Goal: Task Accomplishment & Management: Use online tool/utility

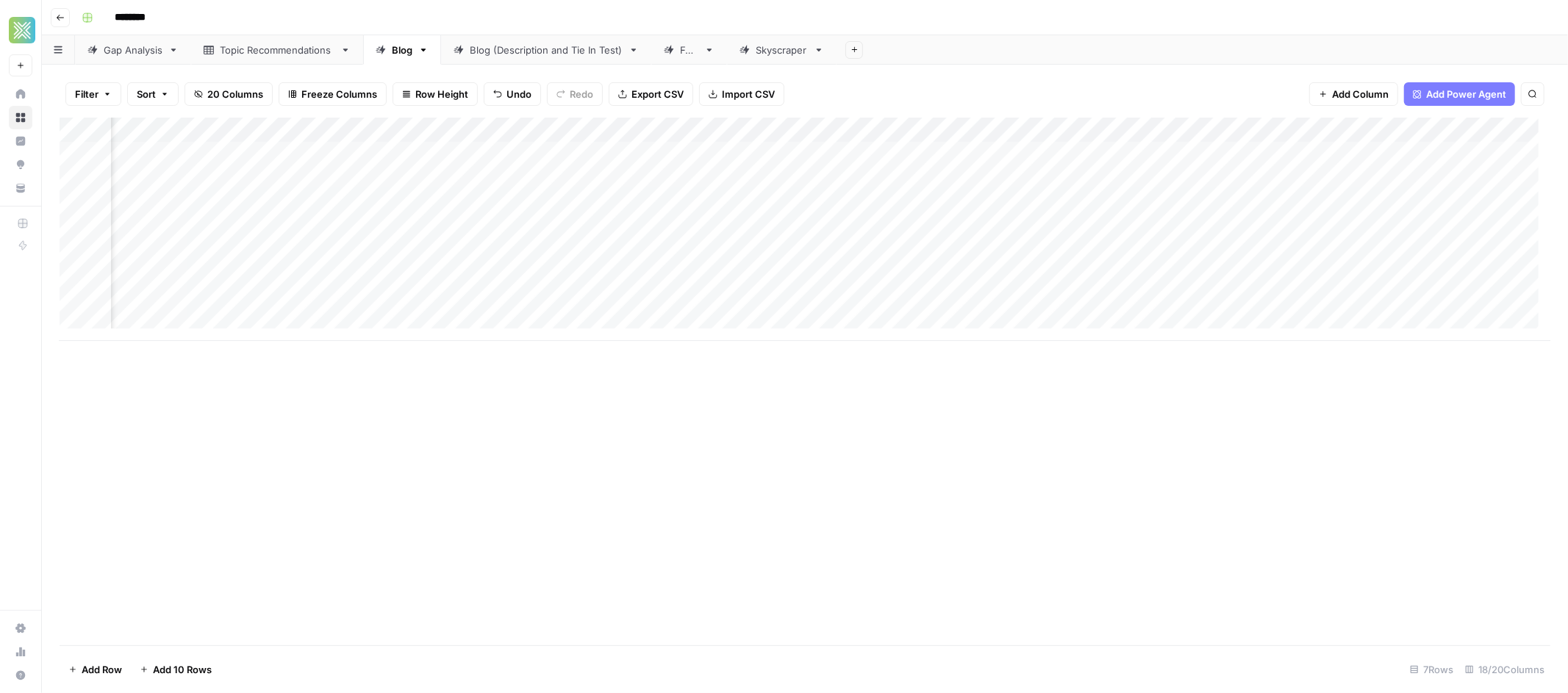
scroll to position [0, 1444]
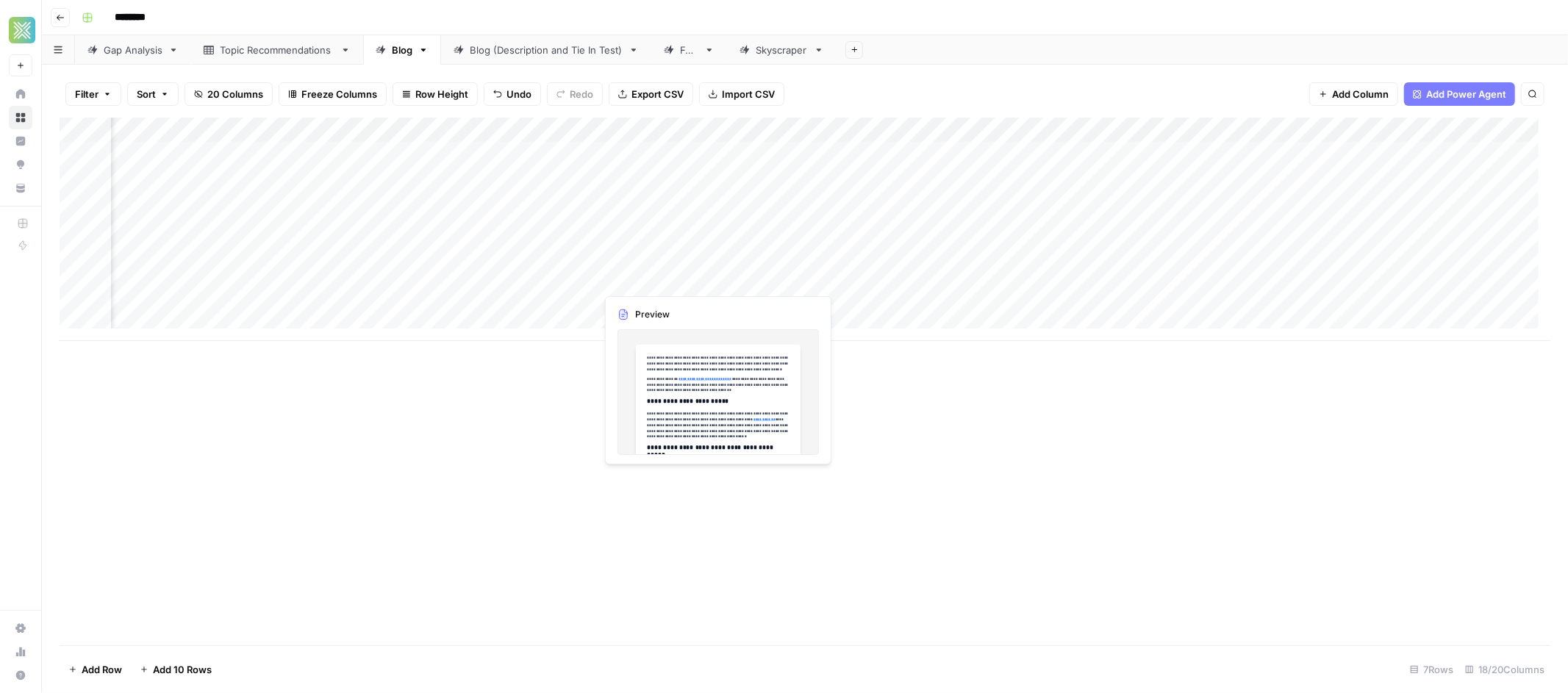
click at [760, 280] on div "Add Column" at bounding box center [805, 229] width 1490 height 223
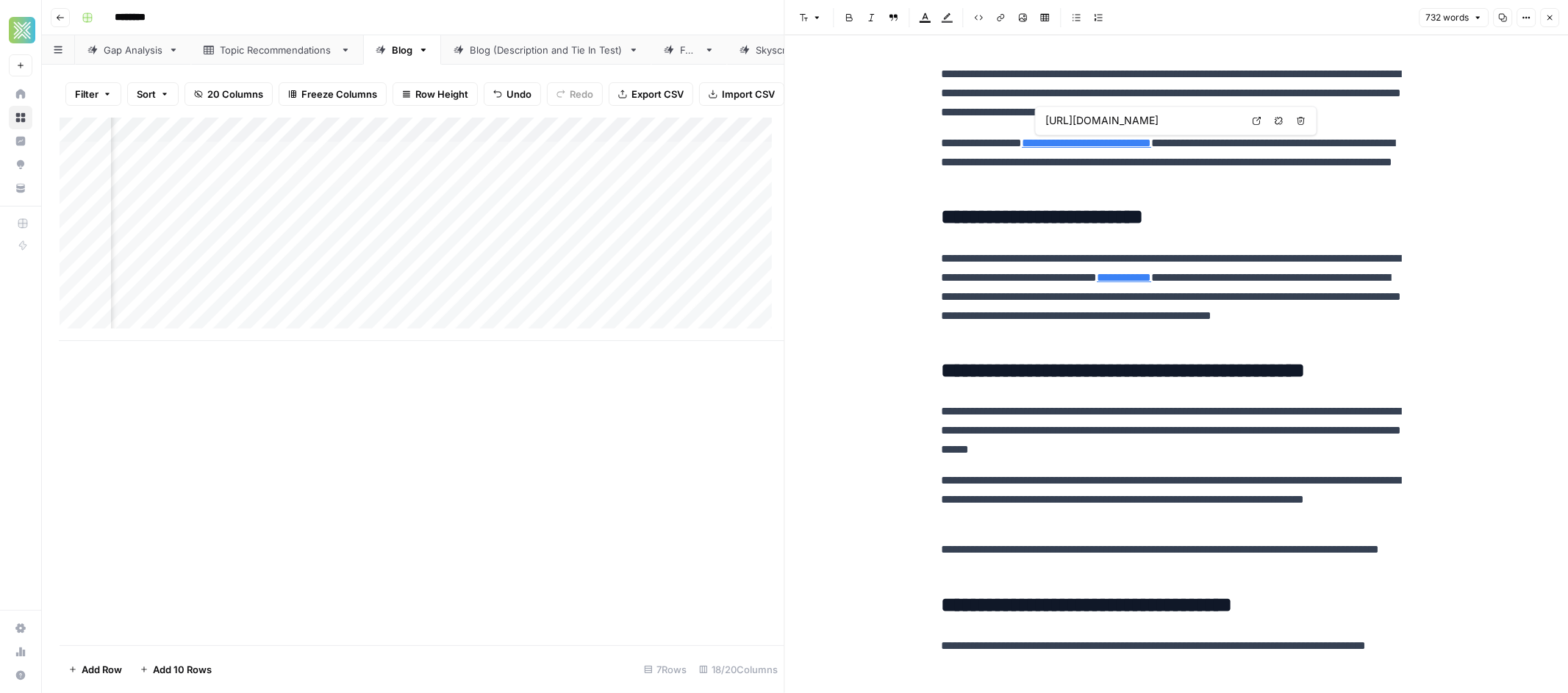
click at [1120, 141] on link "**********" at bounding box center [1087, 142] width 130 height 11
click at [1296, 169] on p "**********" at bounding box center [1176, 162] width 470 height 58
click at [613, 287] on div "Add Column" at bounding box center [421, 229] width 724 height 223
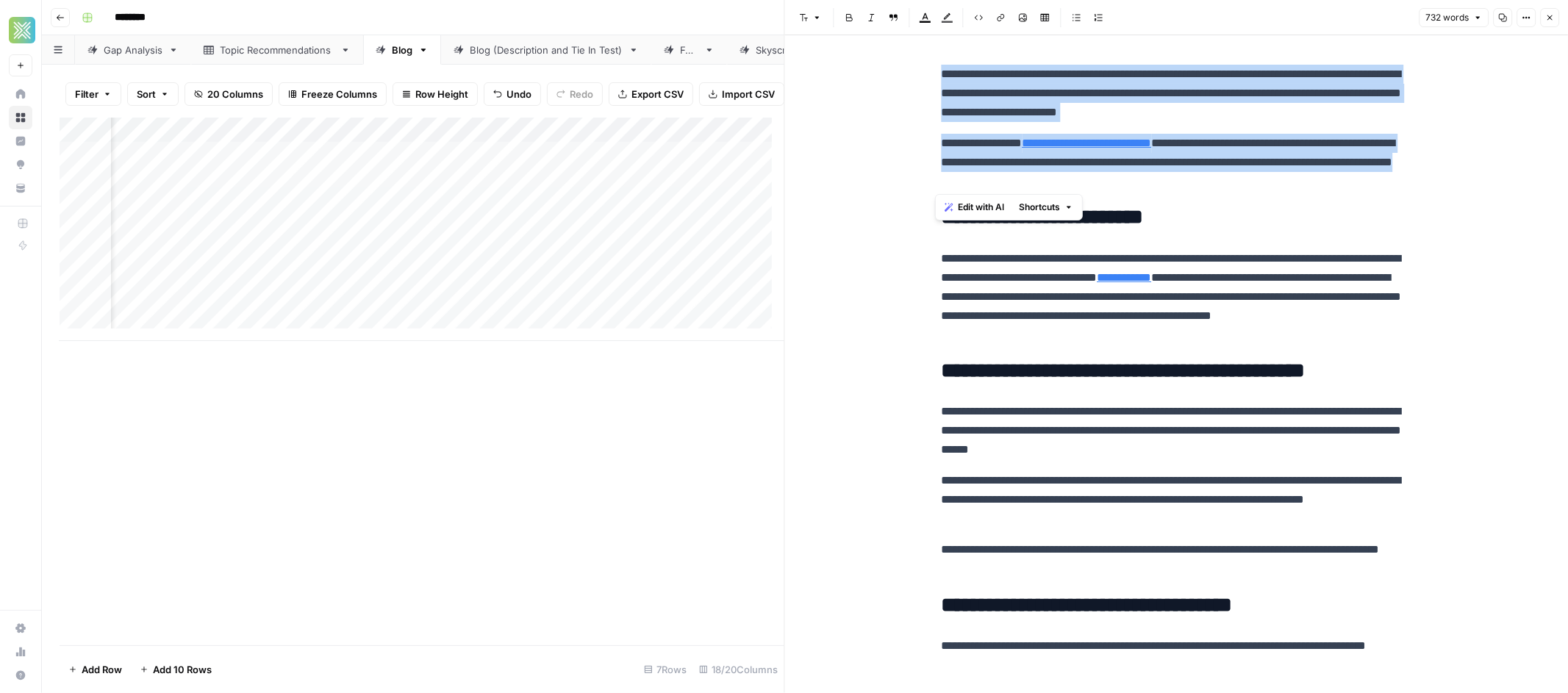
drag, startPoint x: 1165, startPoint y: 180, endPoint x: 945, endPoint y: 60, distance: 250.6
click at [982, 211] on span "Edit with AI" at bounding box center [980, 206] width 46 height 13
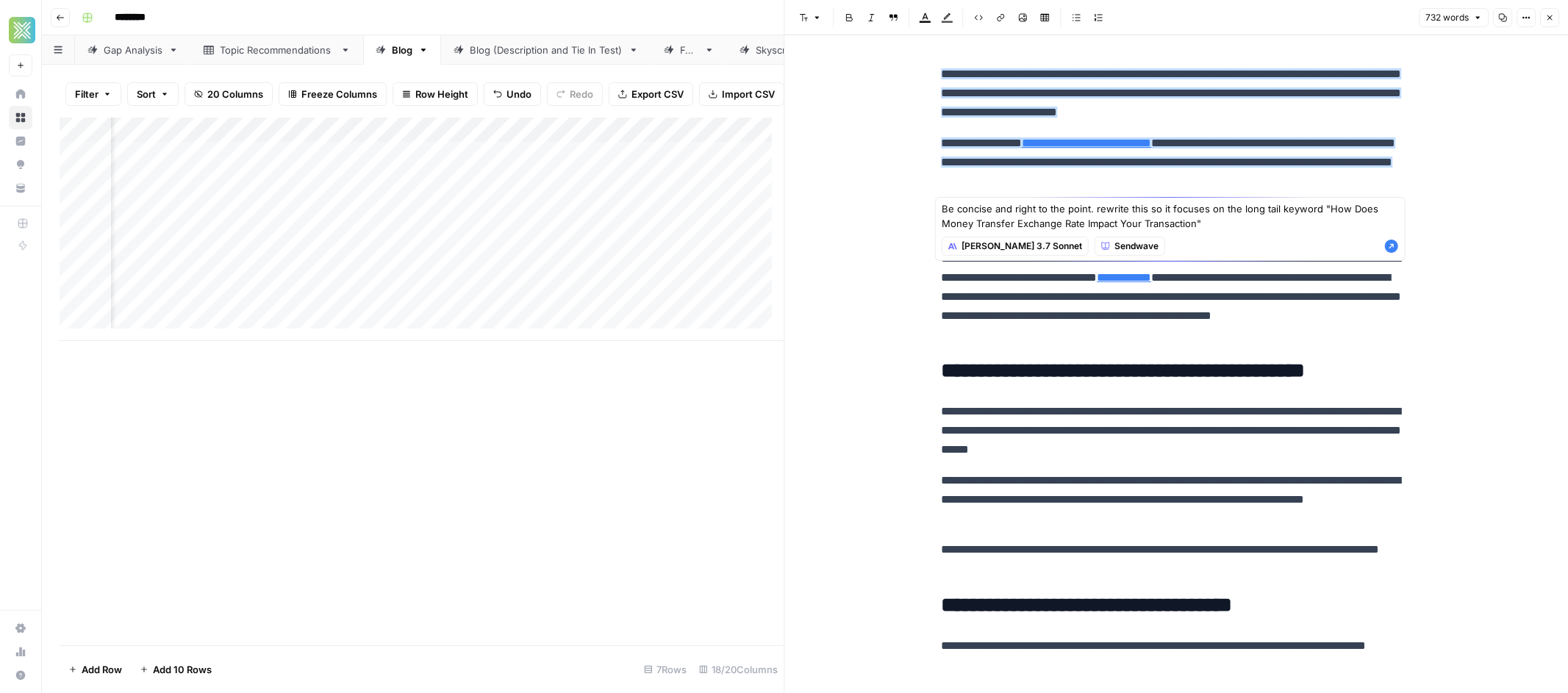
type textarea "Be concise and right to the point. rewrite this so it focuses on the long tail …"
click at [1220, 223] on textarea "Be concise and right to the point. rewrite this so it focuses on the long tail …" at bounding box center [1170, 216] width 457 height 30
click at [1395, 242] on icon "button" at bounding box center [1391, 246] width 13 height 13
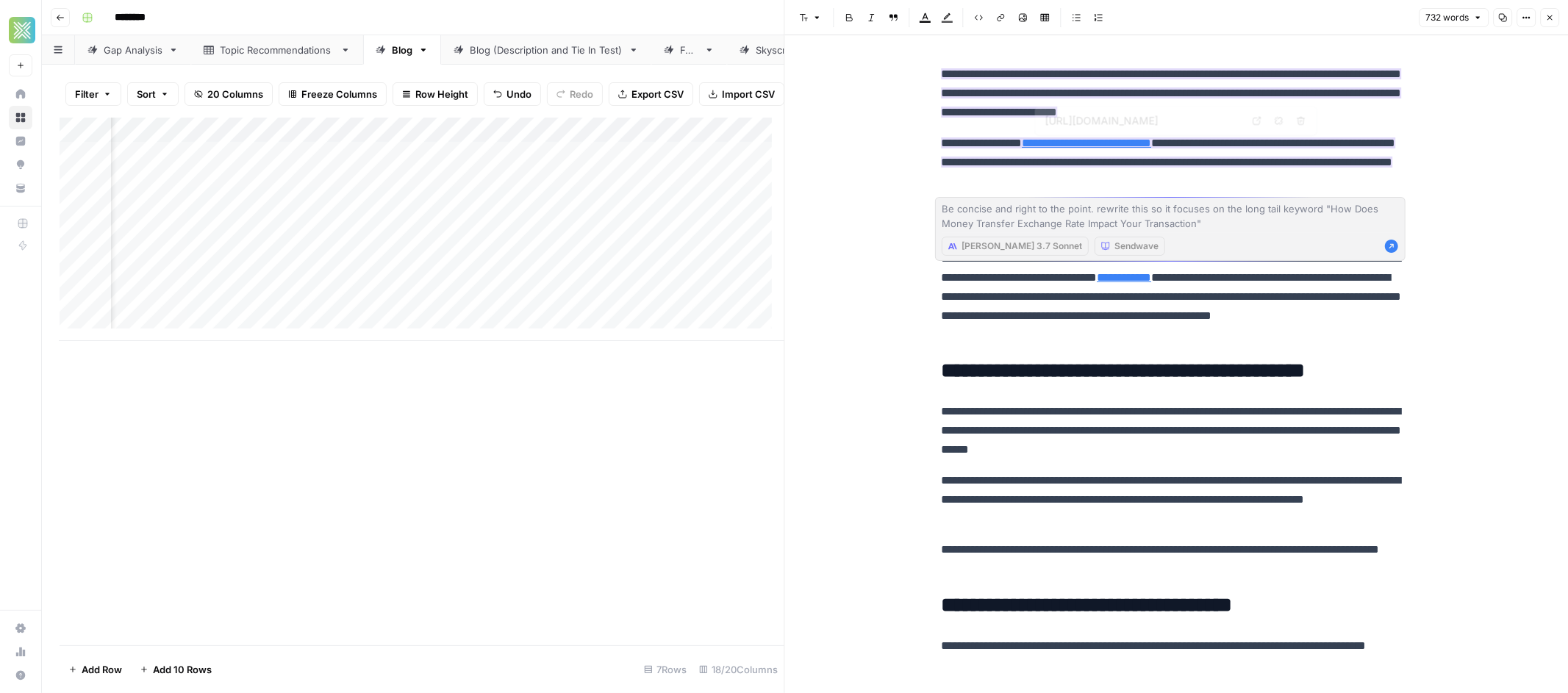
type input "[URL][DOMAIN_NAME]"
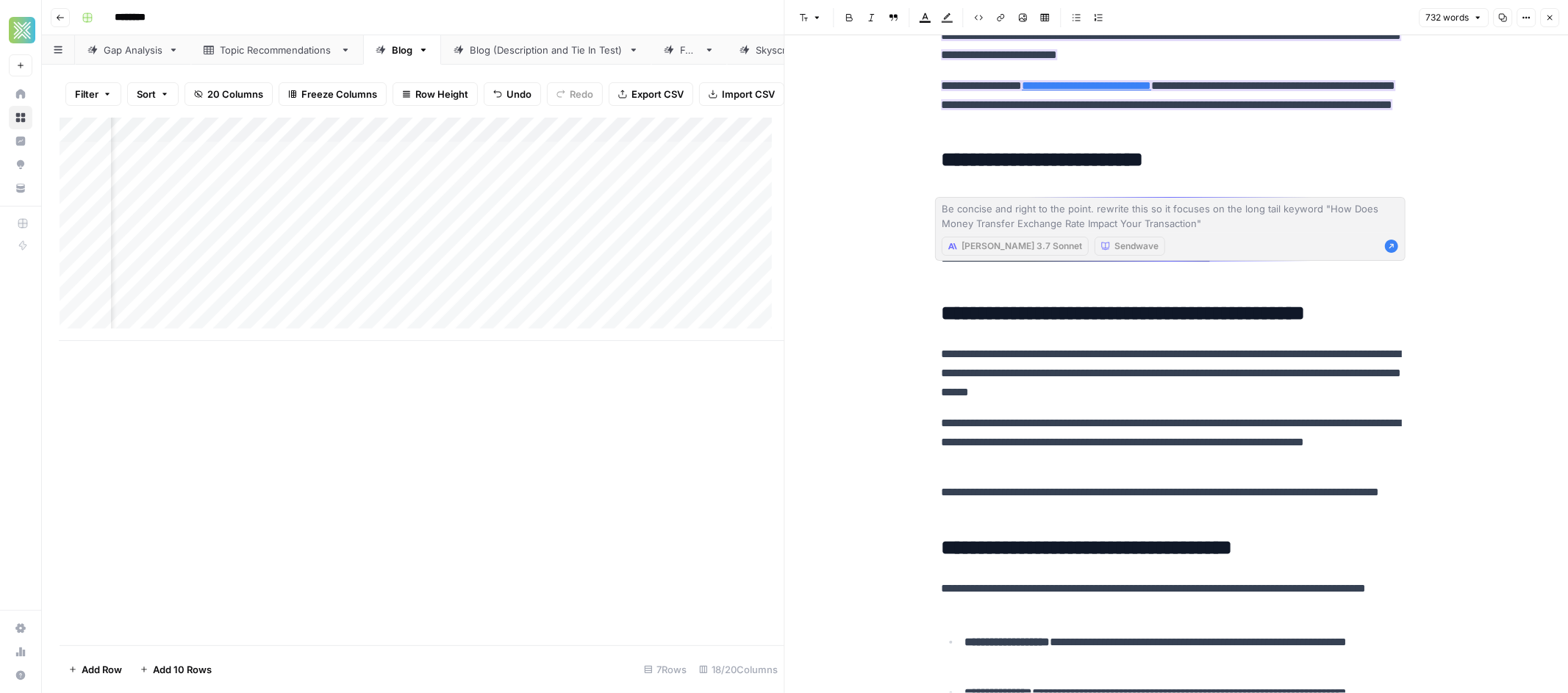
scroll to position [0, 0]
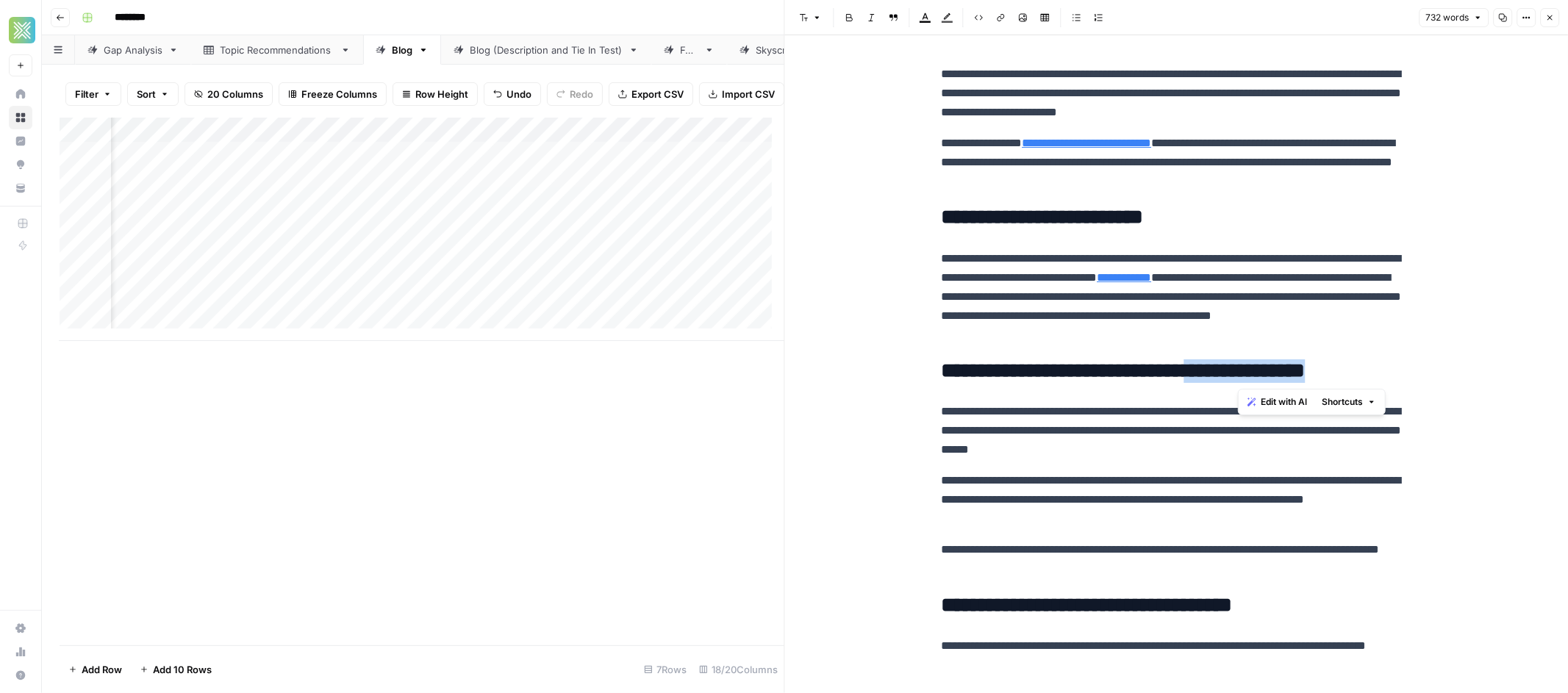
drag, startPoint x: 1243, startPoint y: 371, endPoint x: 1399, endPoint y: 366, distance: 156.1
click at [1399, 366] on h2 "**********" at bounding box center [1176, 371] width 470 height 24
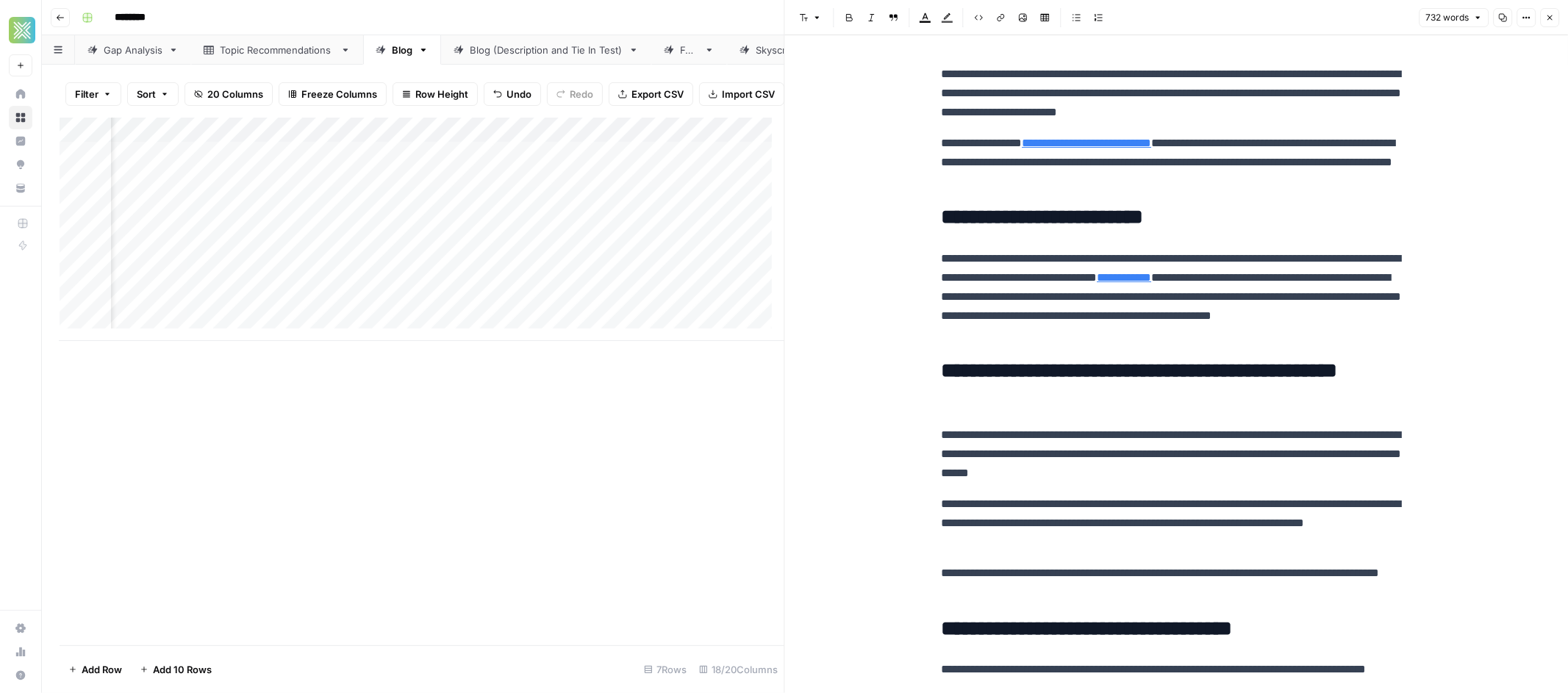
click at [1214, 111] on p "**********" at bounding box center [1176, 94] width 470 height 58
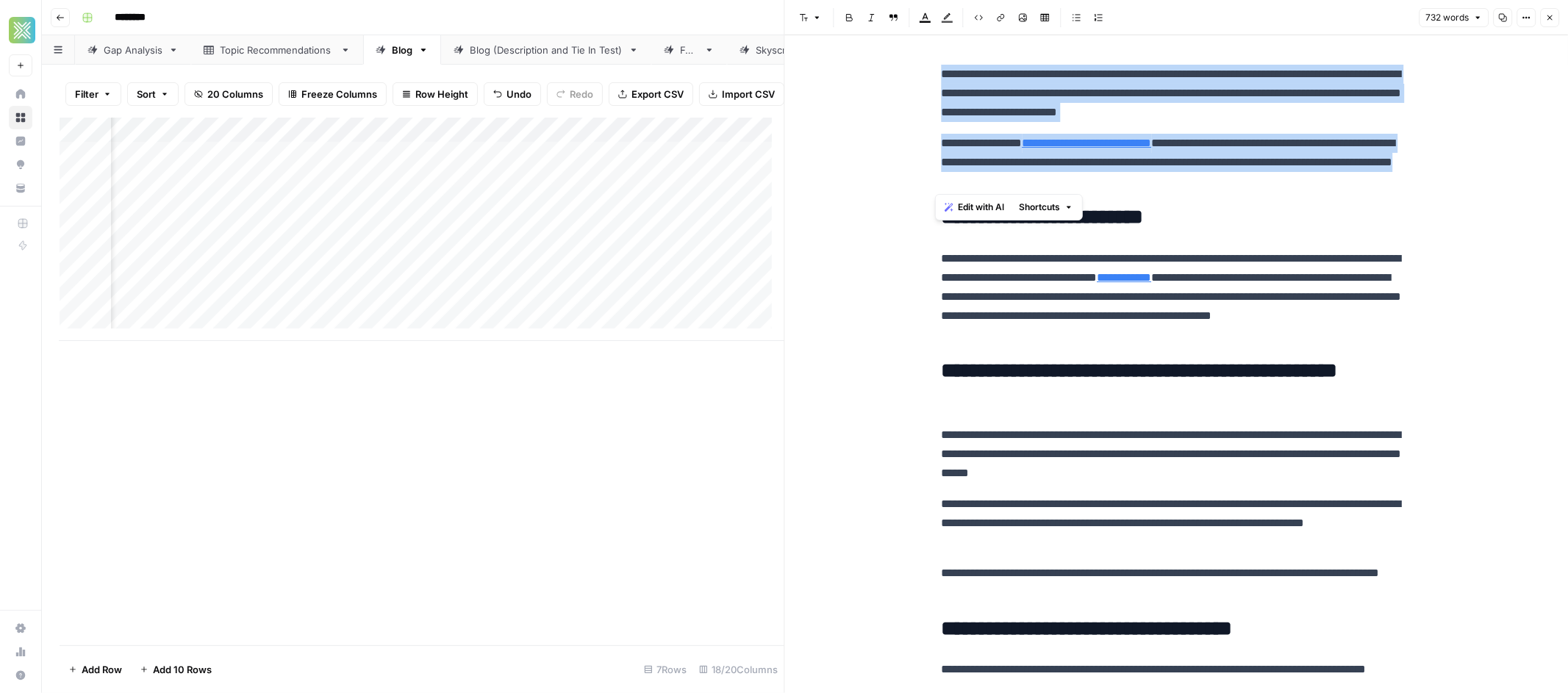
drag, startPoint x: 1143, startPoint y: 185, endPoint x: 821, endPoint y: 63, distance: 344.3
click at [978, 208] on span "Edit with AI" at bounding box center [980, 206] width 46 height 13
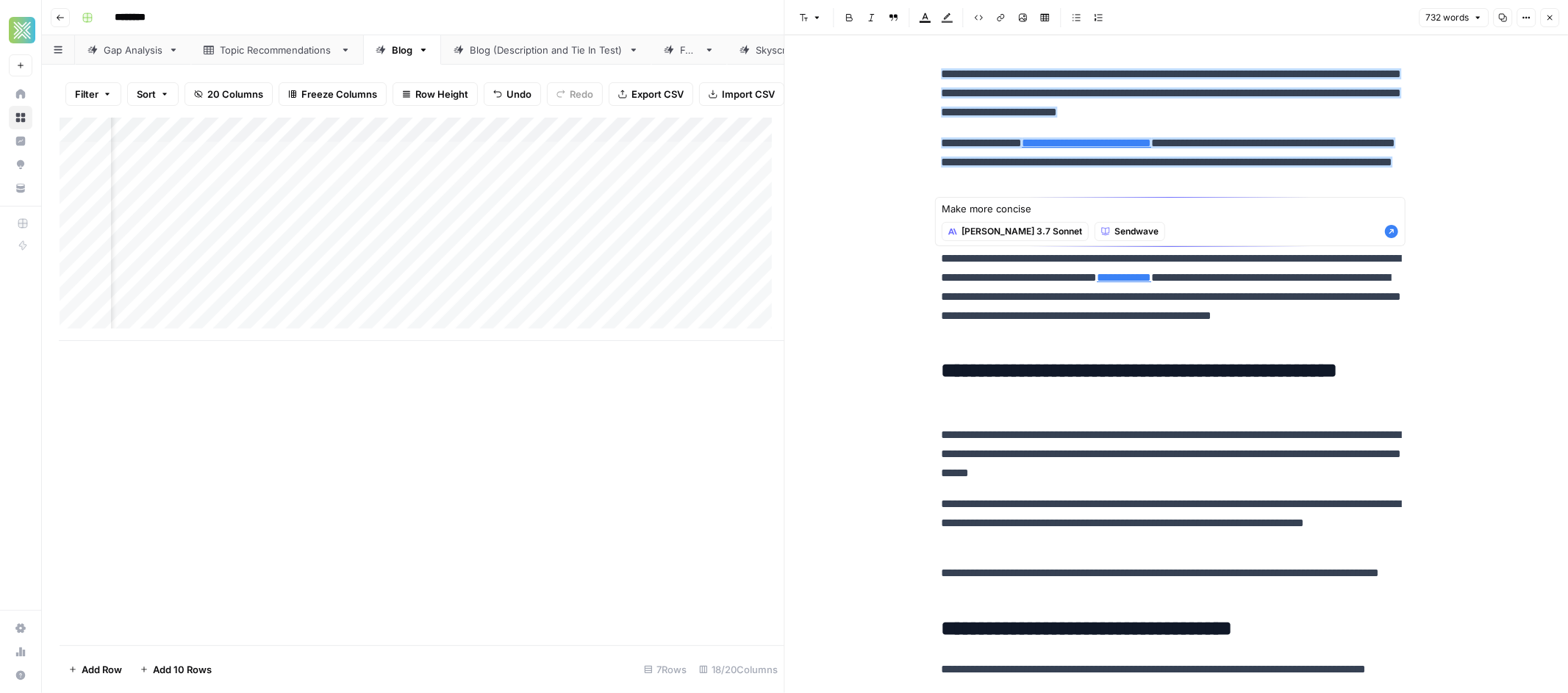
type textarea "Make more concise"
click at [1403, 234] on div "Make more concise Make more concise [PERSON_NAME] 3.7 Sonnet Sendwave" at bounding box center [1170, 221] width 470 height 49
click at [1392, 232] on icon "button" at bounding box center [1391, 231] width 13 height 13
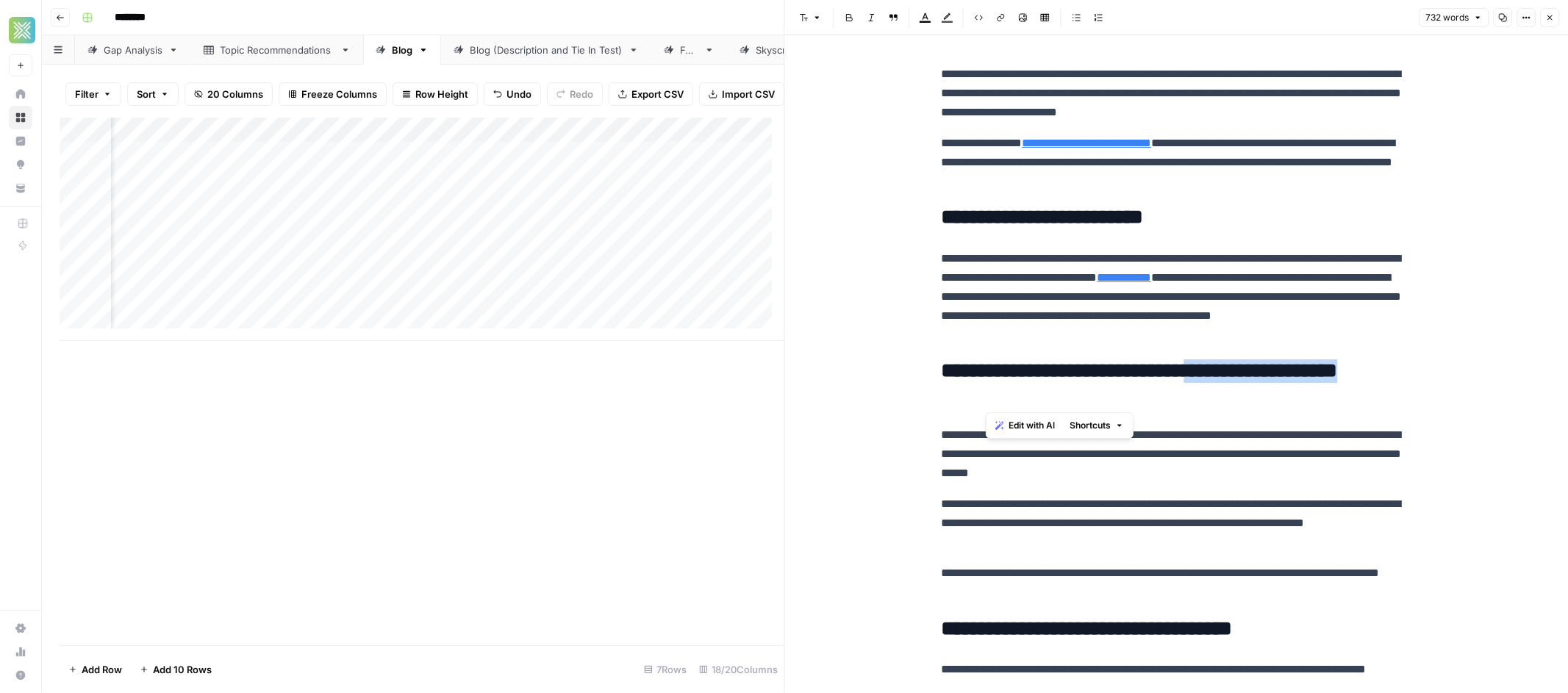
drag, startPoint x: 1241, startPoint y: 369, endPoint x: 1129, endPoint y: 389, distance: 113.8
click at [1129, 389] on h2 "**********" at bounding box center [1176, 382] width 470 height 47
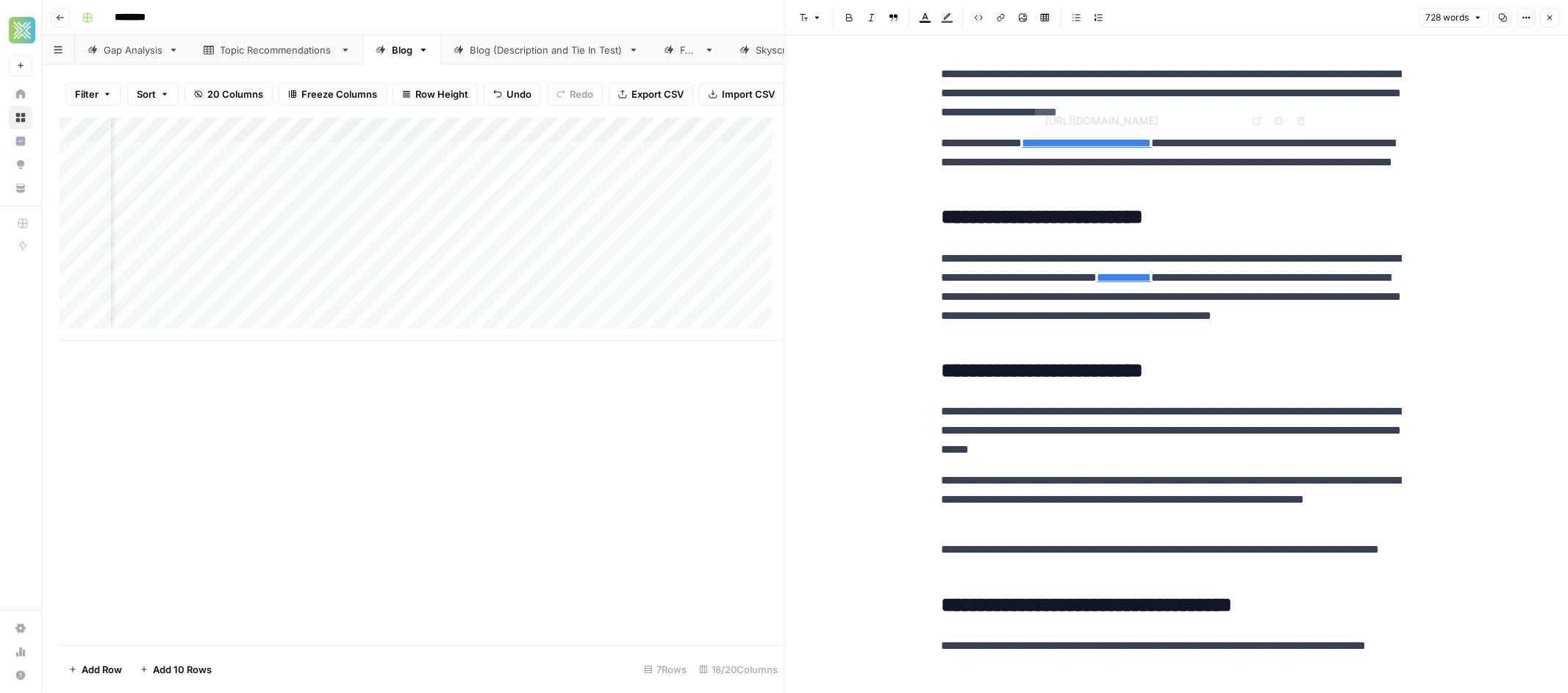
type input "[URL][DOMAIN_NAME]"
drag, startPoint x: 1160, startPoint y: 160, endPoint x: 893, endPoint y: 64, distance: 283.7
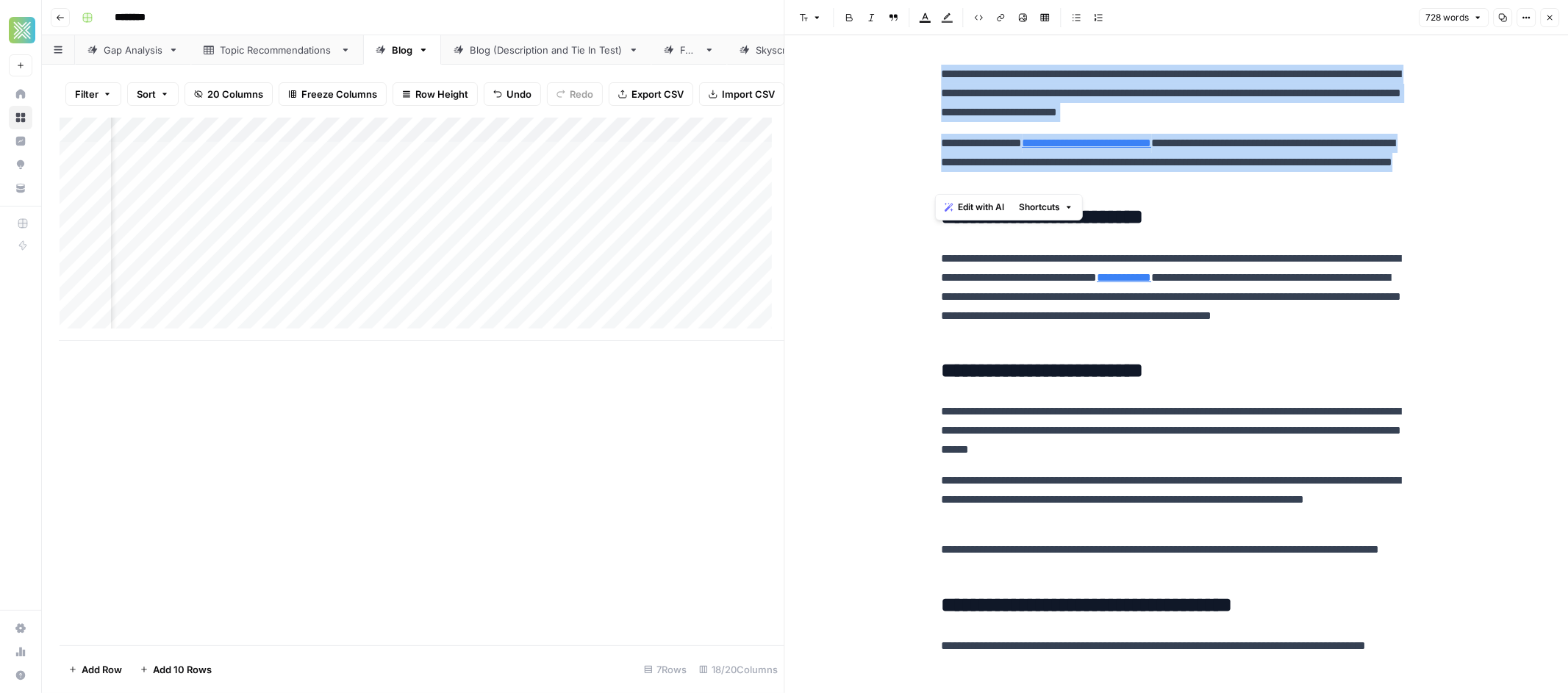
drag, startPoint x: 1130, startPoint y: 176, endPoint x: 937, endPoint y: 68, distance: 221.2
click at [992, 209] on span "Edit with AI" at bounding box center [980, 206] width 46 height 13
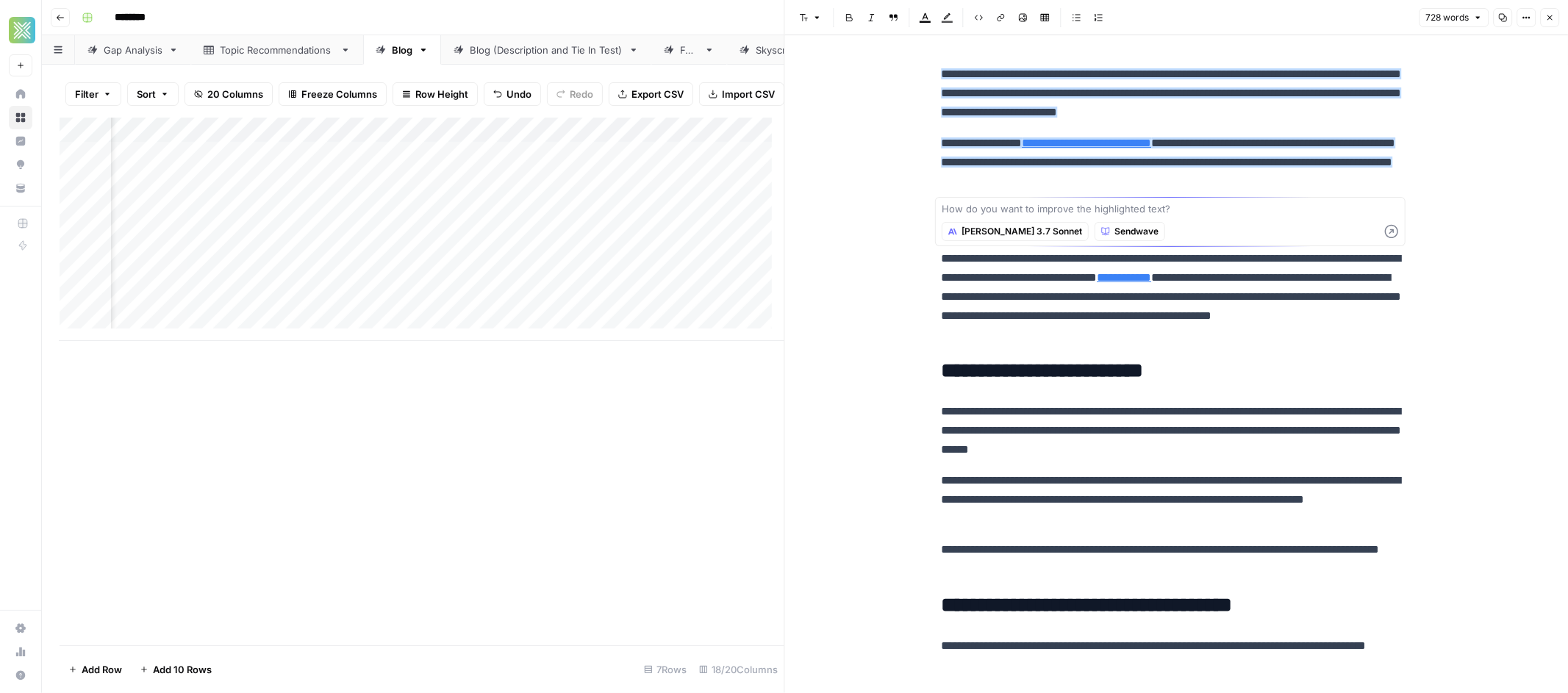
click at [1005, 232] on span "[PERSON_NAME] 3.7 Sonnet" at bounding box center [1021, 231] width 121 height 13
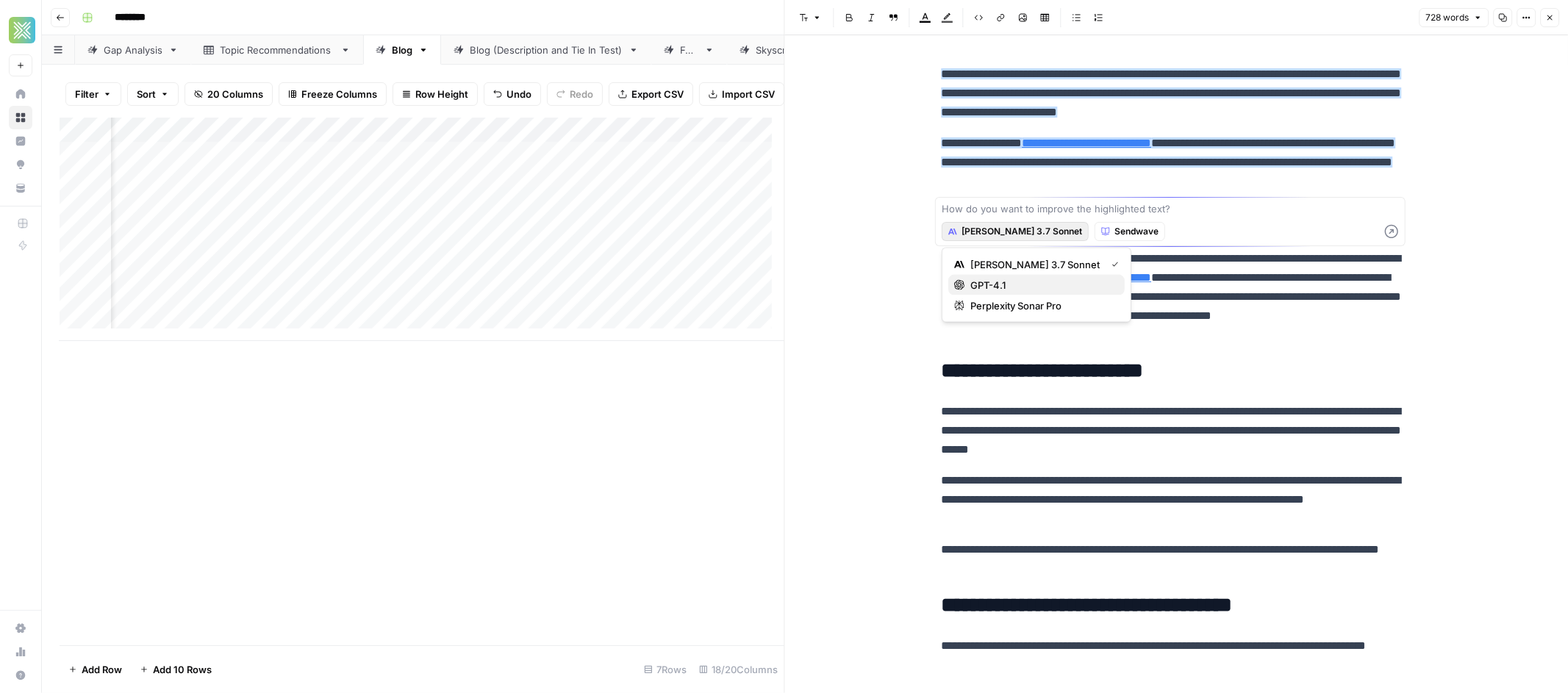
click at [1005, 278] on span "GPT-4.1" at bounding box center [1041, 285] width 142 height 15
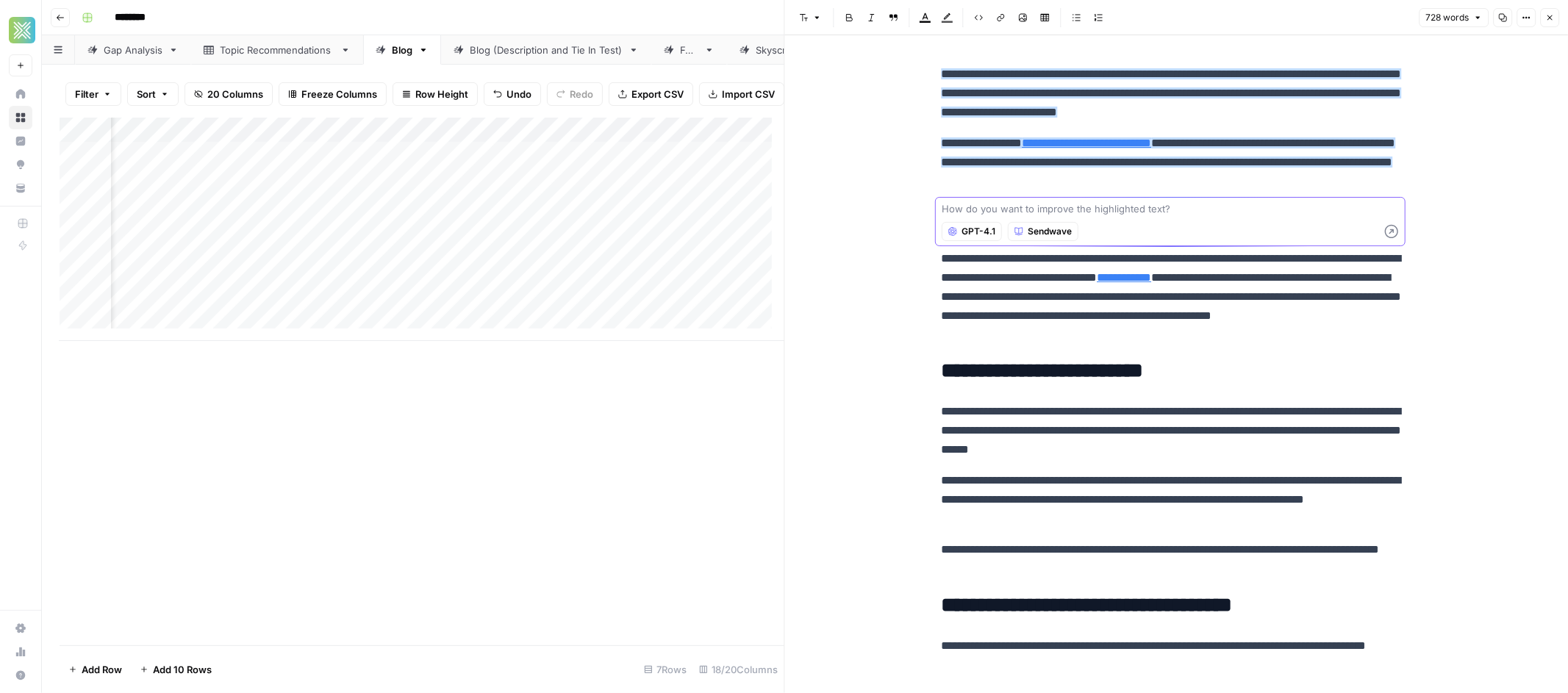
click at [1003, 212] on textarea at bounding box center [1170, 208] width 457 height 15
type textarea "Edit to be more concise"
click at [1398, 234] on div "Edit to be more concise Edit to be more concise GPT-4.1 Sendwave" at bounding box center [1170, 221] width 470 height 49
click at [1395, 233] on icon "button" at bounding box center [1391, 231] width 13 height 13
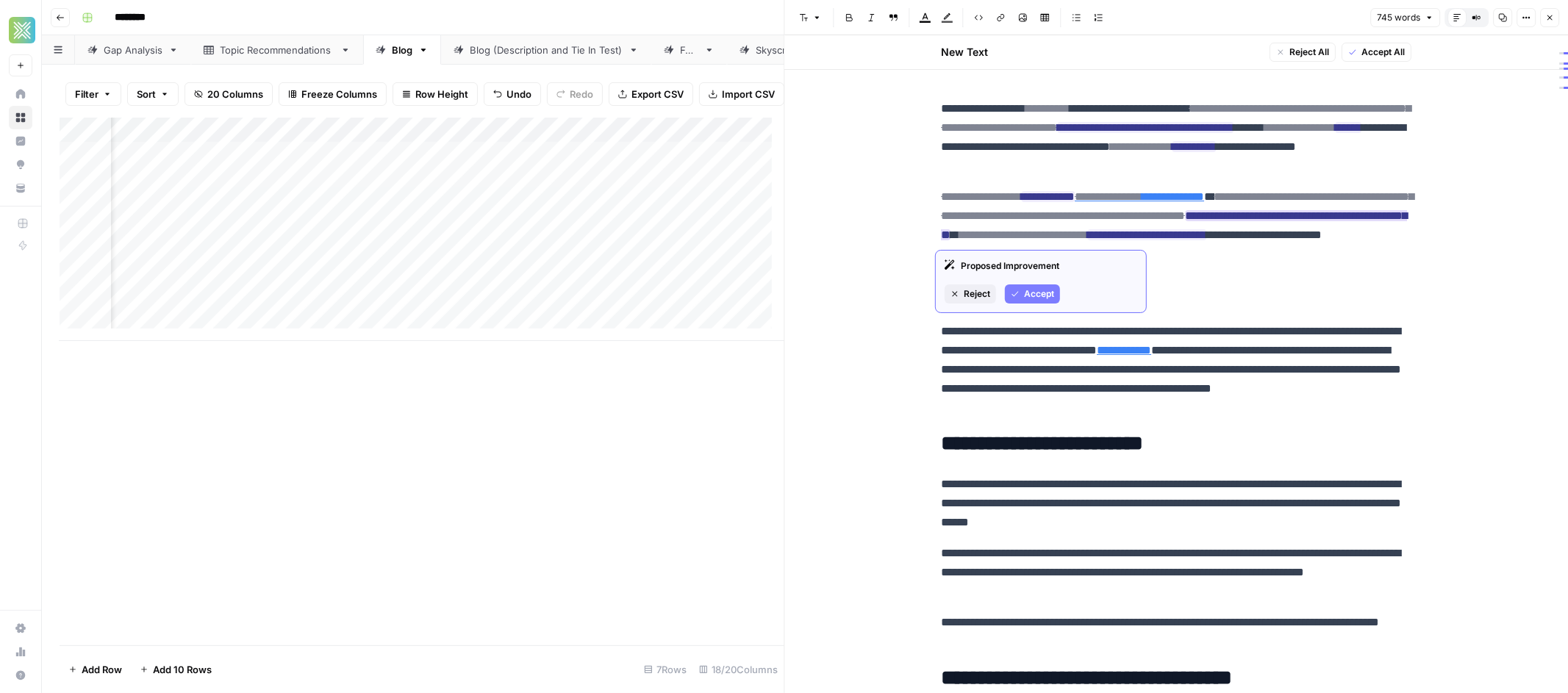
click at [1026, 290] on span "Accept" at bounding box center [1039, 293] width 30 height 13
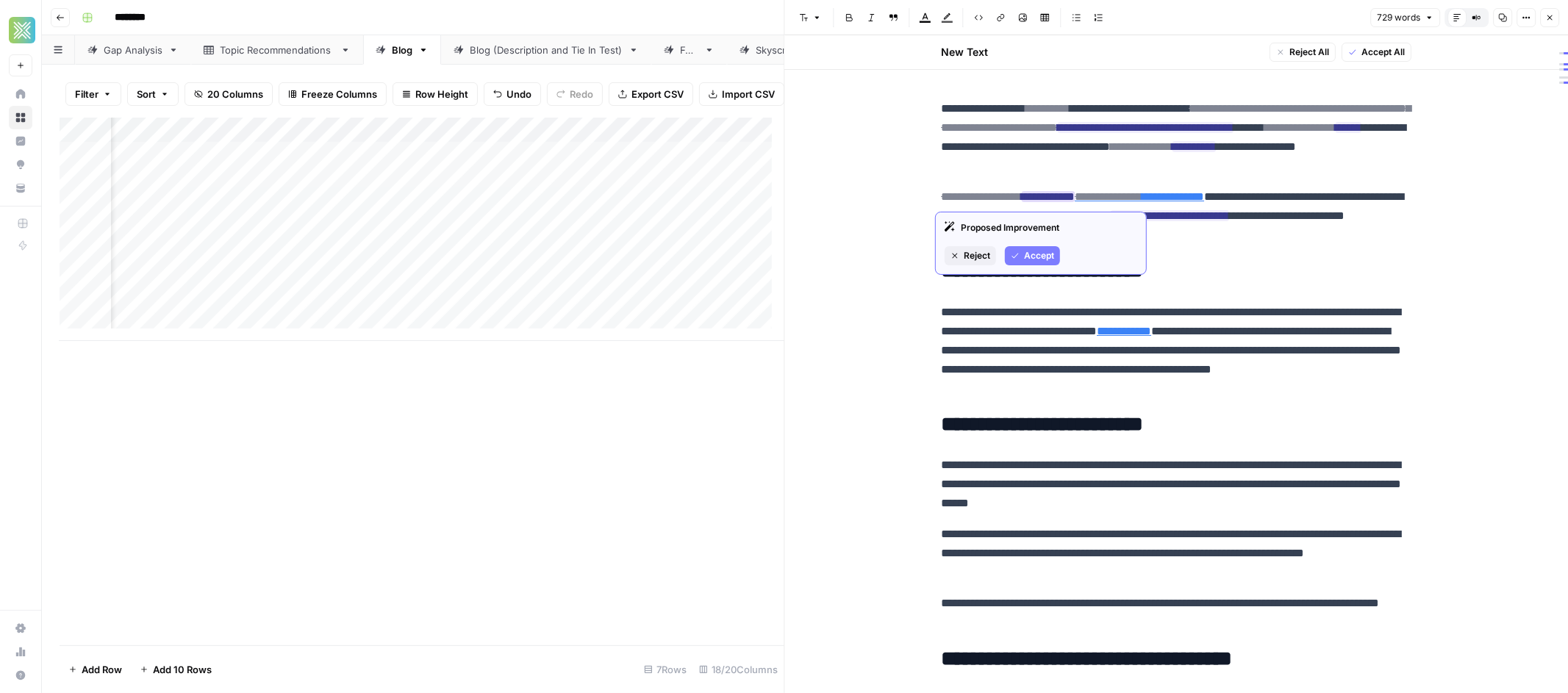
drag, startPoint x: 1041, startPoint y: 255, endPoint x: 1041, endPoint y: 243, distance: 12.0
click at [1041, 255] on span "Accept" at bounding box center [1039, 255] width 30 height 13
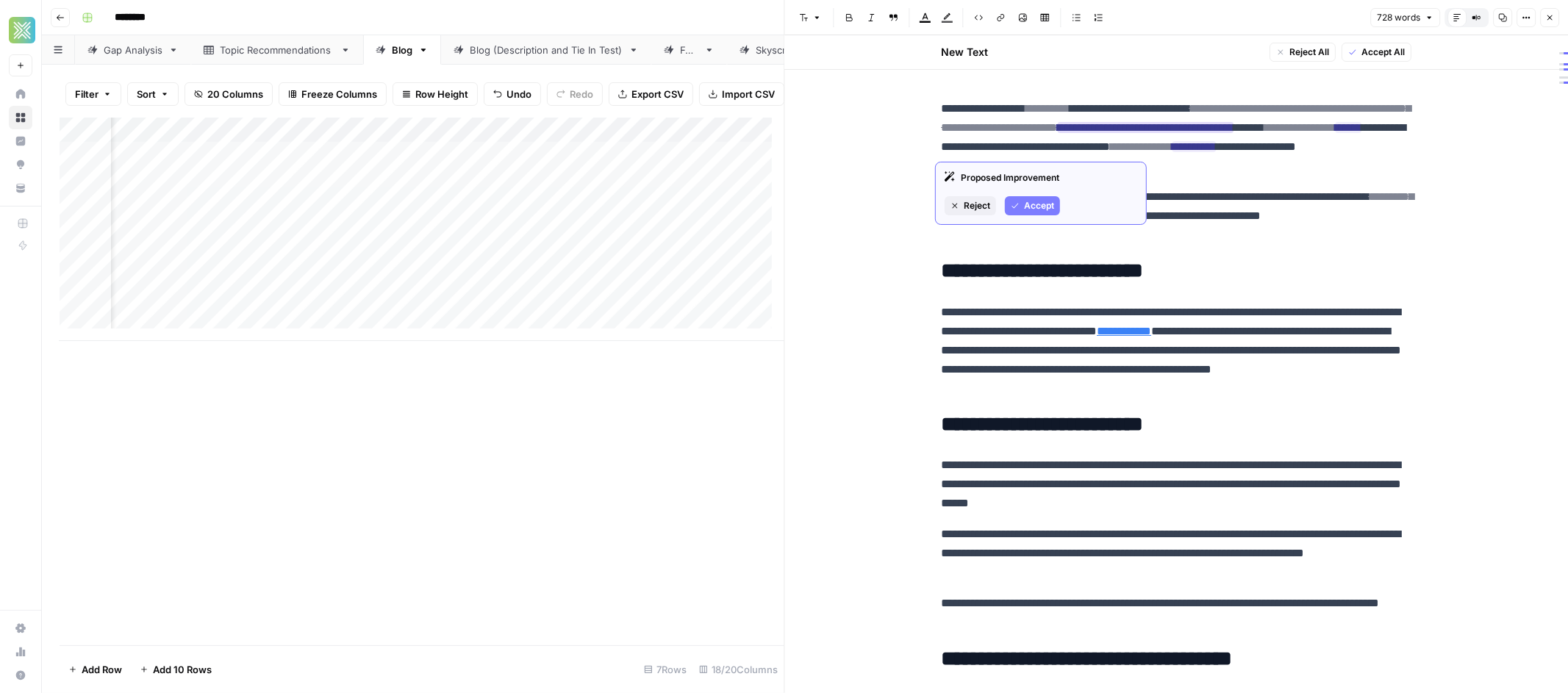
click at [1044, 207] on span "Accept" at bounding box center [1039, 205] width 30 height 13
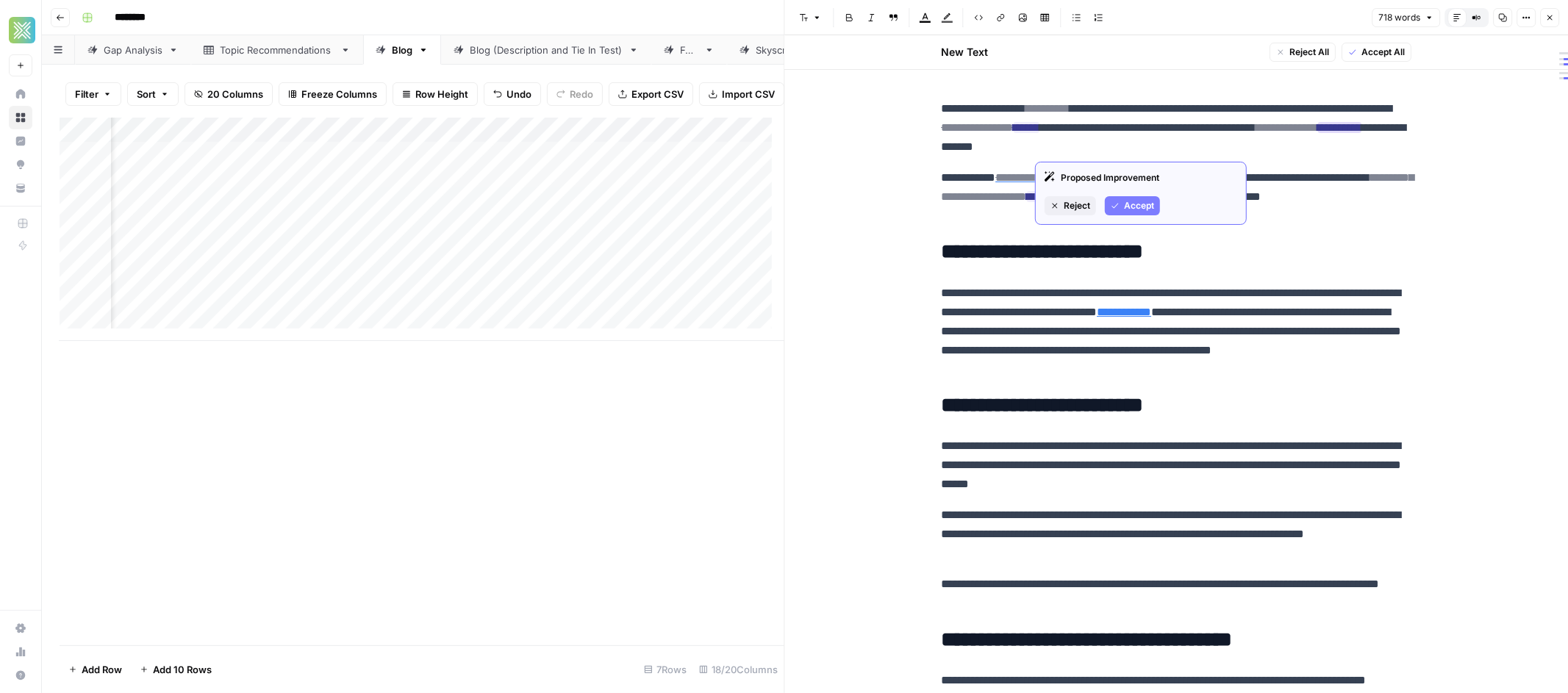
click at [1131, 203] on span "Accept" at bounding box center [1139, 205] width 30 height 13
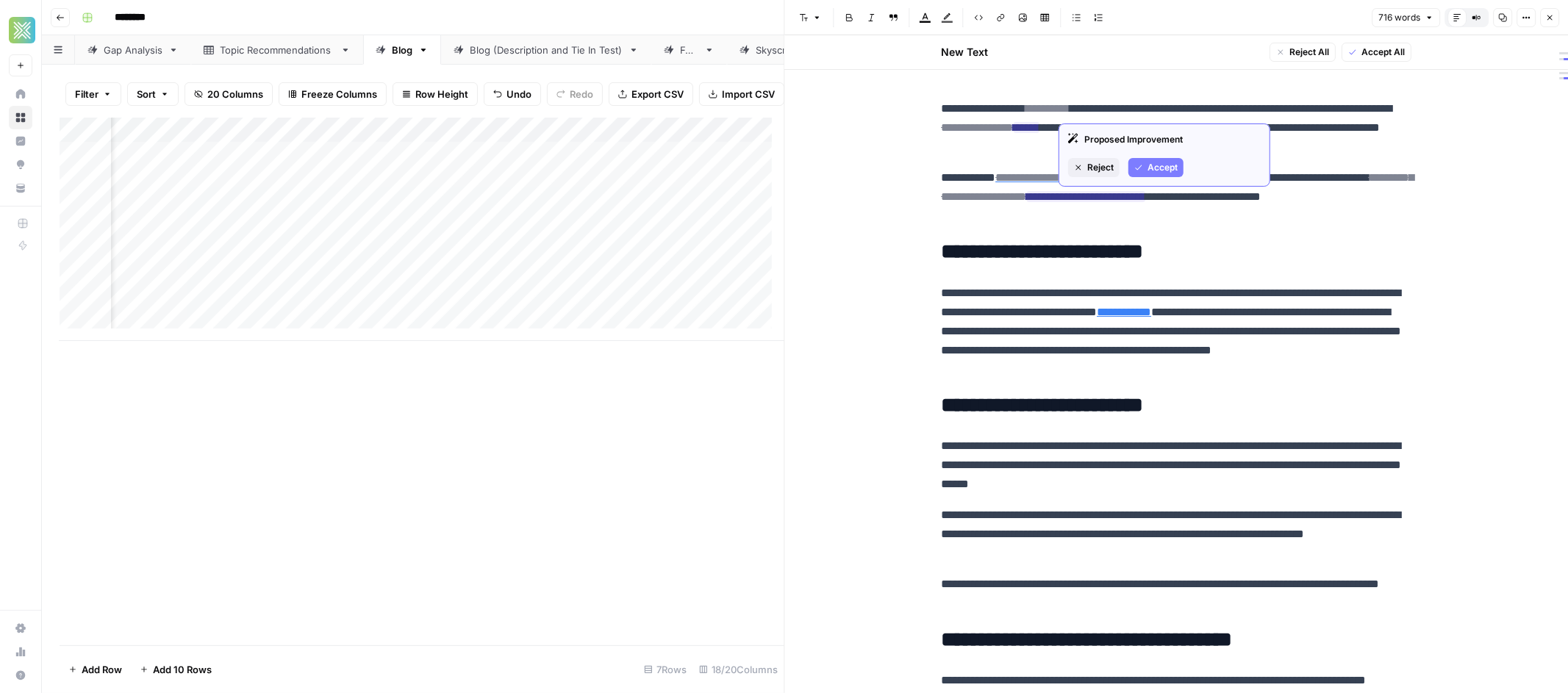
click at [1149, 162] on span "Accept" at bounding box center [1163, 167] width 30 height 13
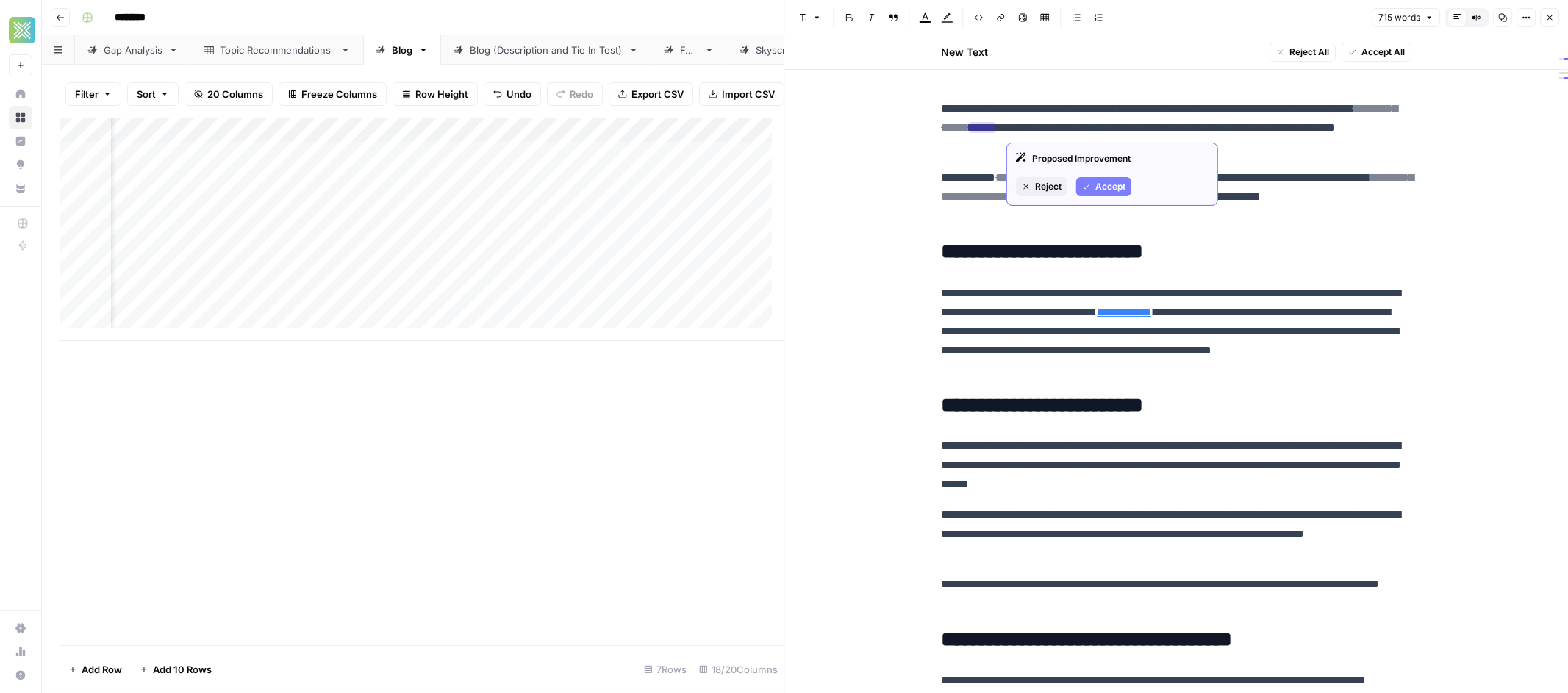
click at [1129, 189] on button "Accept" at bounding box center [1103, 186] width 55 height 19
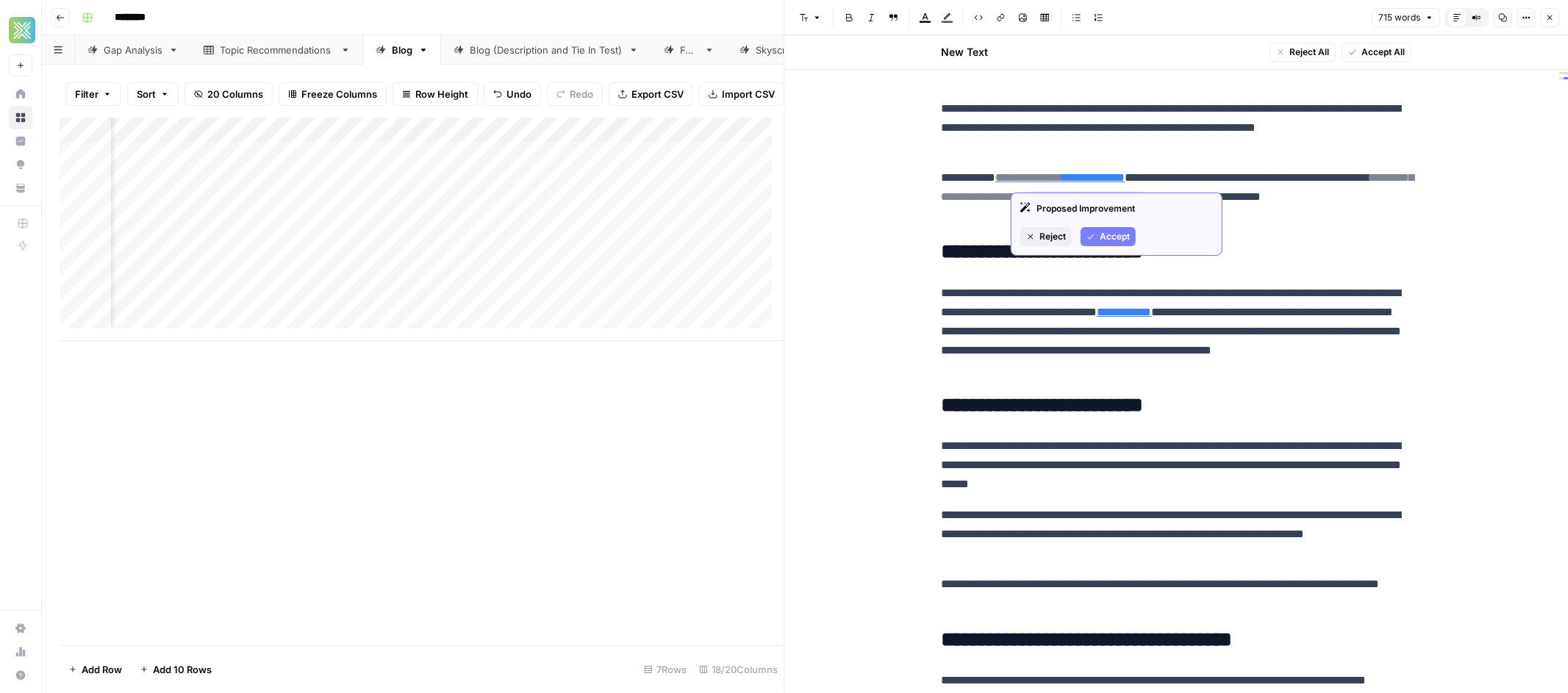
click at [1100, 228] on button "Accept" at bounding box center [1108, 236] width 55 height 19
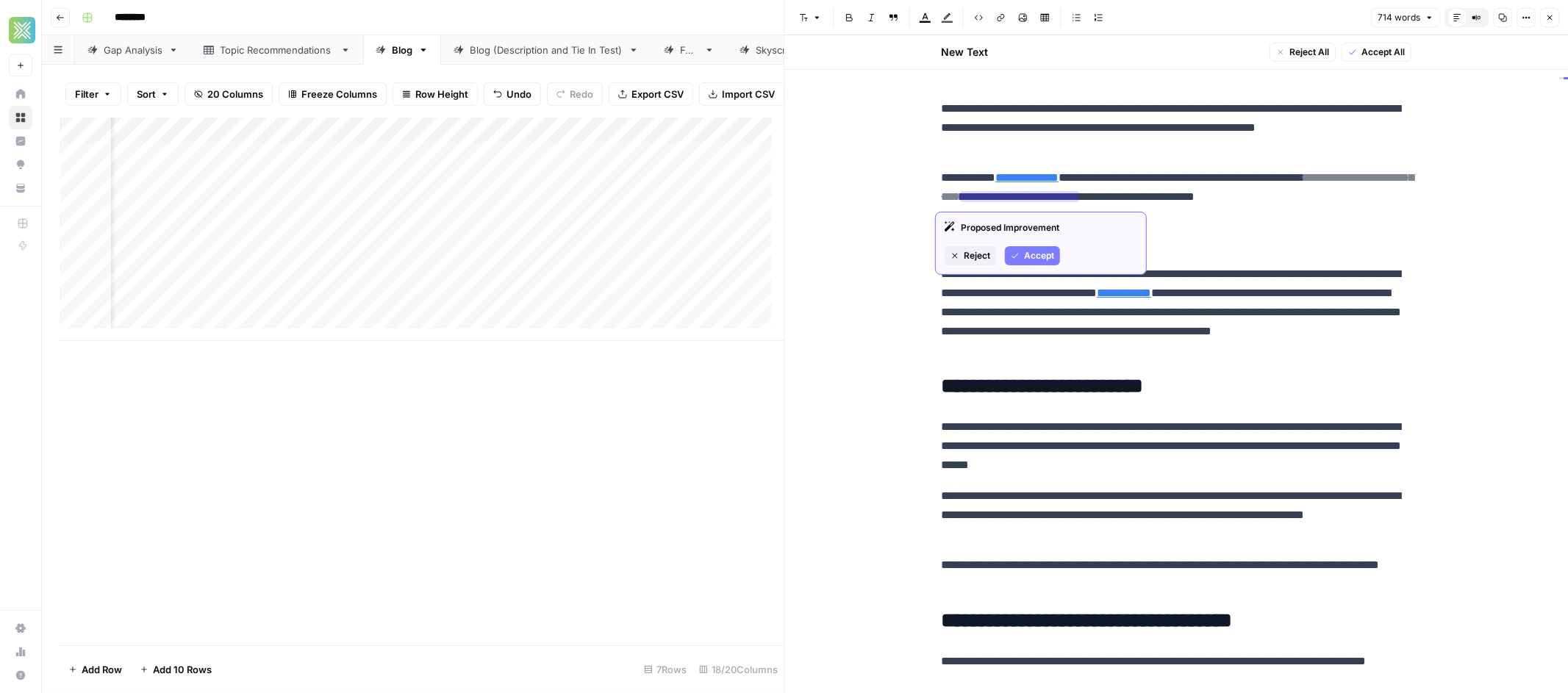
click at [1020, 261] on button "Accept" at bounding box center [1032, 255] width 55 height 19
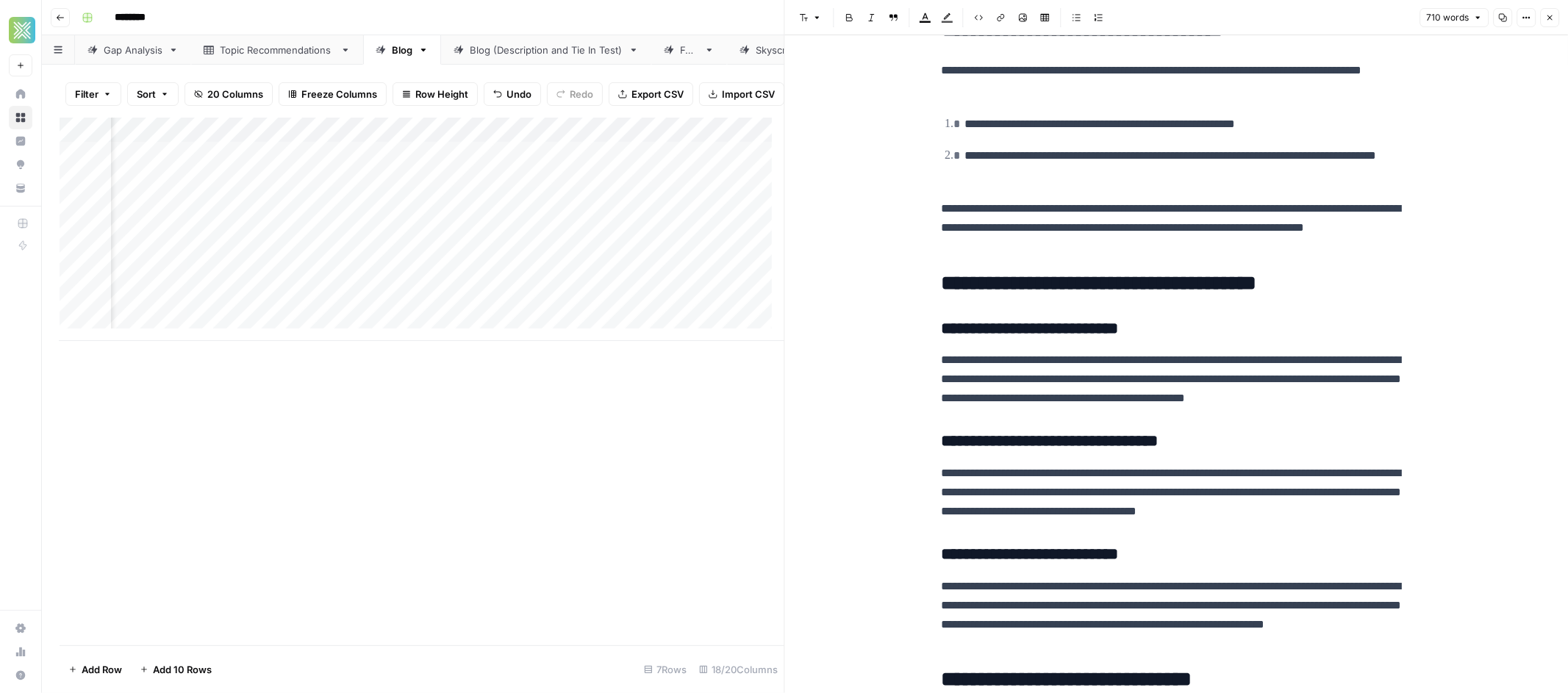
scroll to position [923, 0]
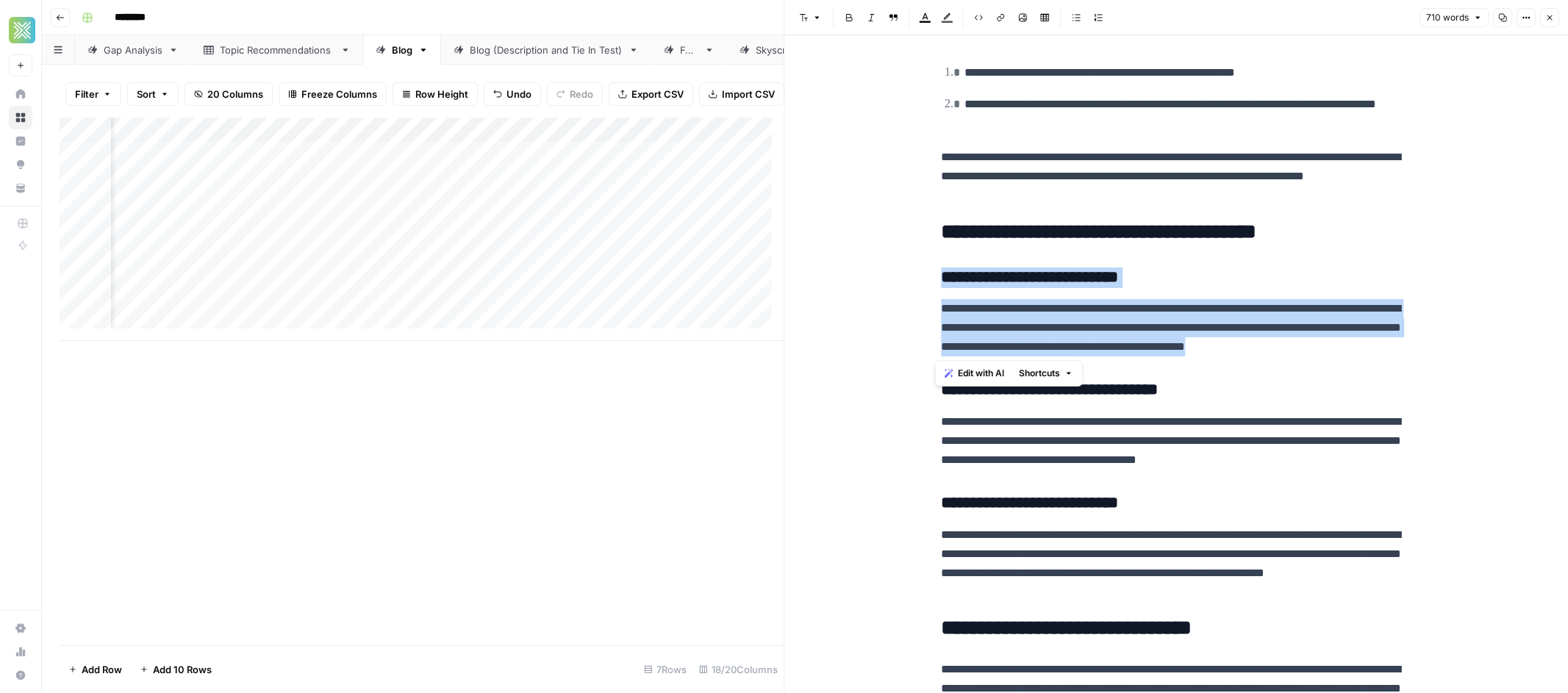
drag, startPoint x: 1387, startPoint y: 349, endPoint x: 934, endPoint y: 275, distance: 459.0
click at [934, 275] on div "**********" at bounding box center [1176, 259] width 488 height 2247
click at [988, 368] on span "Edit with AI" at bounding box center [980, 372] width 46 height 13
drag, startPoint x: 1412, startPoint y: 346, endPoint x: 920, endPoint y: 307, distance: 493.5
click at [920, 307] on div "**********" at bounding box center [1176, 271] width 783 height 2318
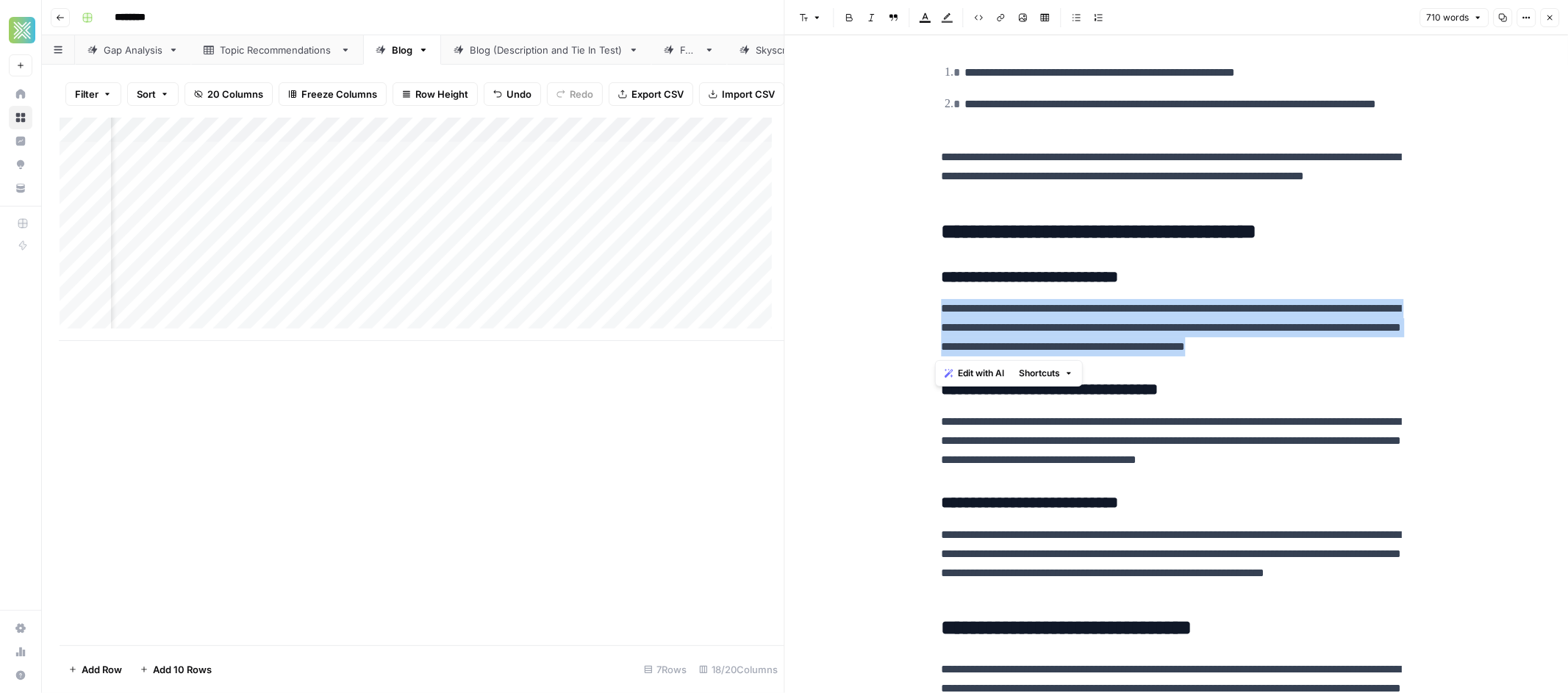
click at [981, 371] on span "Edit with AI" at bounding box center [980, 372] width 46 height 13
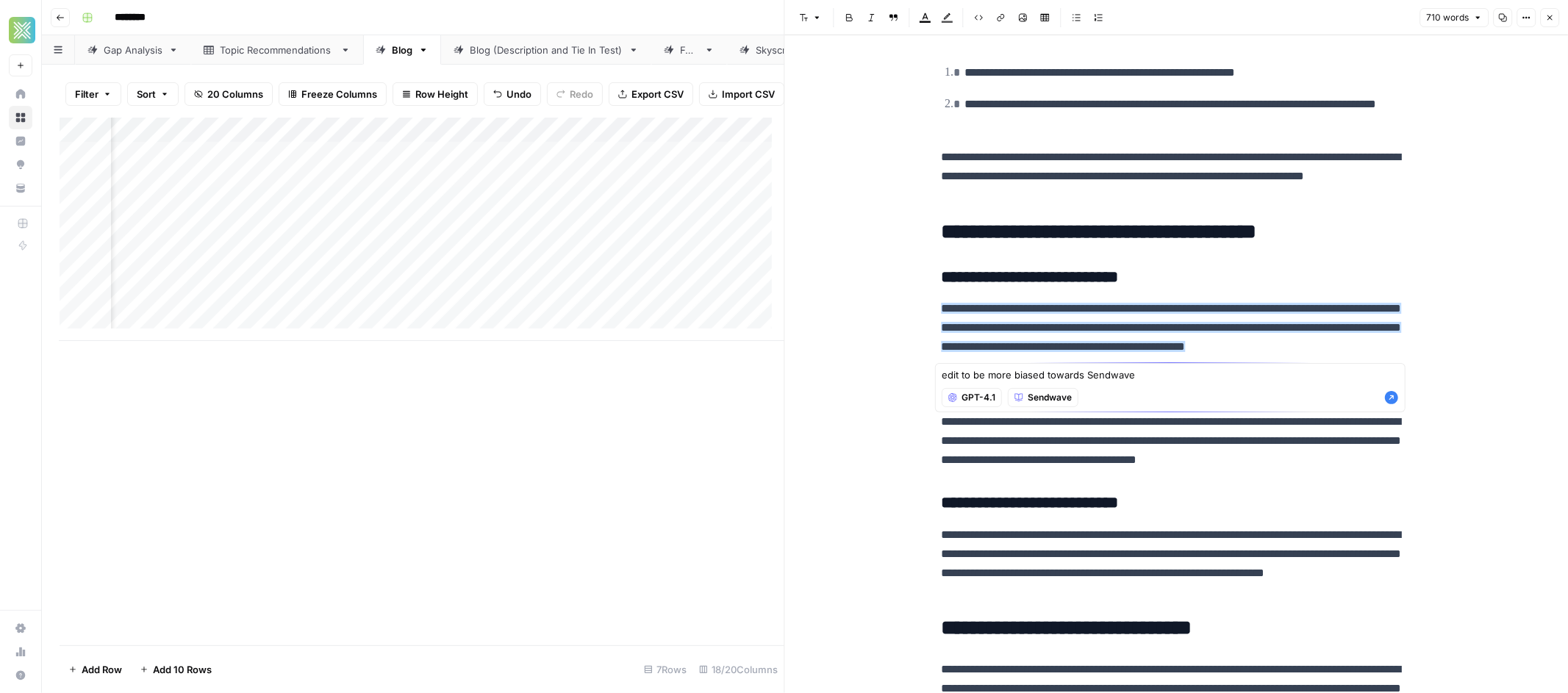
type textarea "edit to be more biased towards Sendwave"
click at [1394, 402] on icon "button" at bounding box center [1391, 397] width 13 height 13
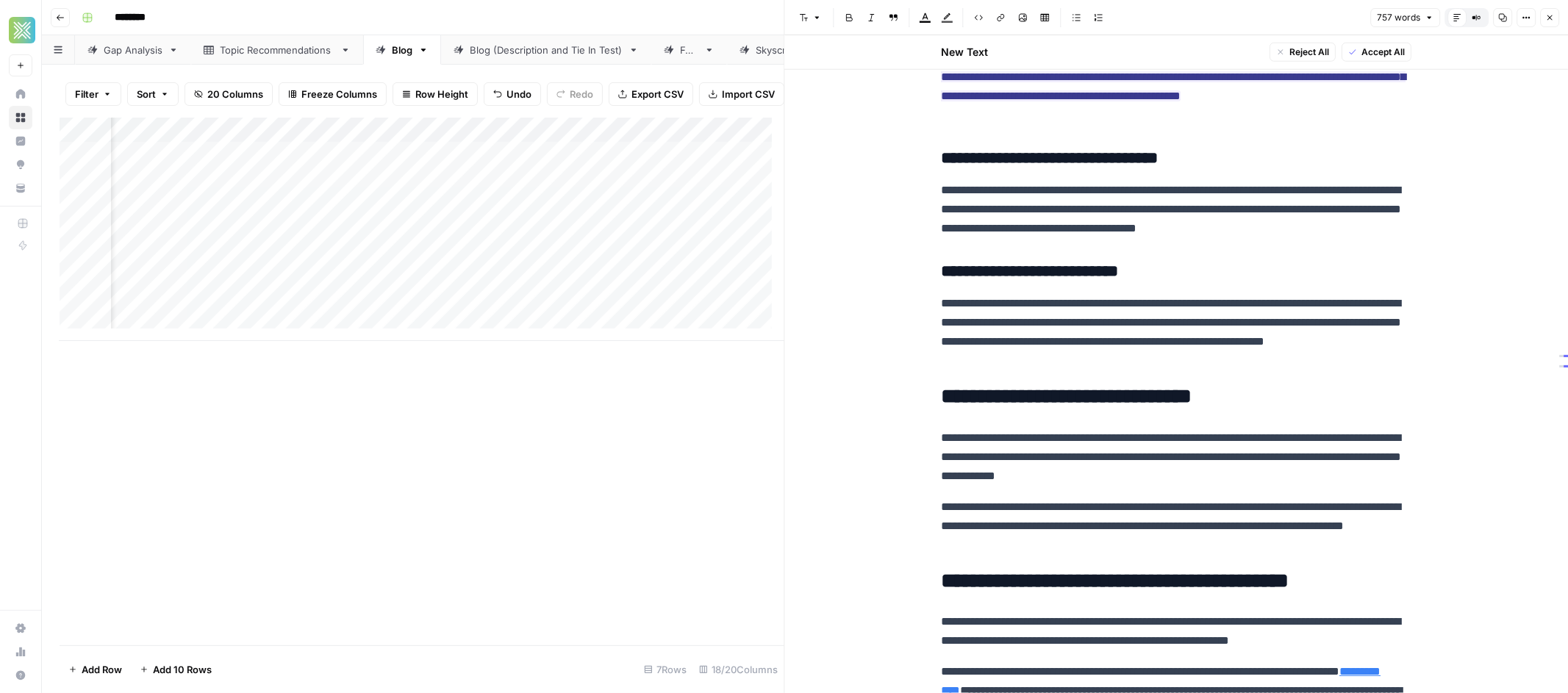
scroll to position [957, 0]
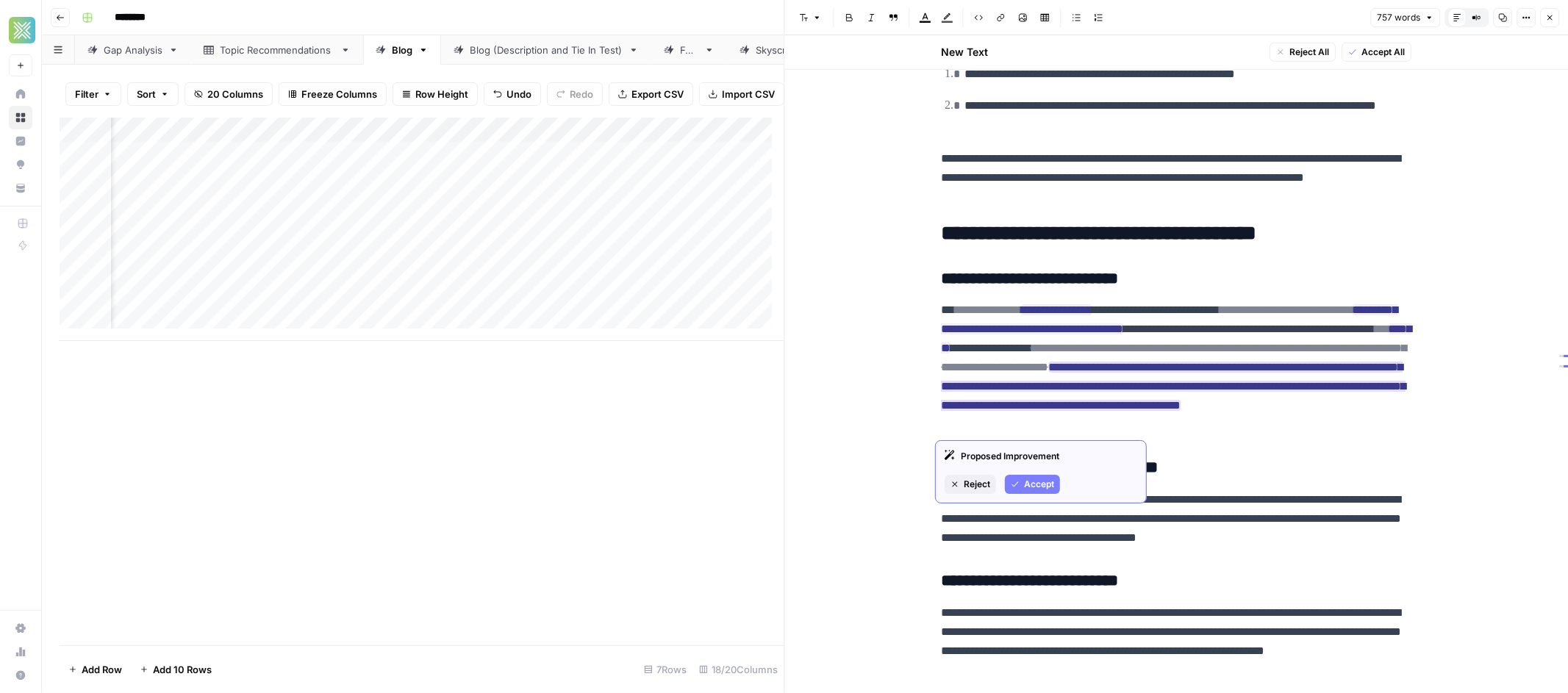
click at [1044, 489] on span "Accept" at bounding box center [1039, 484] width 30 height 13
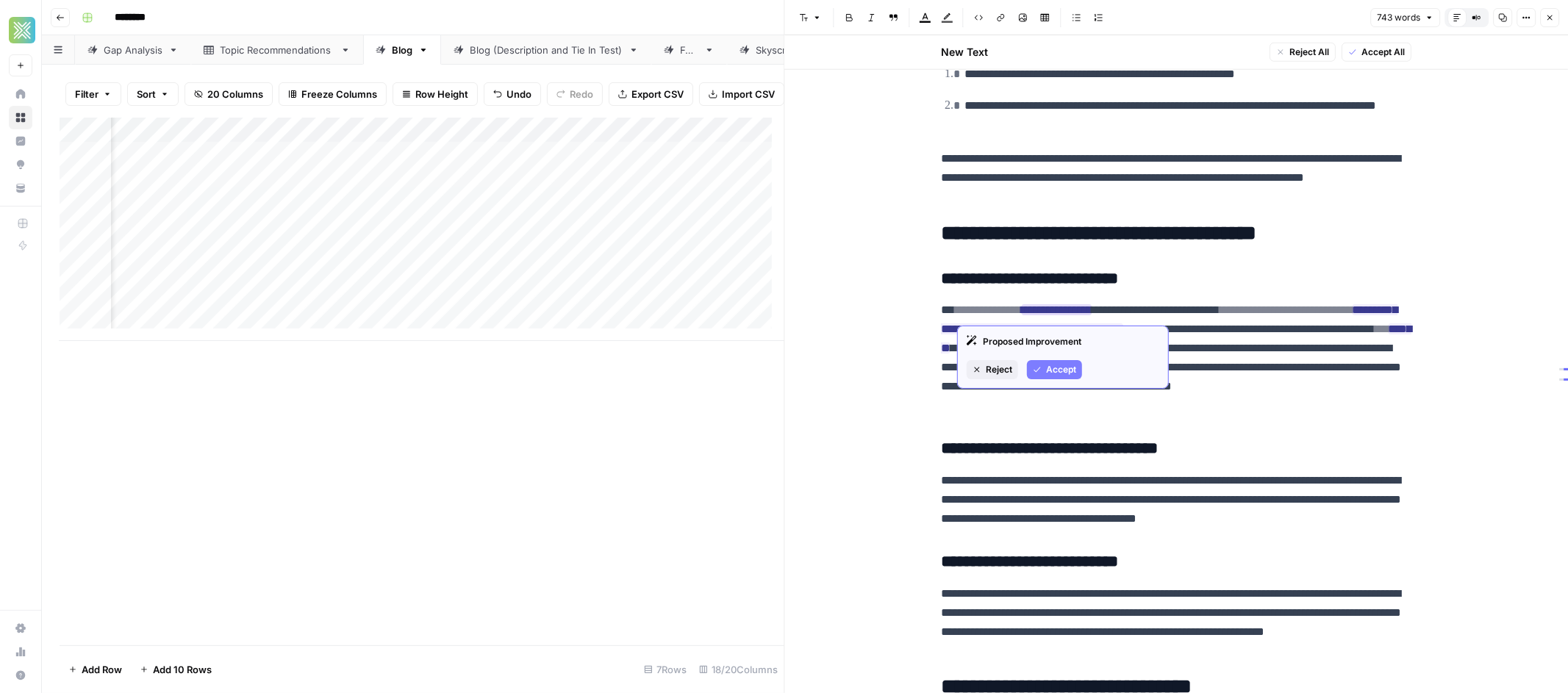
click at [1050, 365] on span "Accept" at bounding box center [1061, 368] width 30 height 13
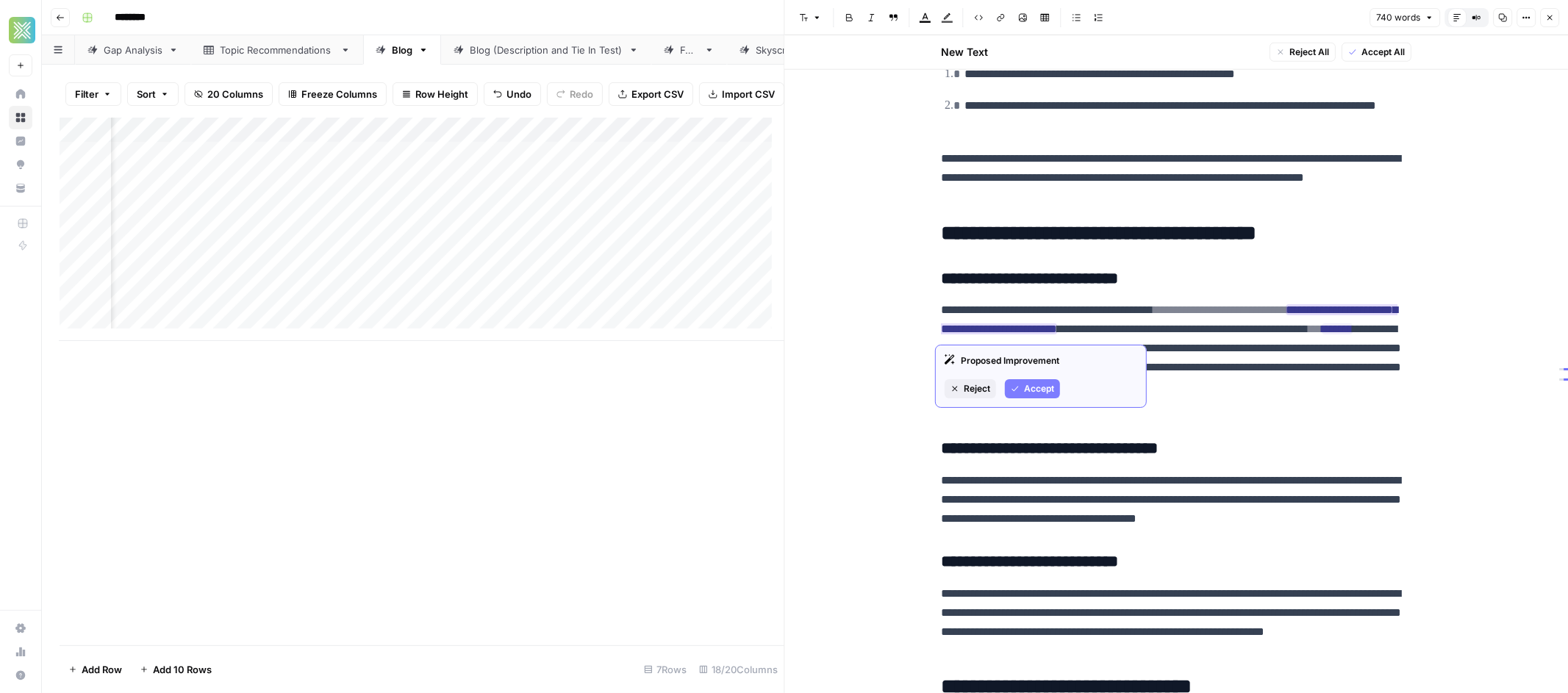
click at [1050, 390] on span "Accept" at bounding box center [1039, 388] width 30 height 13
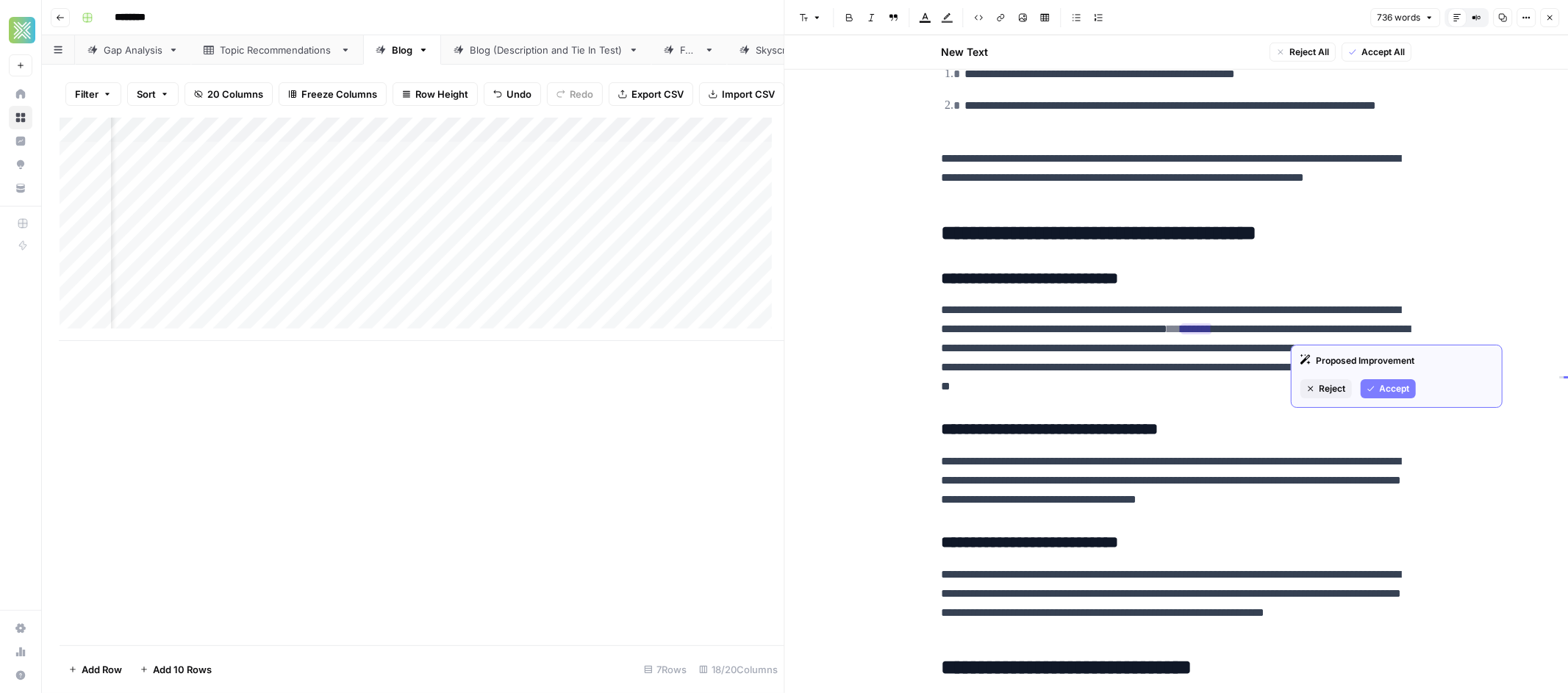
click at [1388, 396] on button "Accept" at bounding box center [1388, 388] width 55 height 19
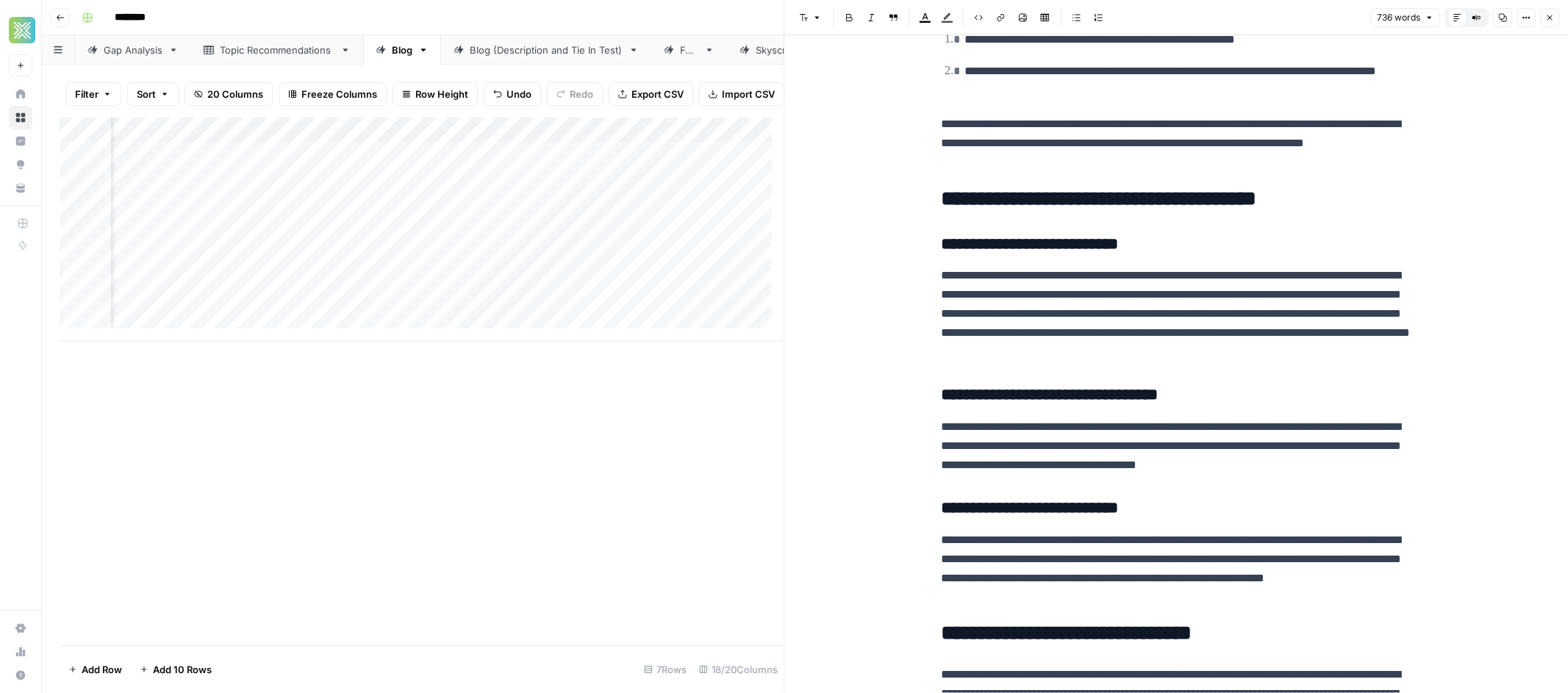
scroll to position [922, 0]
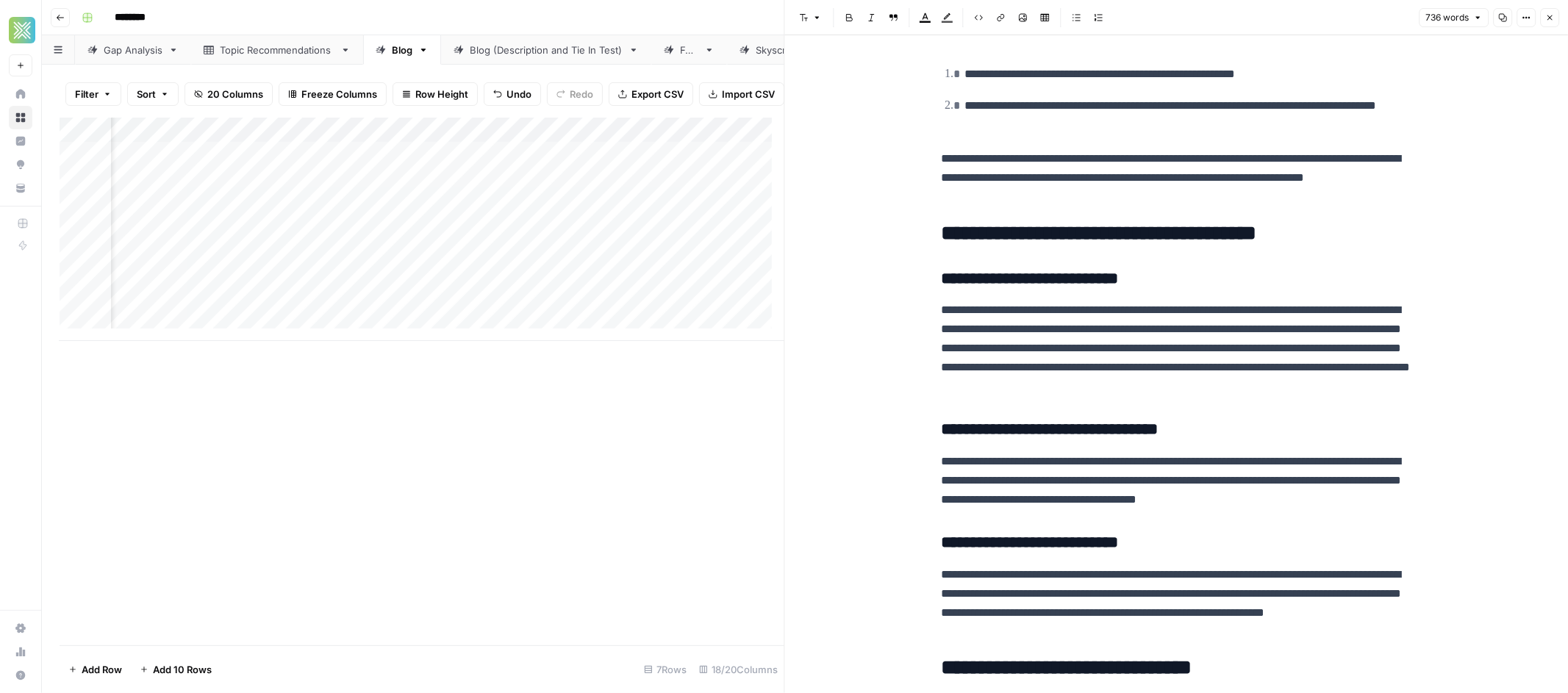
click at [1194, 315] on p "**********" at bounding box center [1176, 348] width 470 height 96
click at [1147, 360] on p "**********" at bounding box center [1176, 348] width 470 height 96
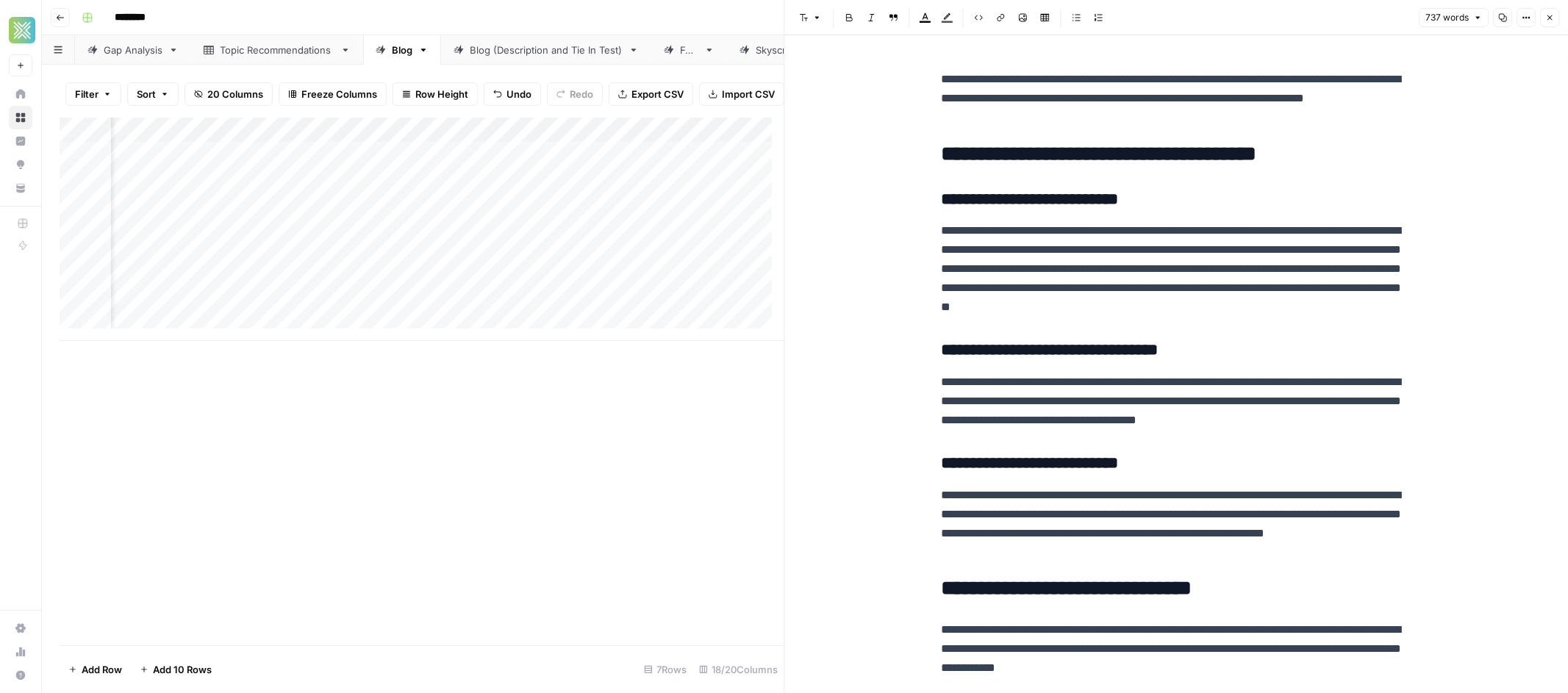
scroll to position [1027, 0]
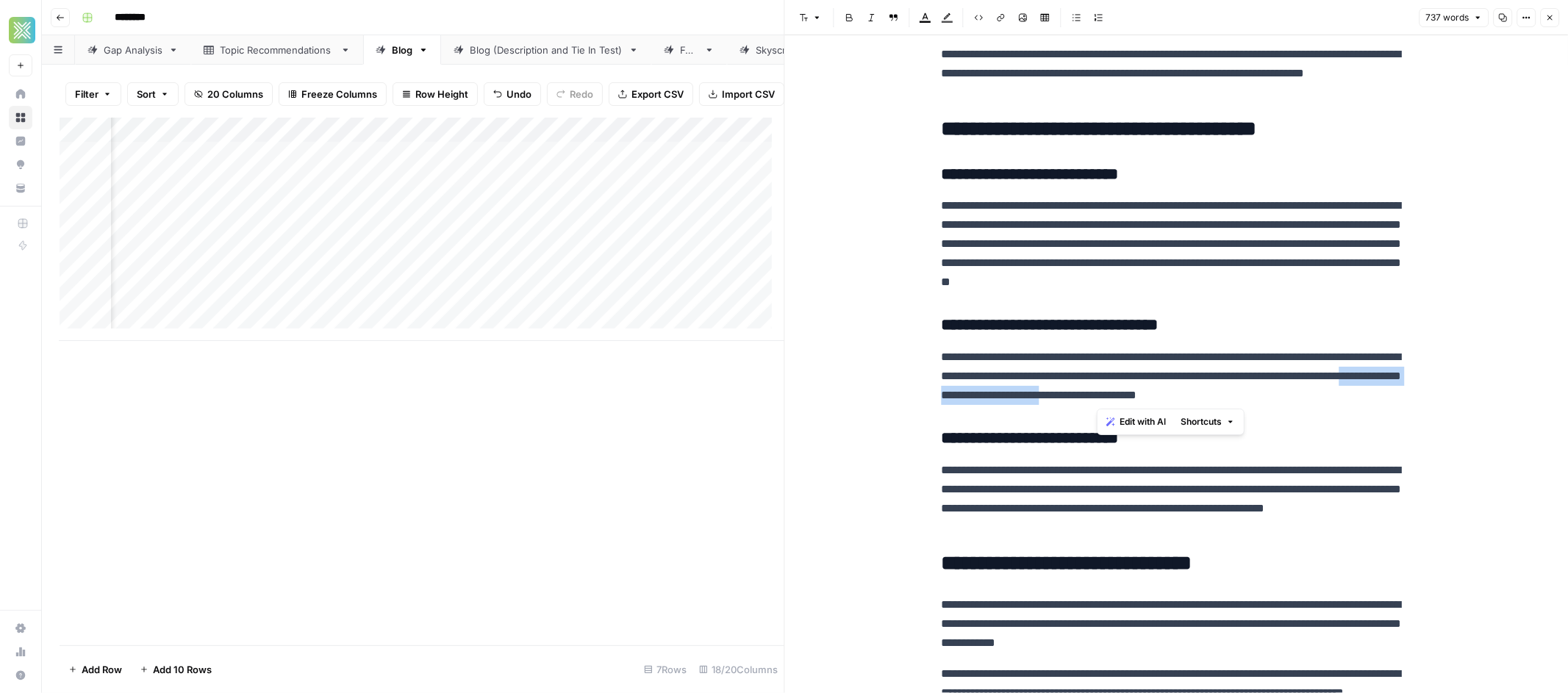
drag, startPoint x: 1096, startPoint y: 398, endPoint x: 1282, endPoint y: 393, distance: 186.1
click at [1282, 393] on p "**********" at bounding box center [1176, 376] width 470 height 58
click at [1370, 402] on p "**********" at bounding box center [1176, 376] width 470 height 58
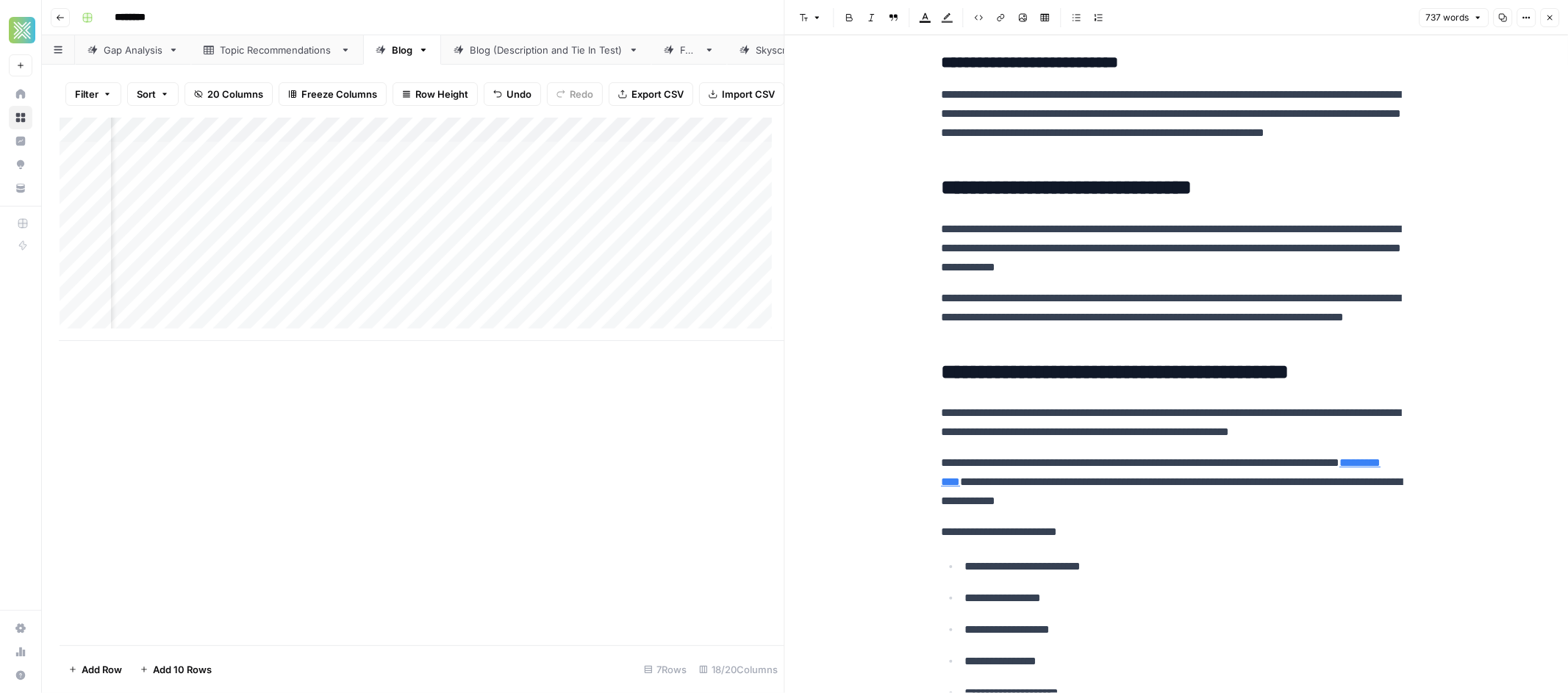
scroll to position [1456, 0]
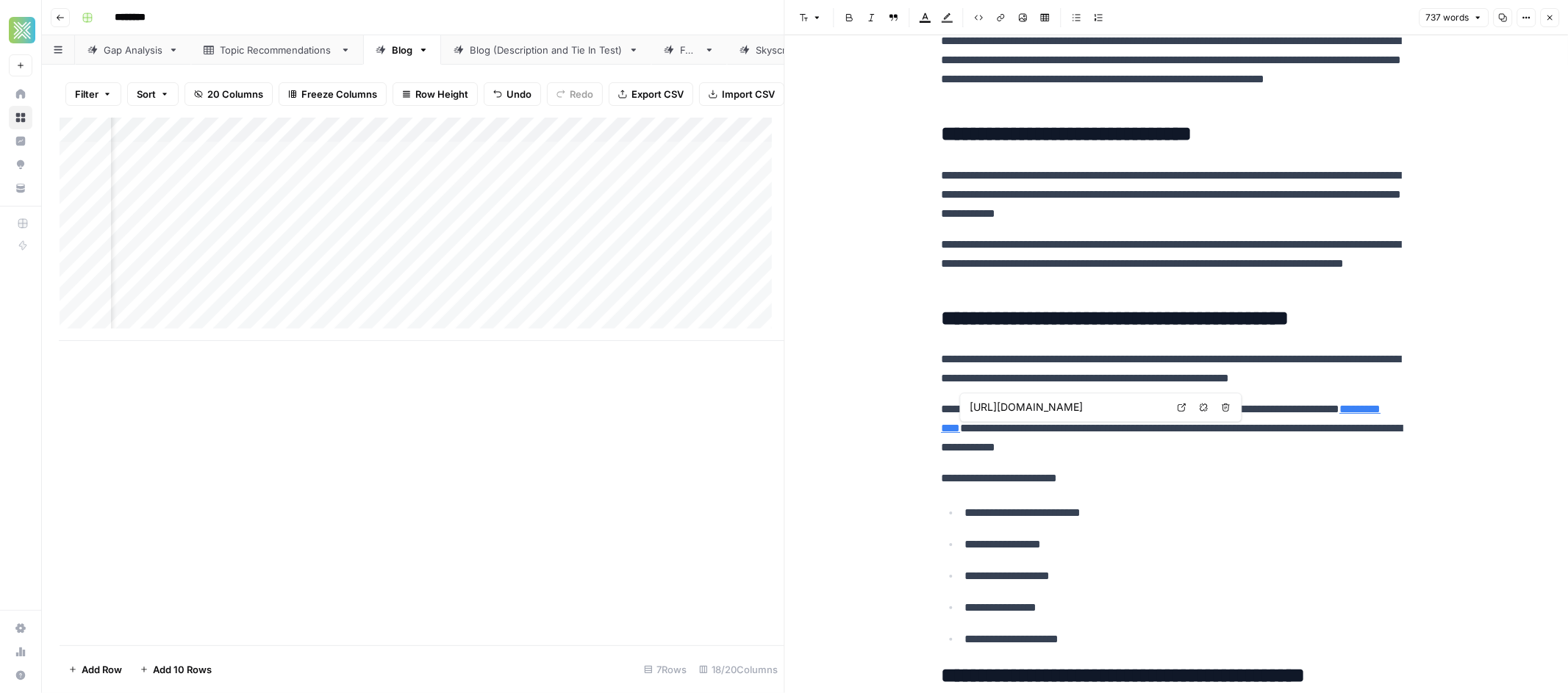
click at [1177, 408] on icon at bounding box center [1181, 407] width 8 height 8
drag, startPoint x: 1157, startPoint y: 409, endPoint x: 1173, endPoint y: 408, distance: 16.0
click at [1173, 408] on div "[URL][DOMAIN_NAME] Open in a new tab Remove link Remove link and delete text" at bounding box center [1101, 407] width 282 height 30
drag, startPoint x: 1042, startPoint y: 406, endPoint x: 1115, endPoint y: 421, distance: 74.5
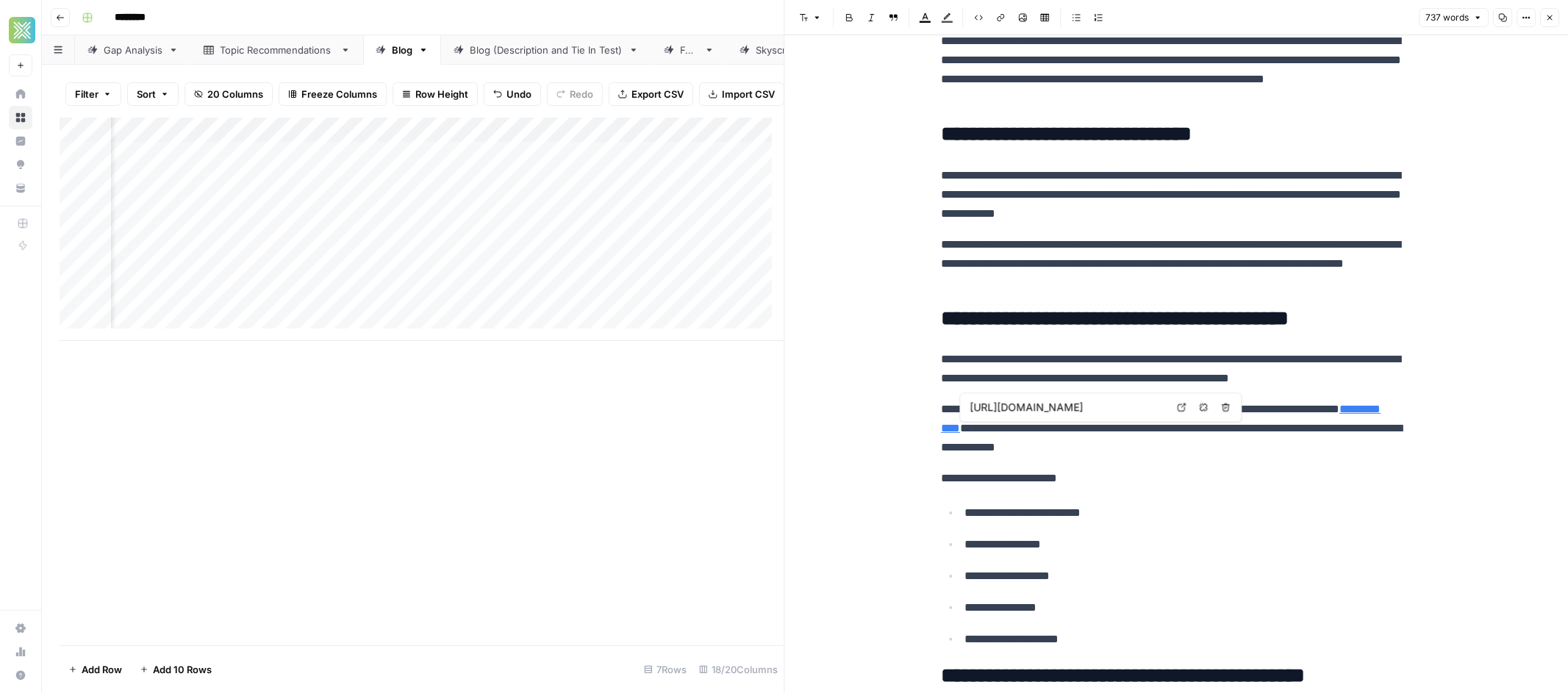
click at [999, 427] on link "**********" at bounding box center [1160, 418] width 439 height 30
click at [1152, 407] on input "[URL][DOMAIN_NAME]" at bounding box center [1068, 406] width 195 height 15
drag, startPoint x: 1124, startPoint y: 408, endPoint x: 1158, endPoint y: 410, distance: 34.1
click at [1158, 410] on input "[URL][DOMAIN_NAME]" at bounding box center [1068, 406] width 195 height 15
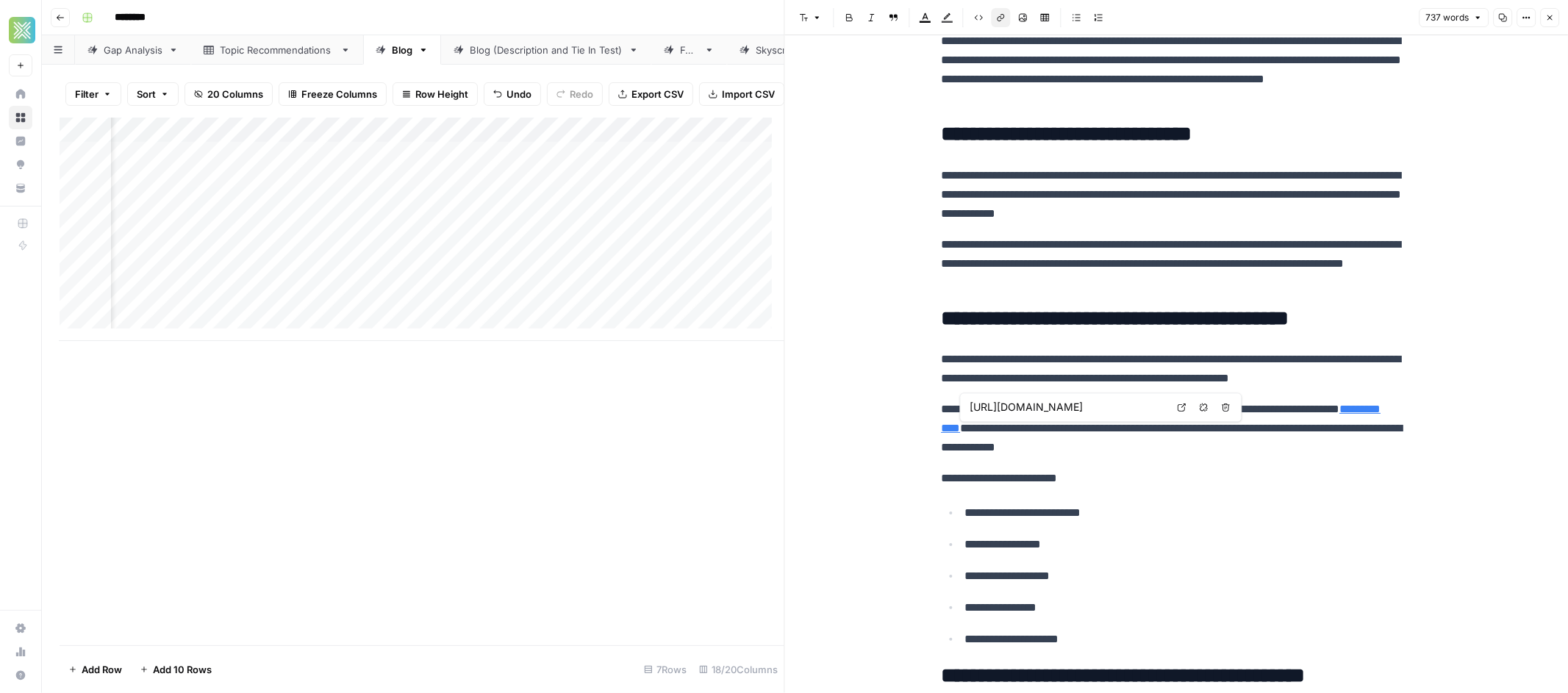
type input "[URL][DOMAIN_NAME]"
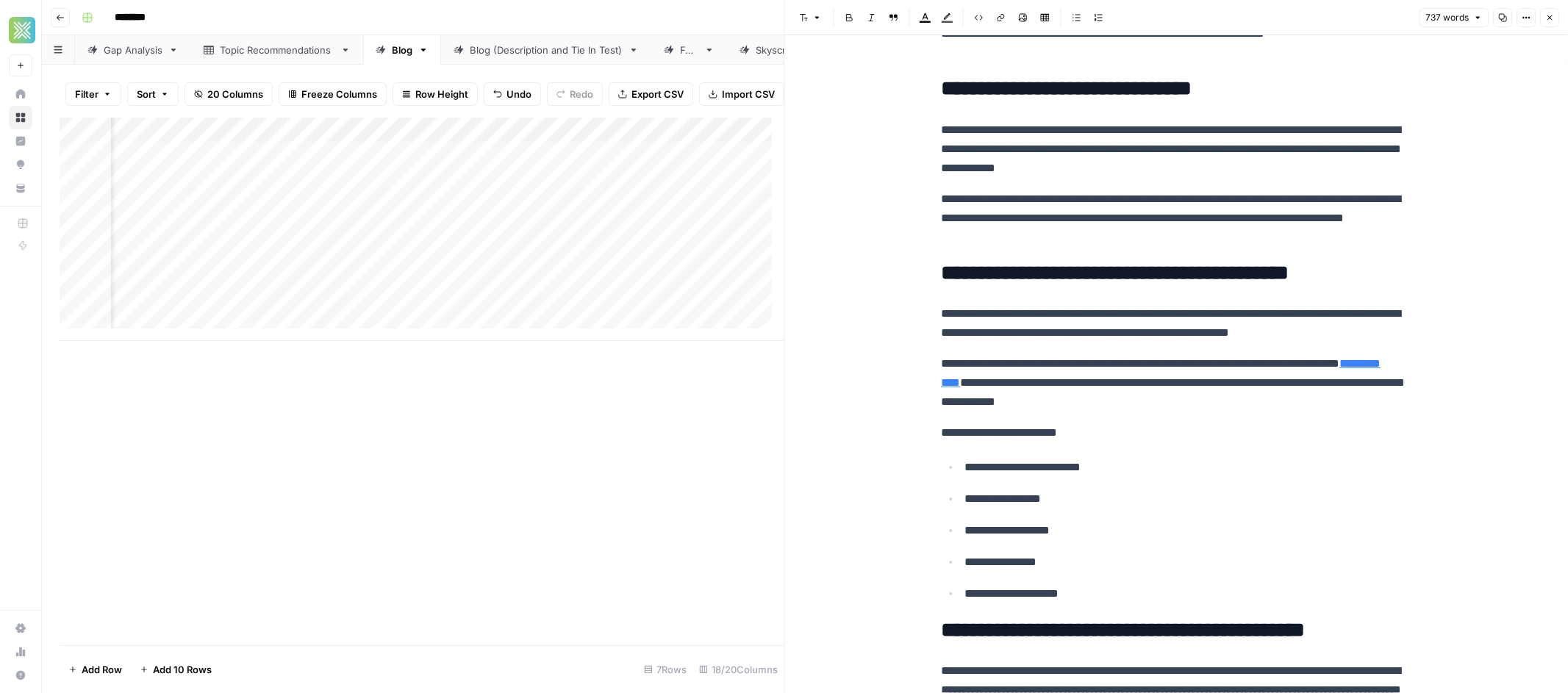
scroll to position [1700, 0]
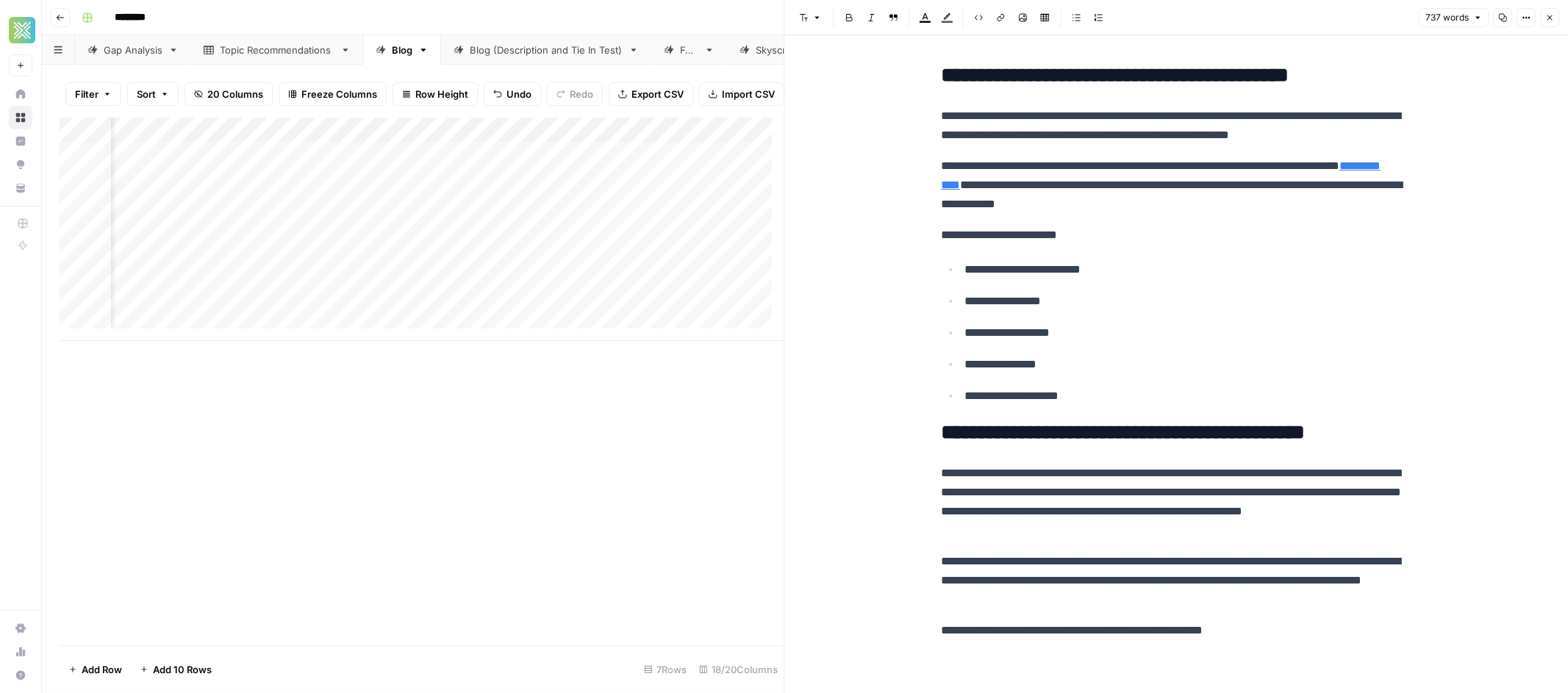
click at [1551, 20] on icon "button" at bounding box center [1549, 17] width 9 height 9
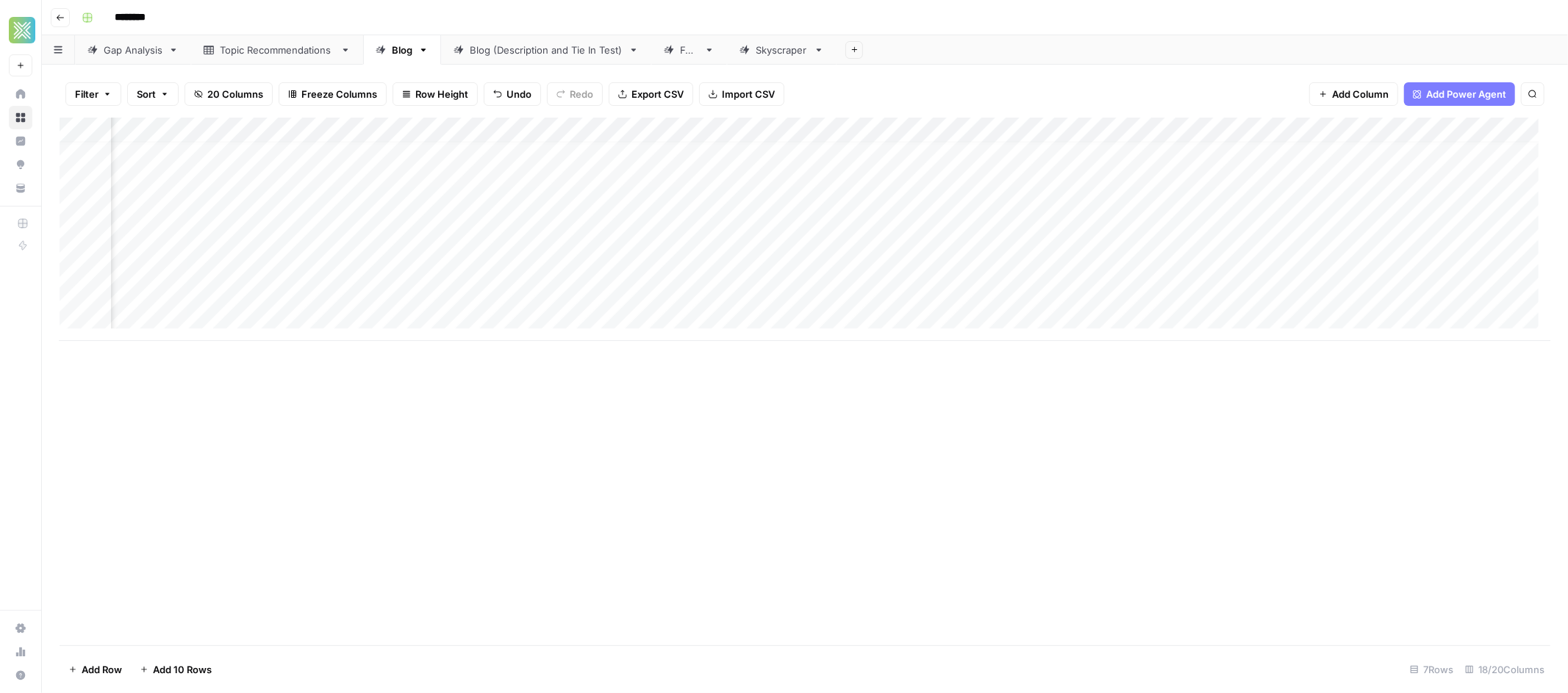
scroll to position [12, 1306]
click at [881, 264] on div "Add Column" at bounding box center [805, 229] width 1490 height 223
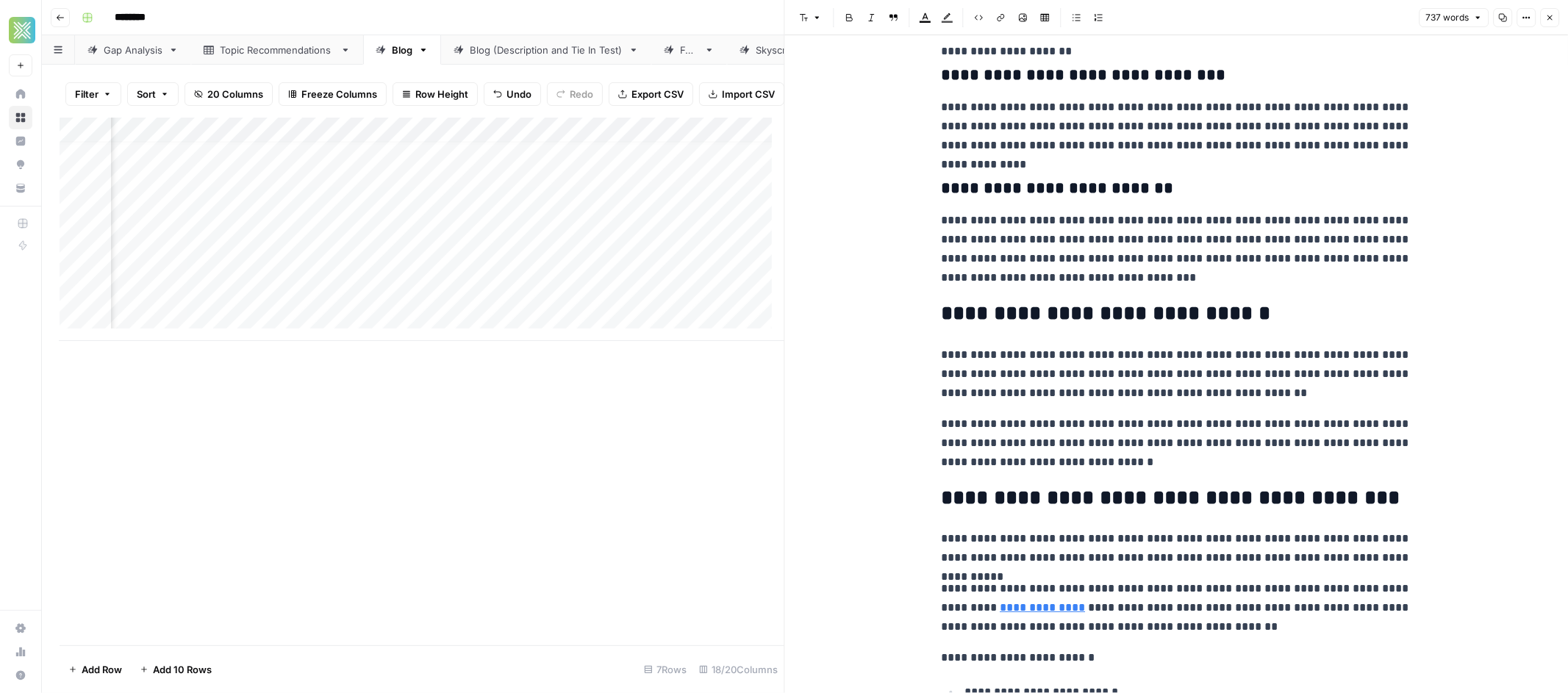
scroll to position [1463, 0]
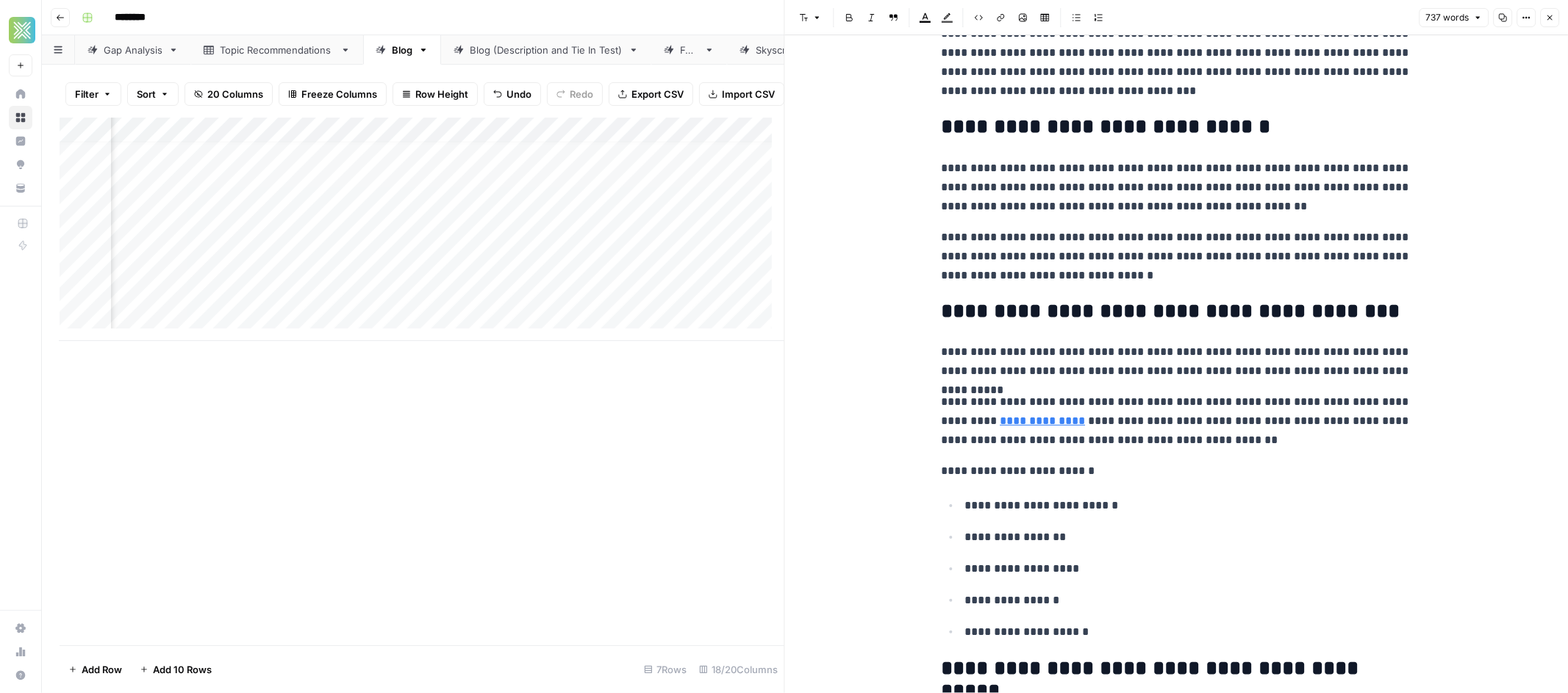
click at [754, 415] on div "Add Column" at bounding box center [421, 381] width 724 height 528
click at [1545, 18] on icon "button" at bounding box center [1549, 17] width 9 height 9
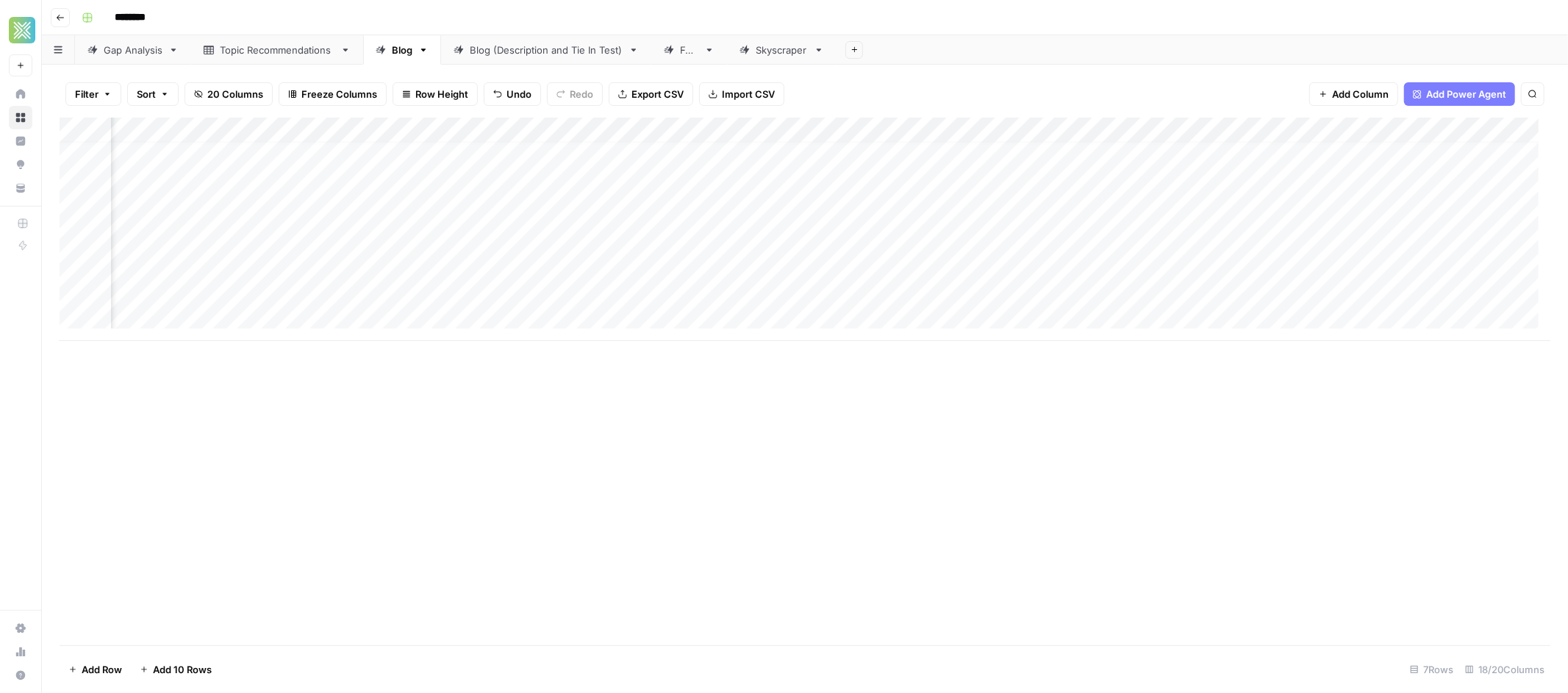
scroll to position [12, 1705]
click at [1003, 264] on div "Add Column" at bounding box center [805, 229] width 1490 height 223
click at [1232, 265] on div "Add Column" at bounding box center [805, 229] width 1490 height 223
click at [514, 50] on div "Blog (Description and Tie In Test)" at bounding box center [545, 50] width 152 height 15
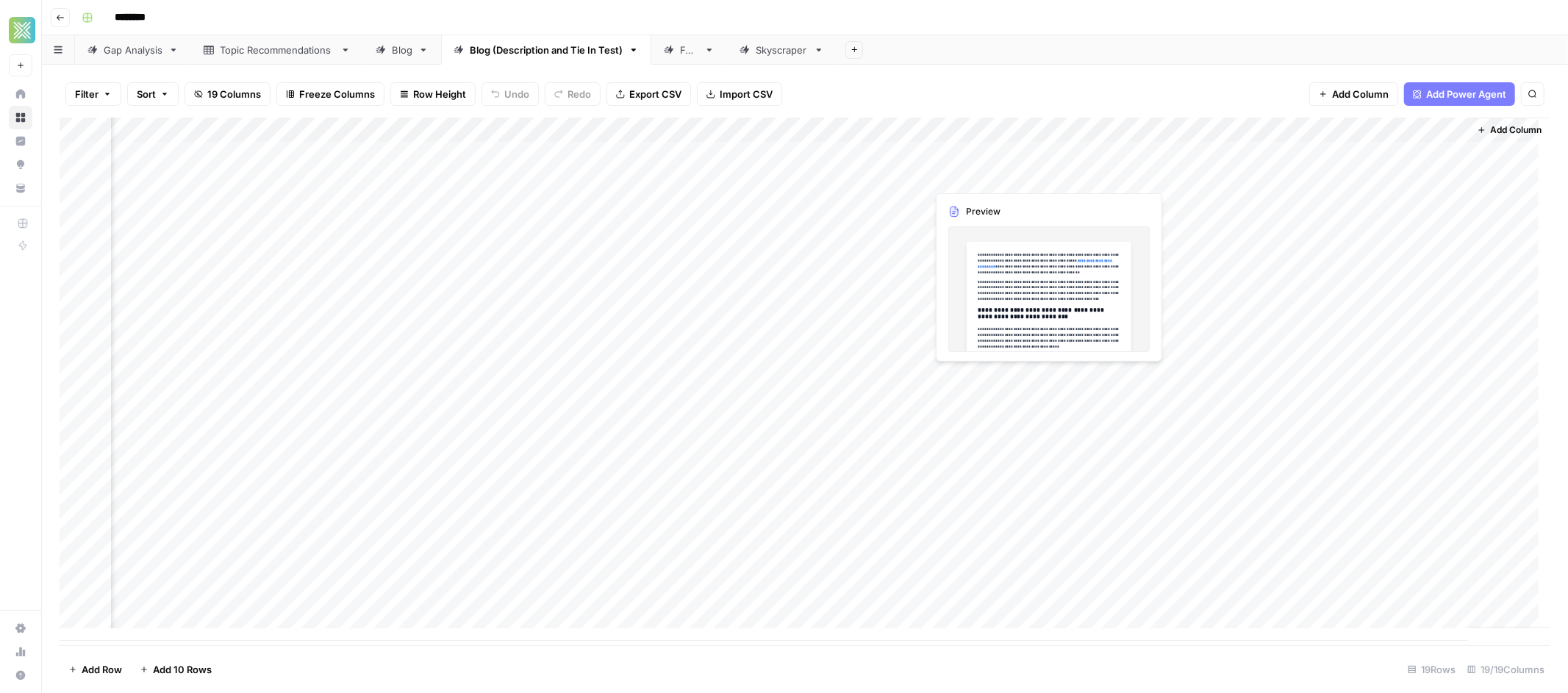
scroll to position [0, 1902]
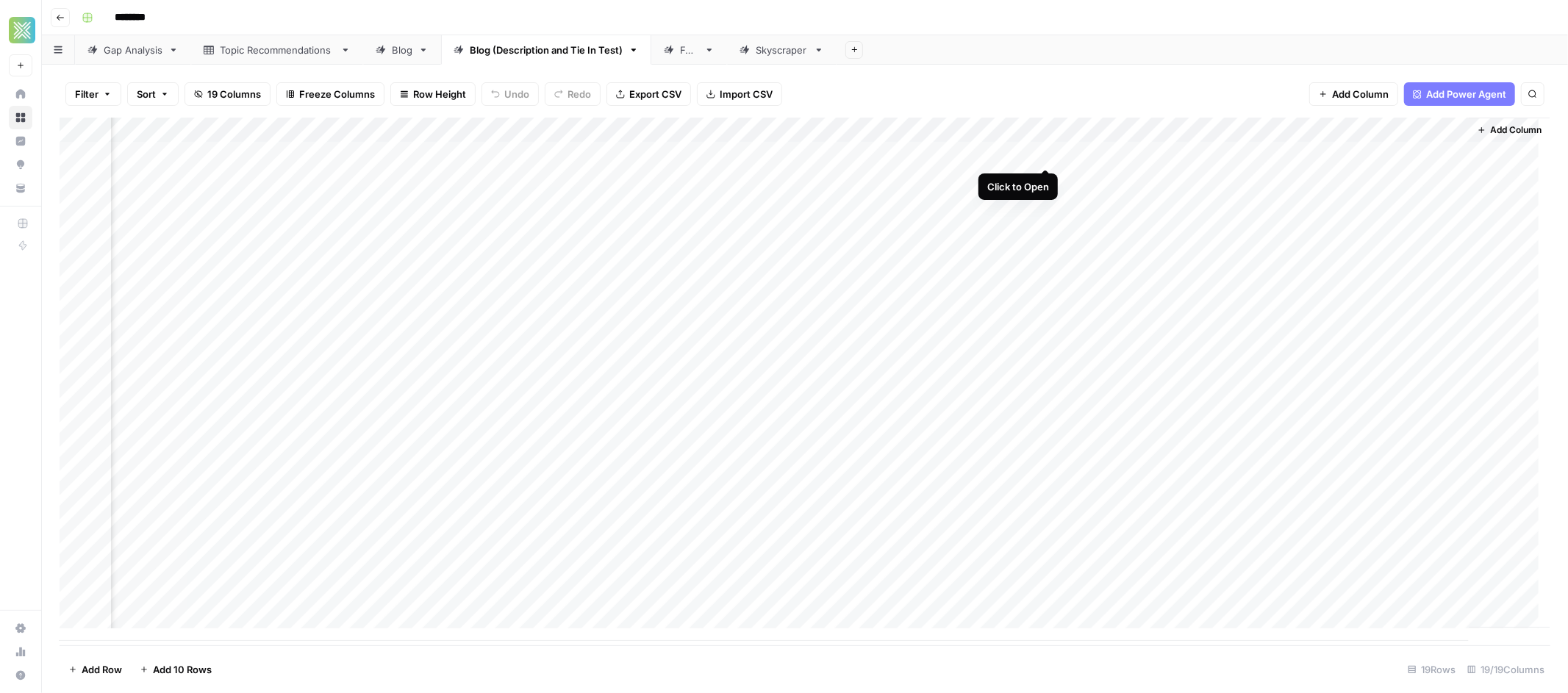
click at [1047, 154] on div "Add Column" at bounding box center [805, 378] width 1490 height 523
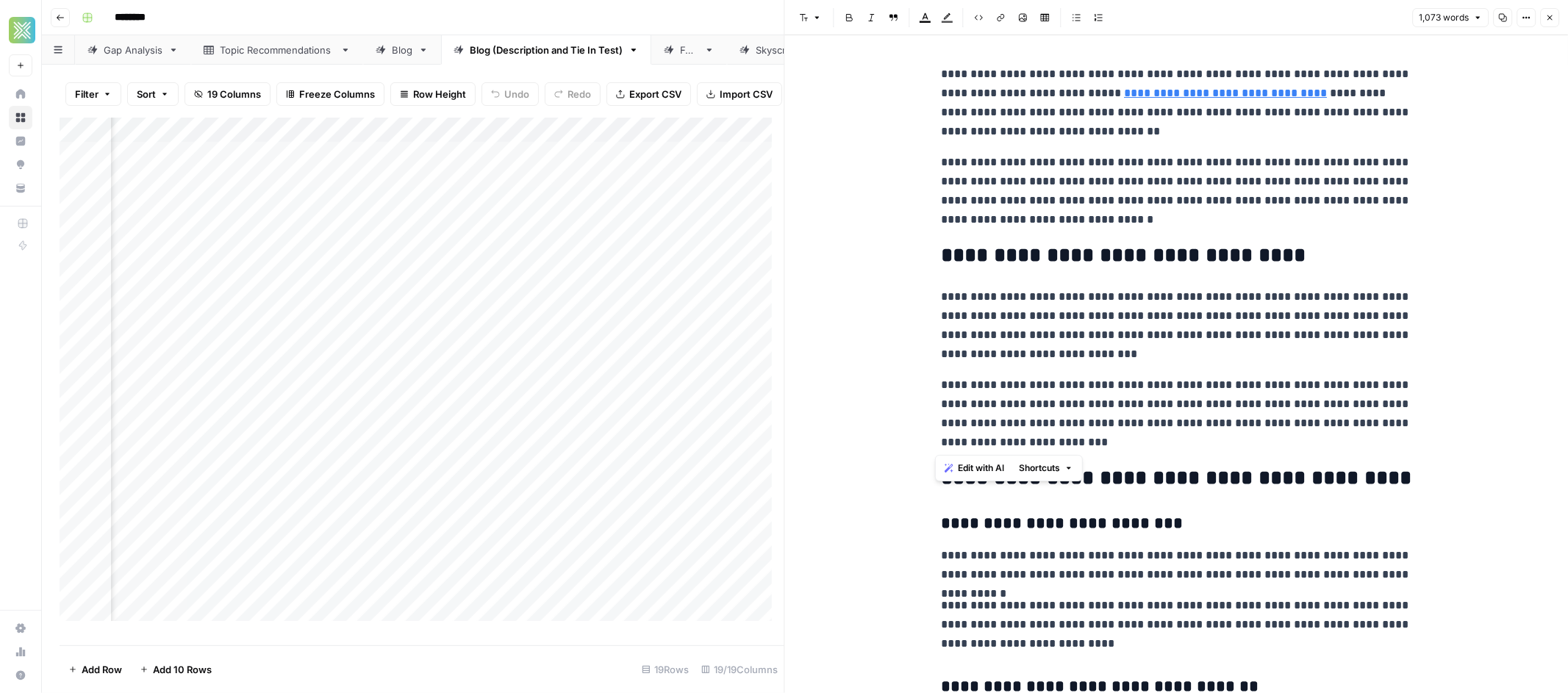
drag, startPoint x: 1085, startPoint y: 449, endPoint x: 916, endPoint y: 247, distance: 263.4
click at [990, 464] on span "Edit with AI" at bounding box center [980, 467] width 46 height 13
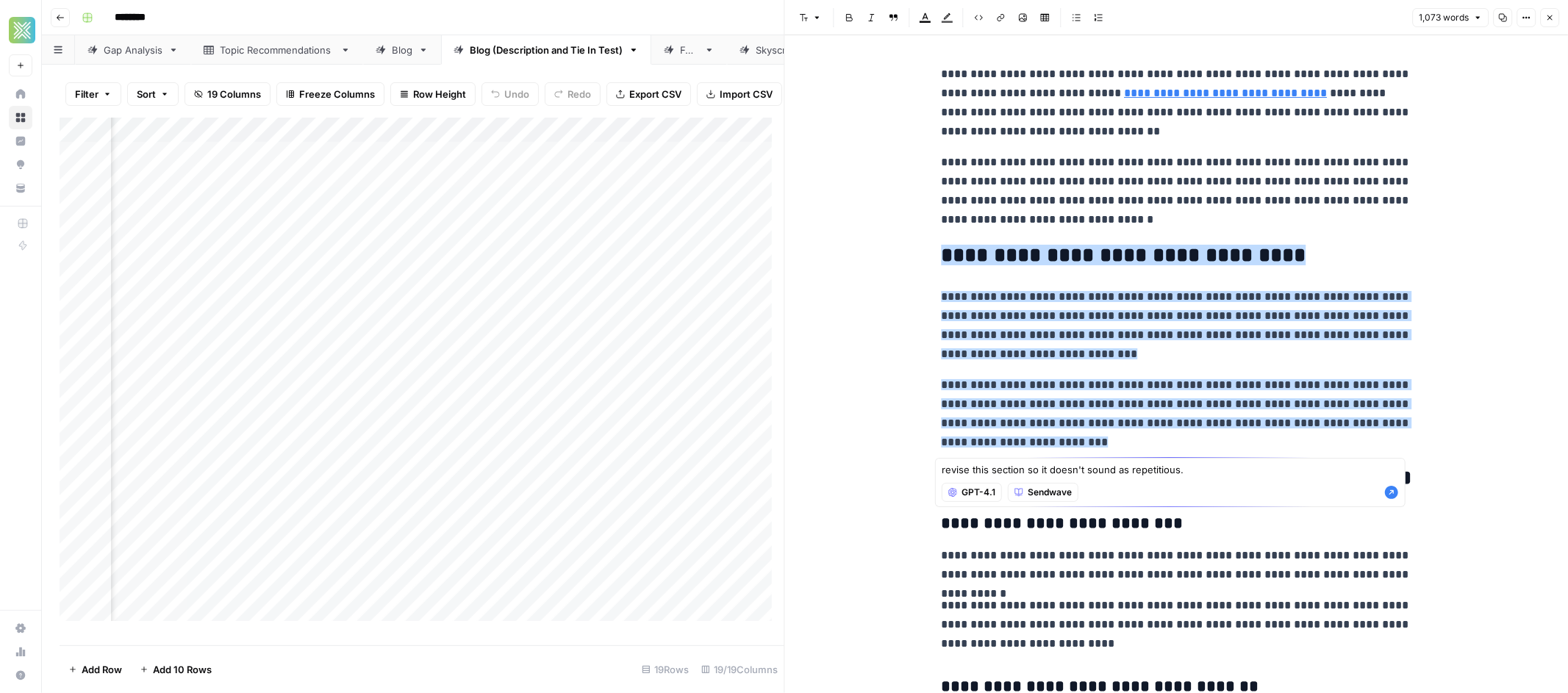
click at [1176, 476] on div "revise this section so it doesn't sound as repetitious. revise this section so …" at bounding box center [1170, 482] width 470 height 49
type textarea "revise this section so it doesn't sound as repetitious as the section before."
click at [1393, 491] on icon "button" at bounding box center [1391, 492] width 15 height 15
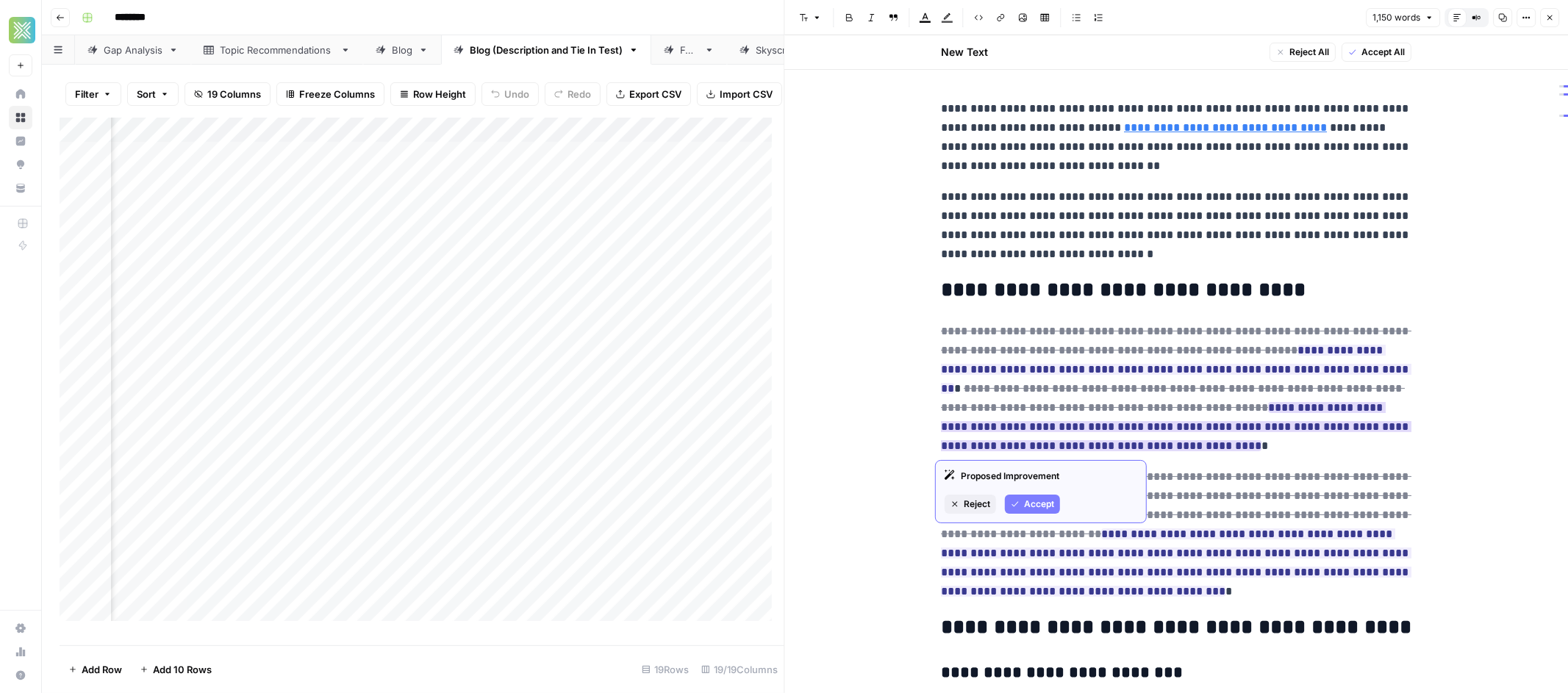
click at [1044, 497] on span "Accept" at bounding box center [1039, 503] width 30 height 13
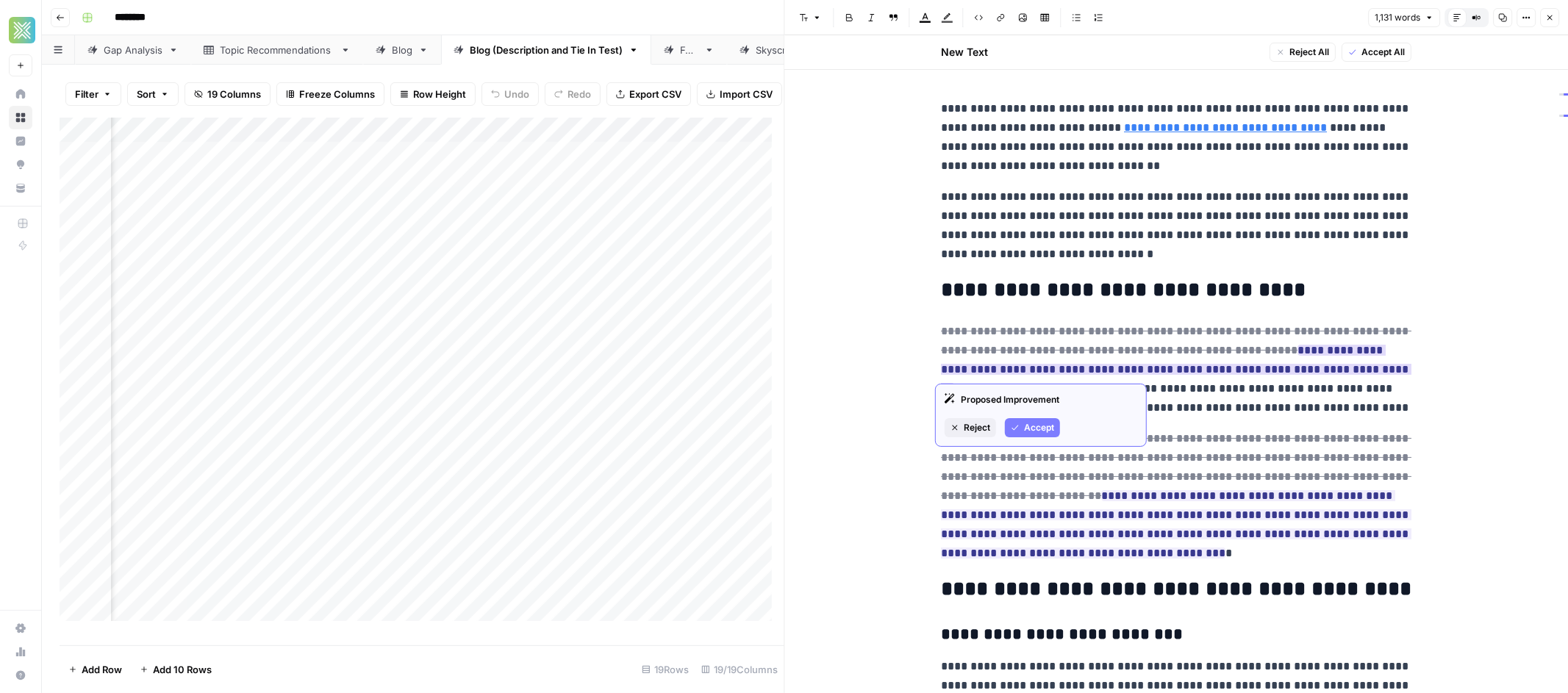
click at [1047, 429] on span "Accept" at bounding box center [1039, 427] width 30 height 13
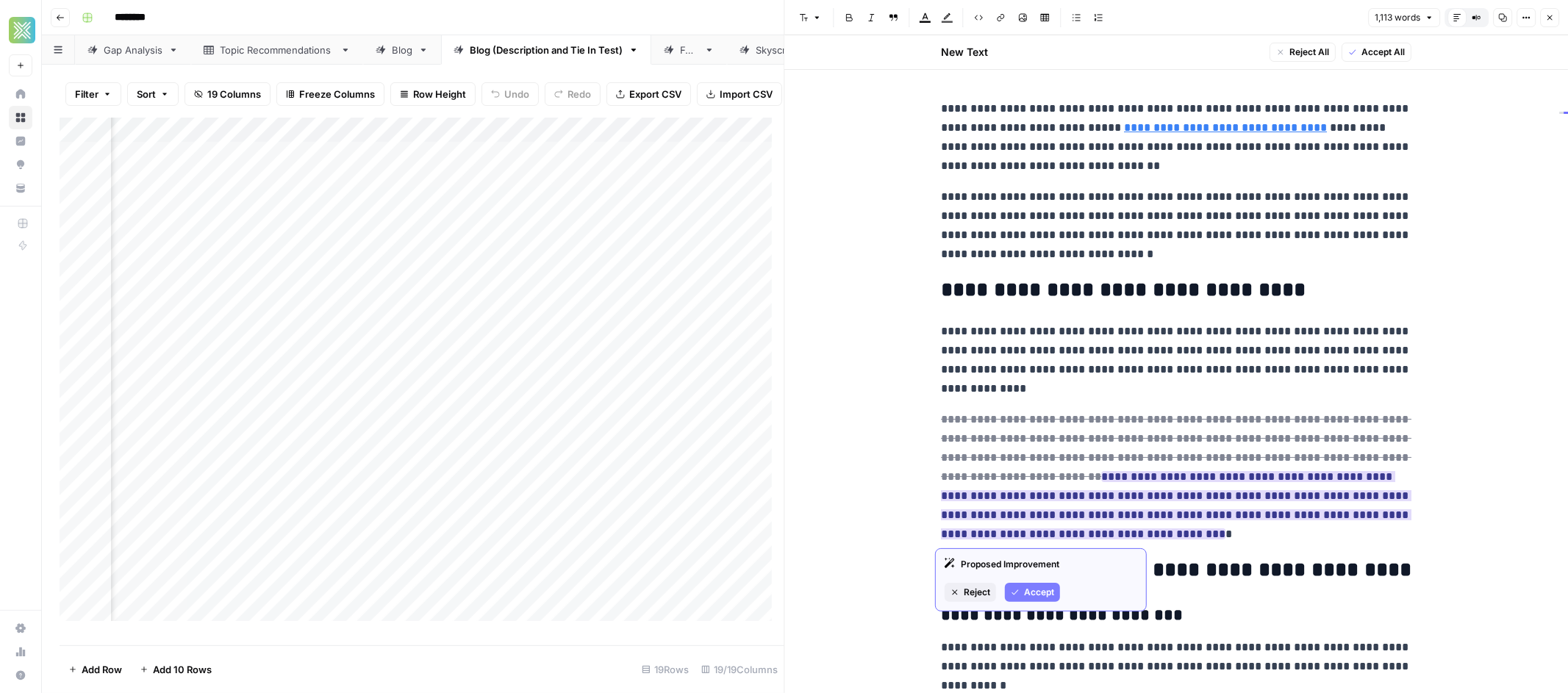
click at [1041, 594] on span "Accept" at bounding box center [1039, 591] width 30 height 13
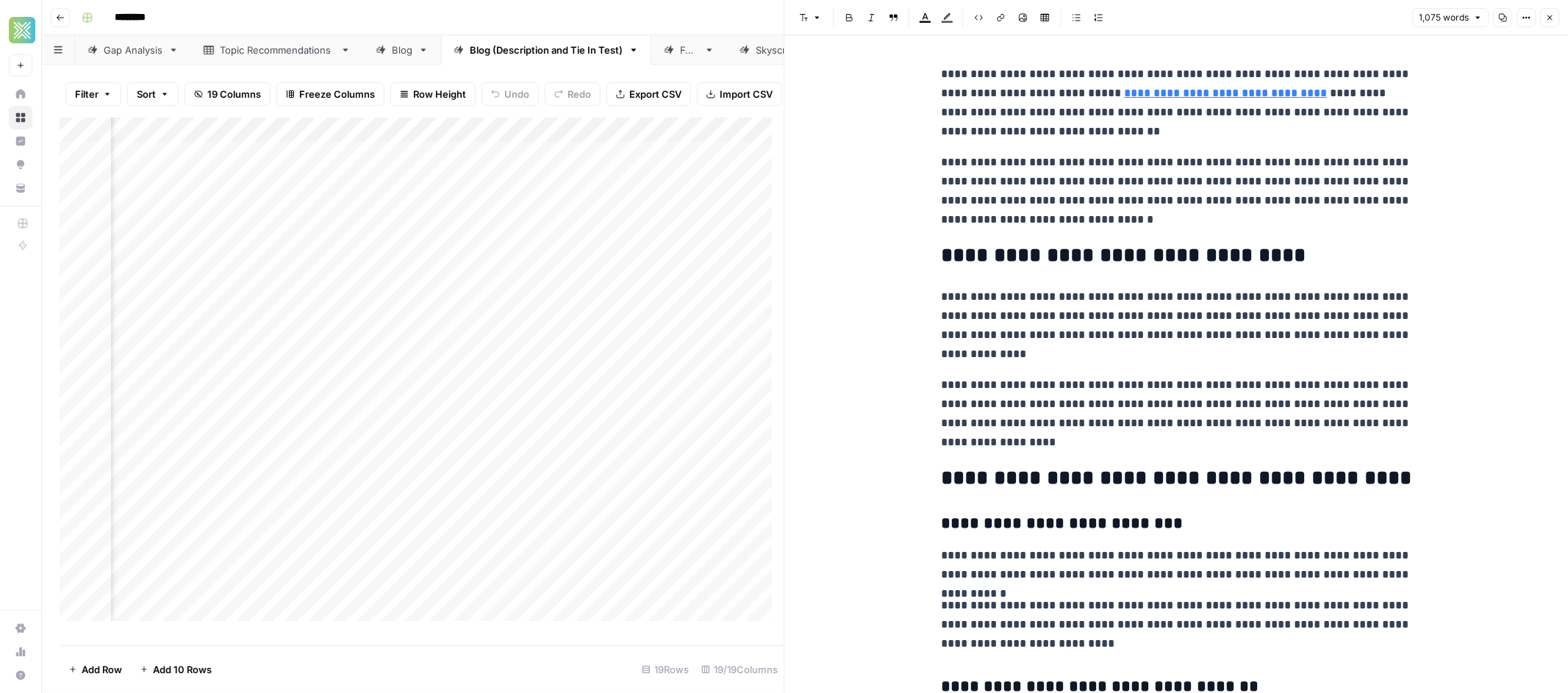
click at [1126, 335] on p "**********" at bounding box center [1176, 325] width 470 height 77
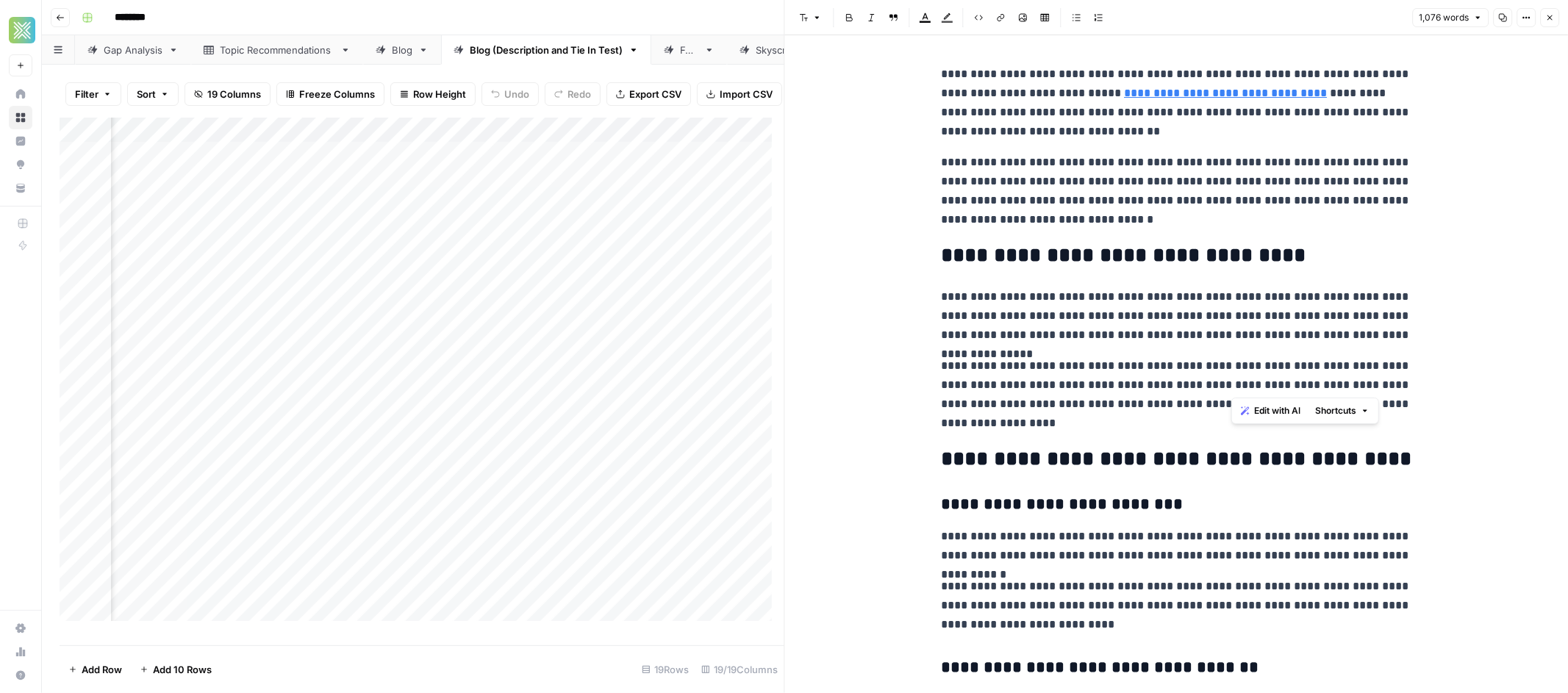
drag, startPoint x: 1234, startPoint y: 385, endPoint x: 1255, endPoint y: 390, distance: 21.6
click at [1255, 390] on p "**********" at bounding box center [1176, 394] width 470 height 77
click at [1265, 385] on p "**********" at bounding box center [1176, 394] width 470 height 77
click at [1229, 72] on p "**********" at bounding box center [1176, 103] width 470 height 77
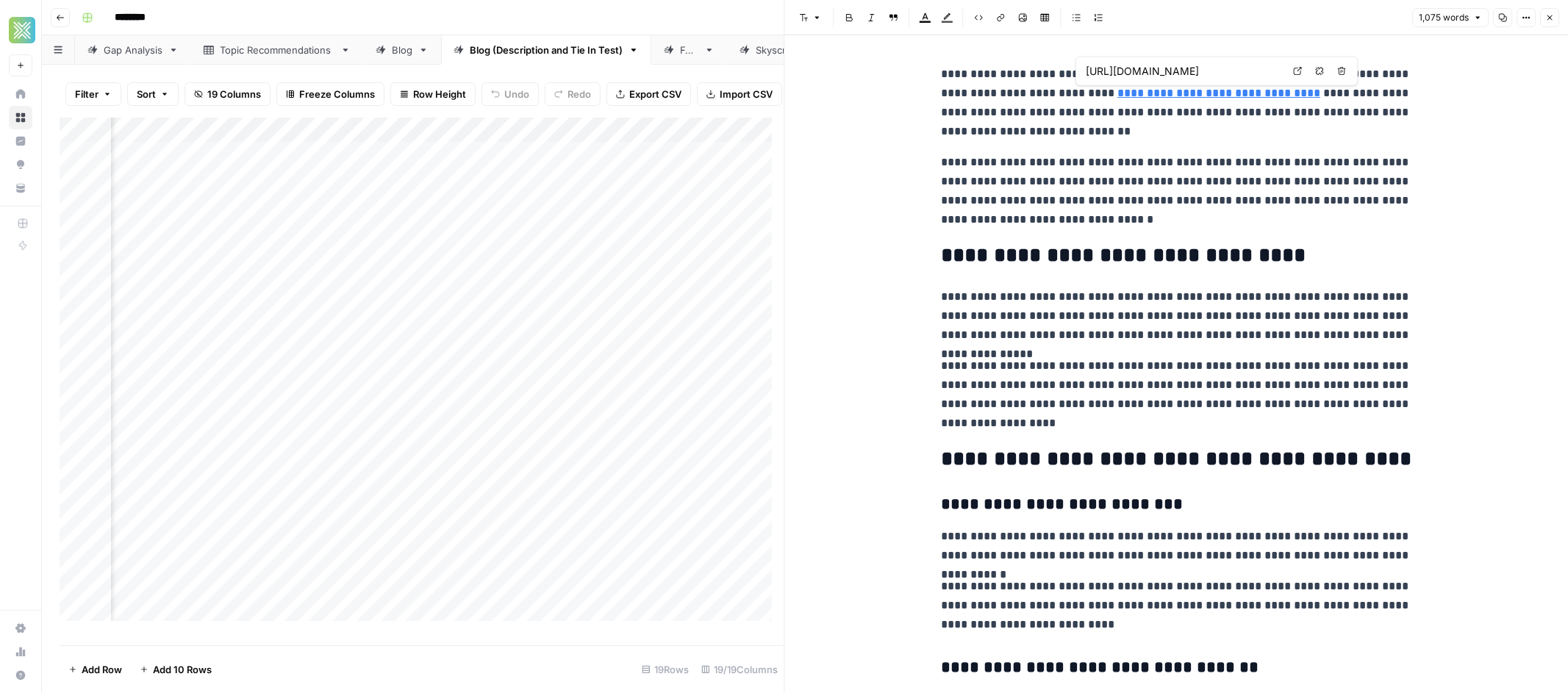
click at [1265, 70] on input "[URL][DOMAIN_NAME]" at bounding box center [1183, 71] width 195 height 15
drag, startPoint x: 1262, startPoint y: 71, endPoint x: 1277, endPoint y: 72, distance: 15.0
click at [1302, 71] on div "[URL][DOMAIN_NAME] Open in a new tab Remove link Remove link and delete text" at bounding box center [1215, 72] width 282 height 30
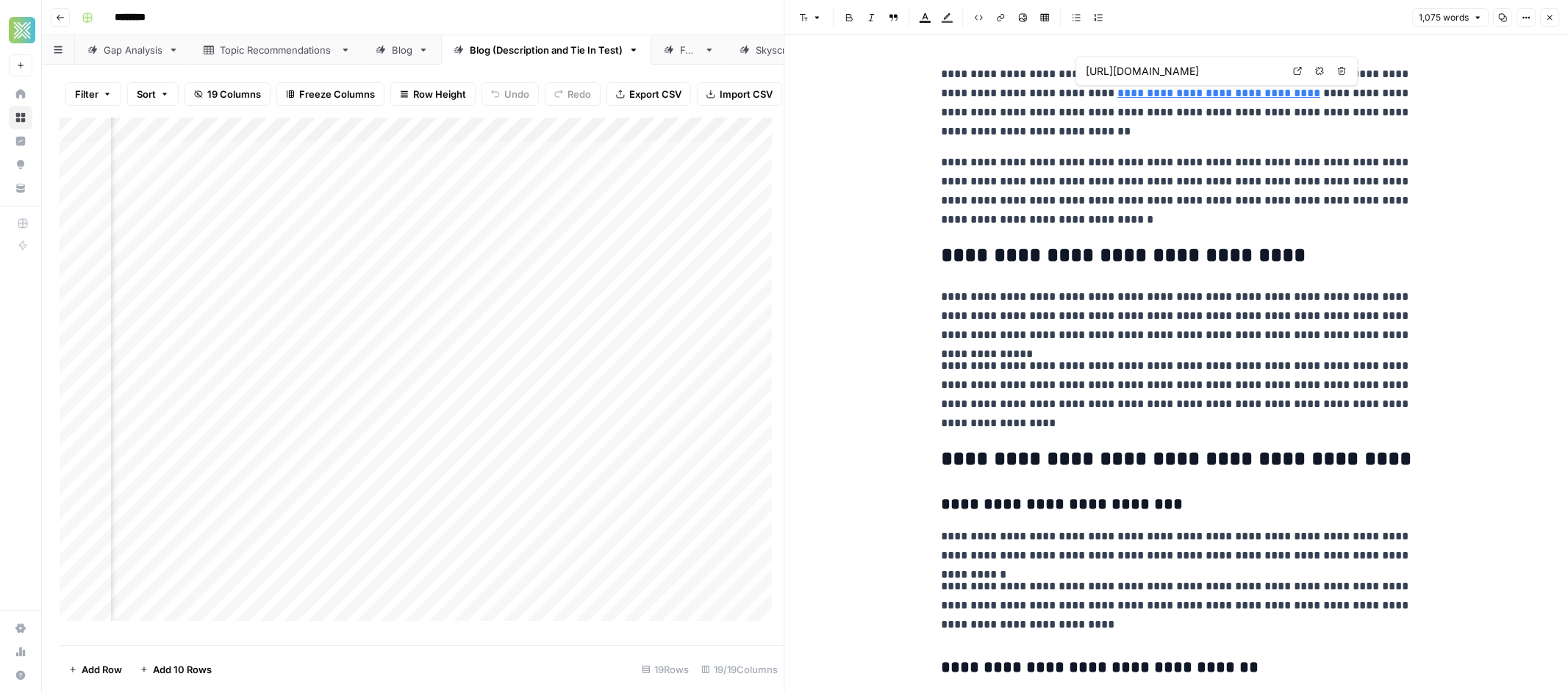
click at [1240, 152] on p "**********" at bounding box center [1176, 190] width 470 height 77
drag, startPoint x: 1016, startPoint y: 315, endPoint x: 937, endPoint y: 293, distance: 82.0
click at [940, 293] on p "**********" at bounding box center [1176, 316] width 470 height 58
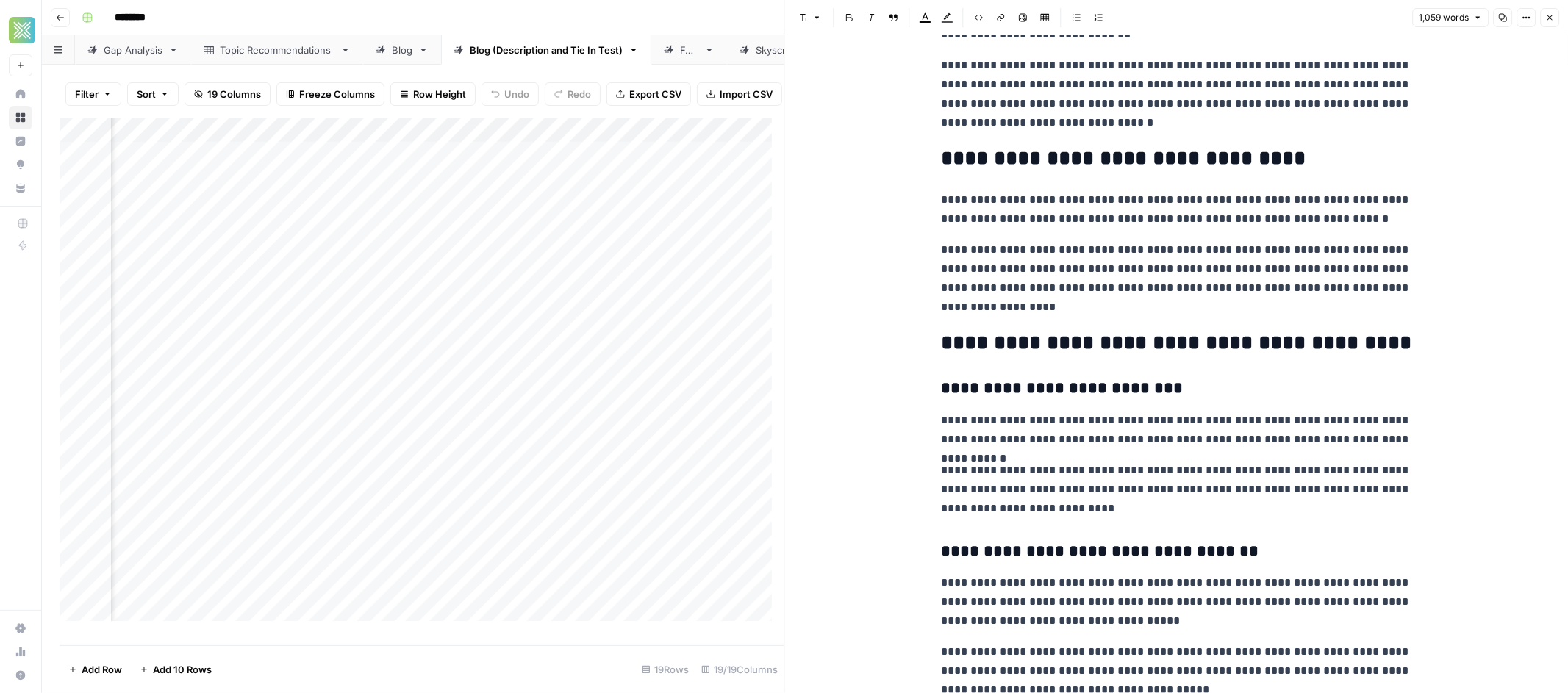
scroll to position [294, 0]
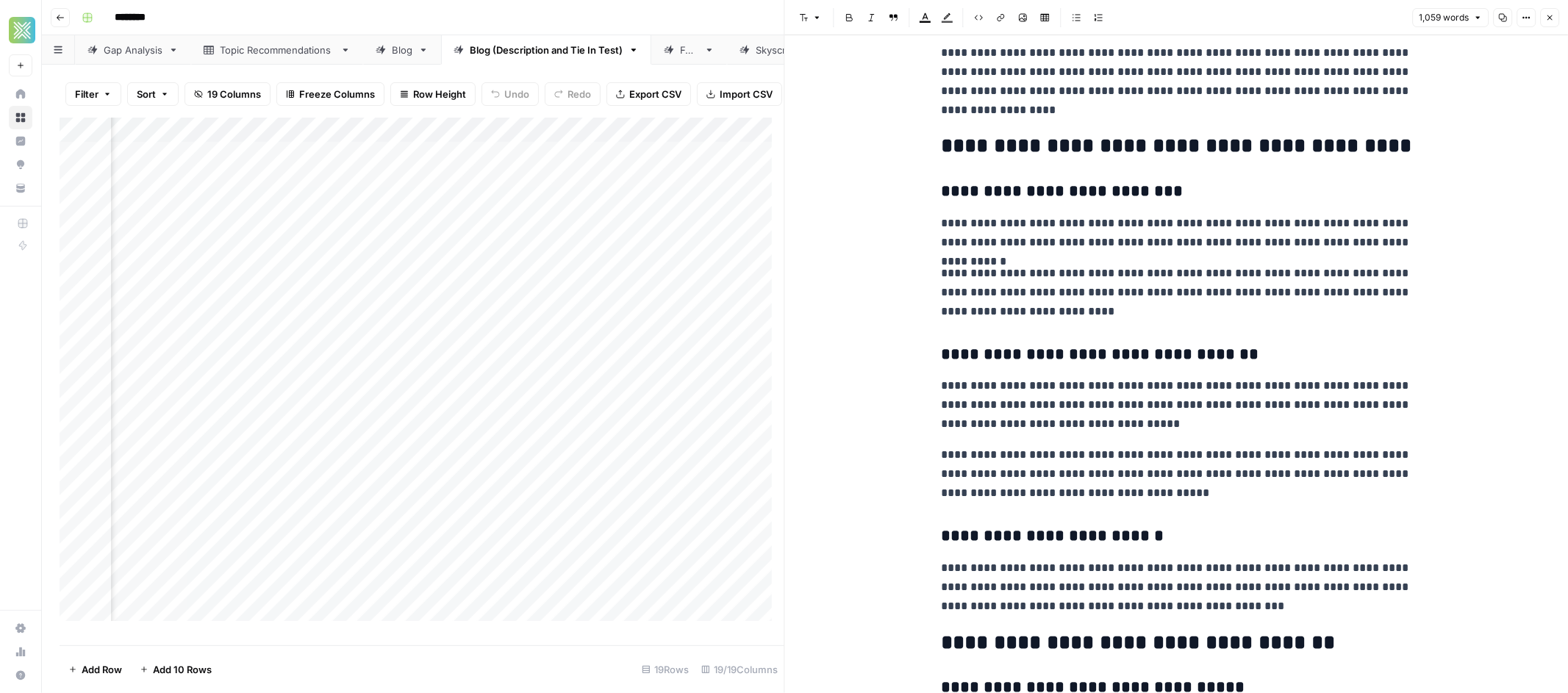
click at [1217, 273] on p "**********" at bounding box center [1176, 293] width 470 height 58
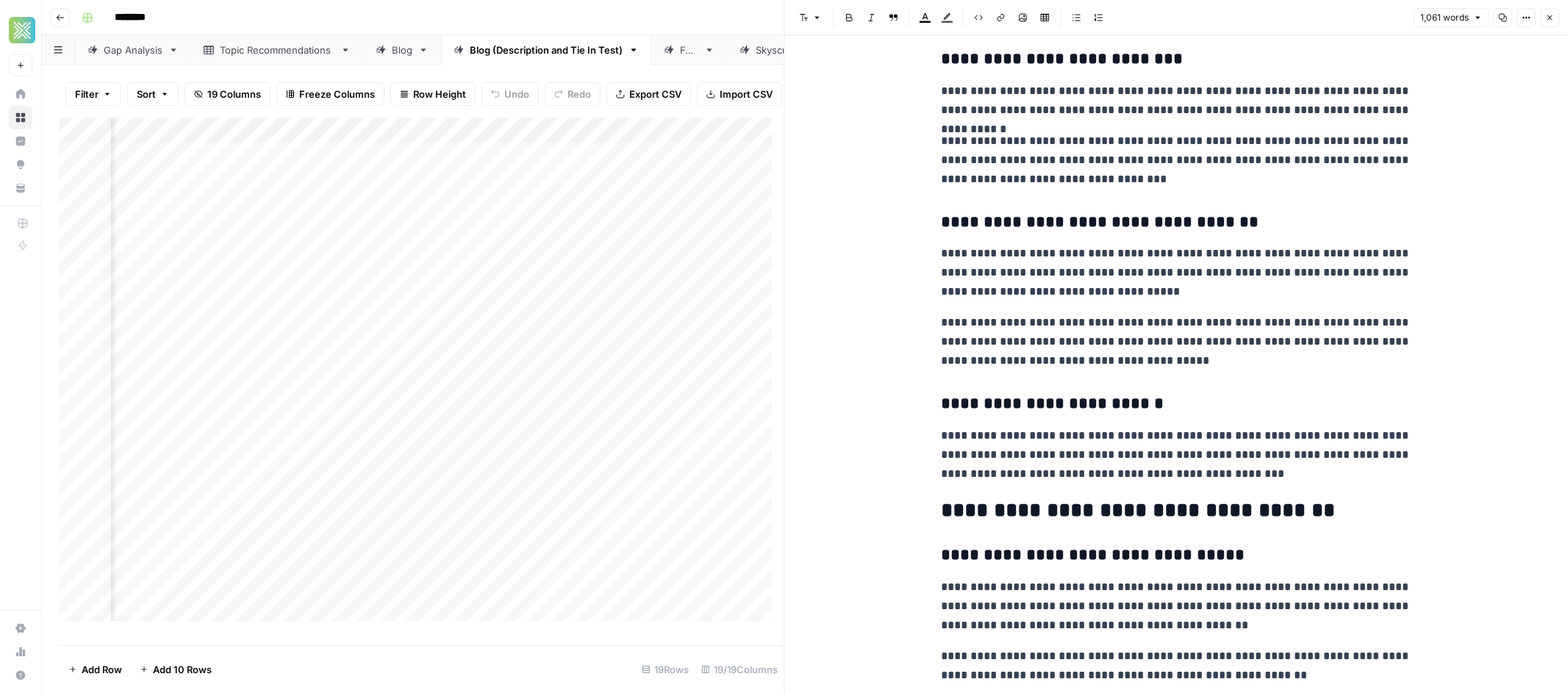
scroll to position [700, 0]
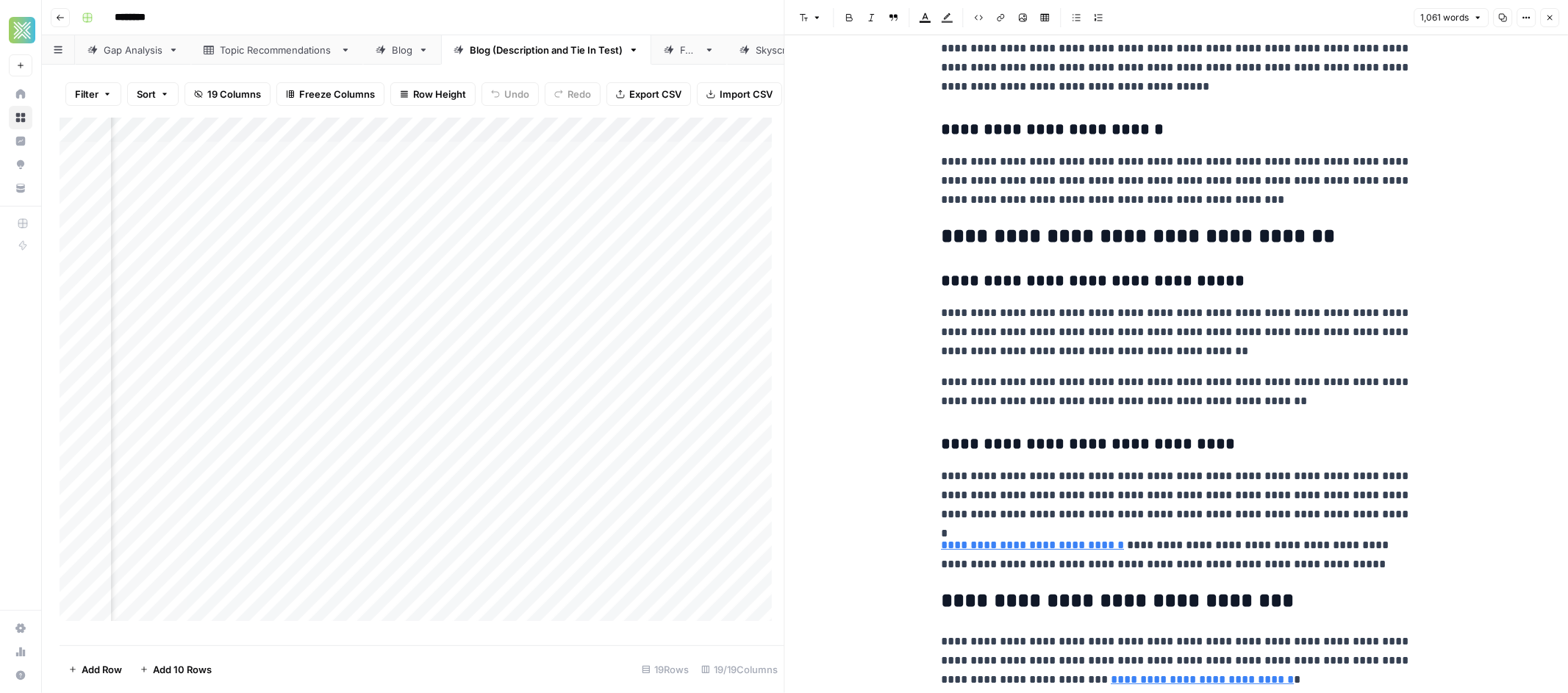
click at [949, 282] on h3 "**********" at bounding box center [1176, 281] width 470 height 21
click at [954, 441] on h3 "**********" at bounding box center [1176, 444] width 470 height 21
drag, startPoint x: 1215, startPoint y: 288, endPoint x: 900, endPoint y: 290, distance: 315.0
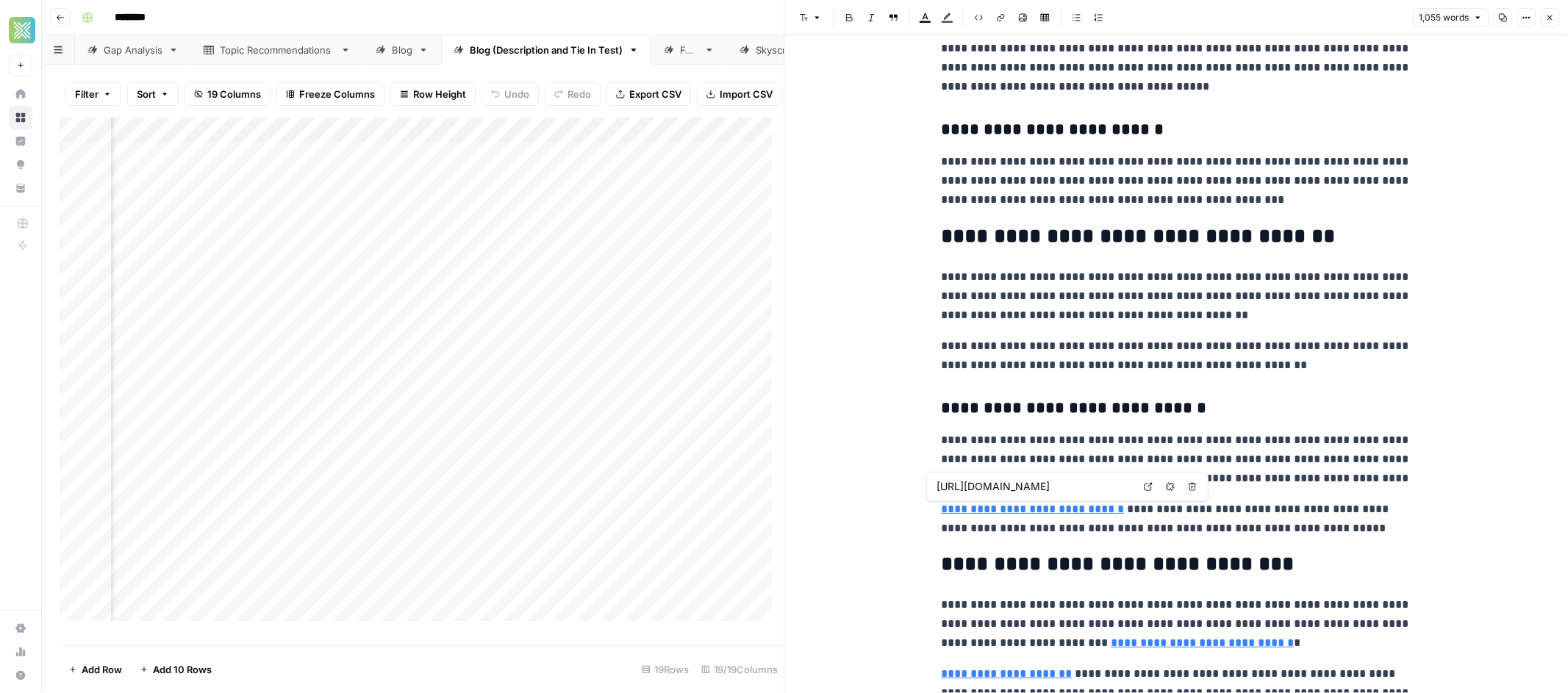
click at [1098, 484] on input "[URL][DOMAIN_NAME]" at bounding box center [1034, 486] width 195 height 15
drag, startPoint x: 1098, startPoint y: 484, endPoint x: 1134, endPoint y: 490, distance: 36.5
click at [1135, 490] on span "[URL][DOMAIN_NAME]" at bounding box center [1034, 486] width 203 height 28
click at [1029, 485] on input "[URL][DOMAIN_NAME]" at bounding box center [1034, 486] width 195 height 15
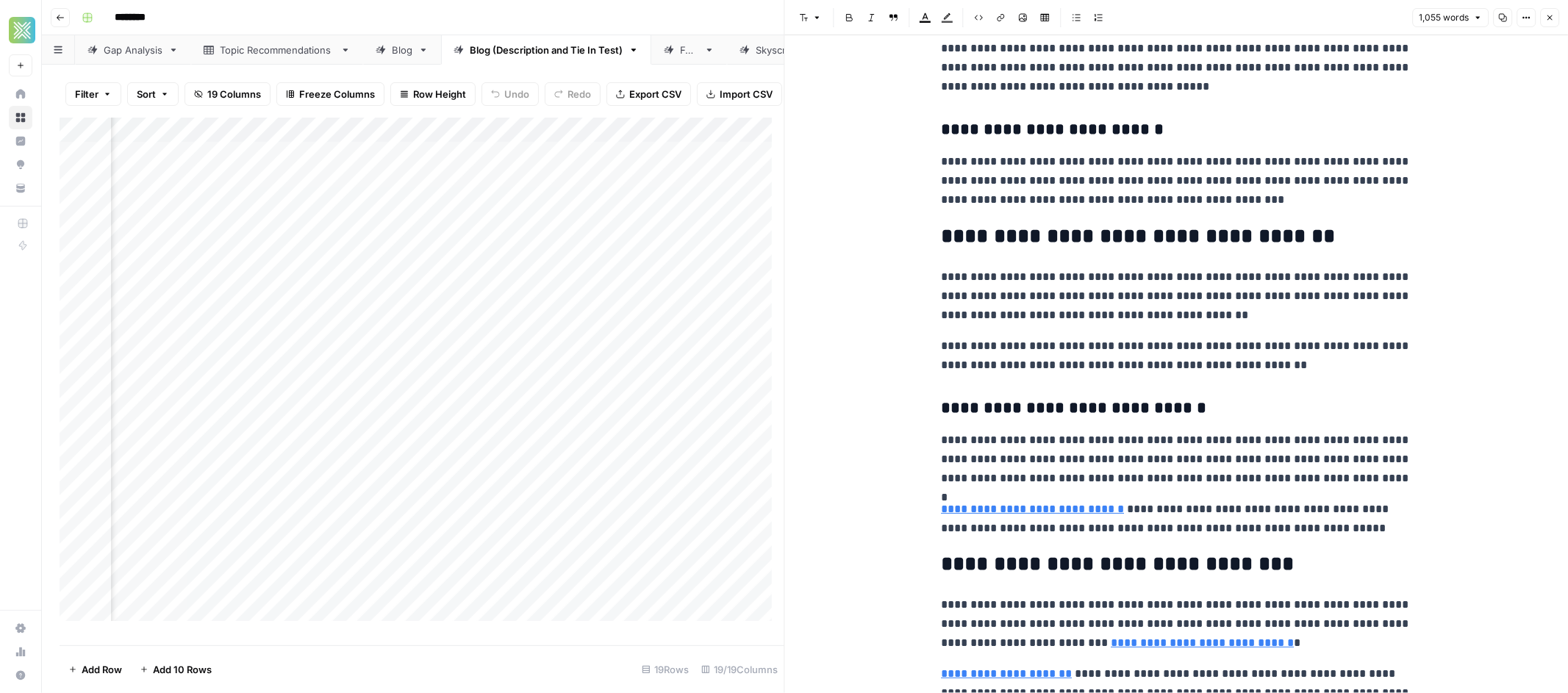
drag, startPoint x: 1020, startPoint y: 486, endPoint x: 1070, endPoint y: 530, distance: 66.6
click at [1064, 514] on link "**********" at bounding box center [1032, 508] width 183 height 11
drag, startPoint x: 1093, startPoint y: 487, endPoint x: 1067, endPoint y: 506, distance: 32.2
click at [1067, 506] on link "**********" at bounding box center [1032, 508] width 183 height 11
drag, startPoint x: 1090, startPoint y: 487, endPoint x: 1126, endPoint y: 492, distance: 36.3
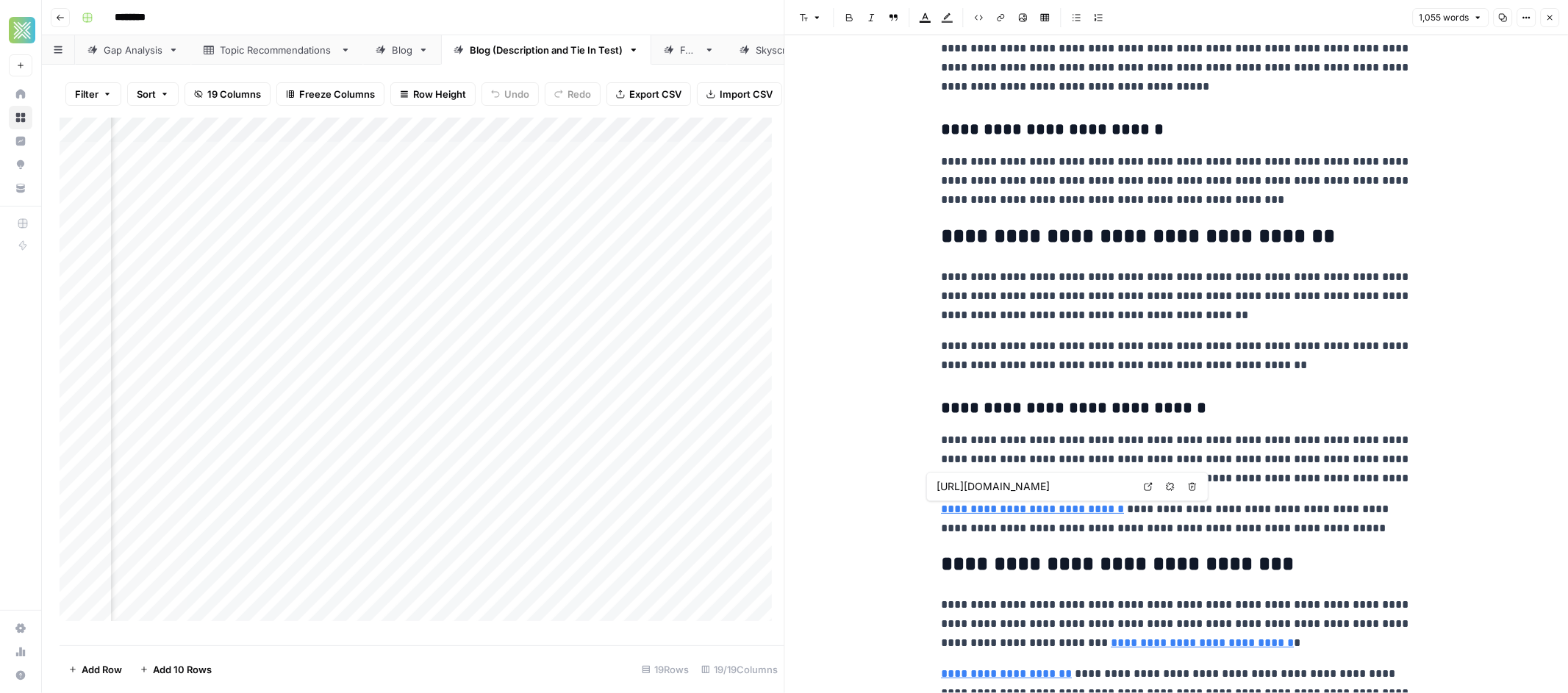
click at [1126, 492] on input "[URL][DOMAIN_NAME]" at bounding box center [1034, 486] width 195 height 15
type input "[URL][DOMAIN_NAME]"
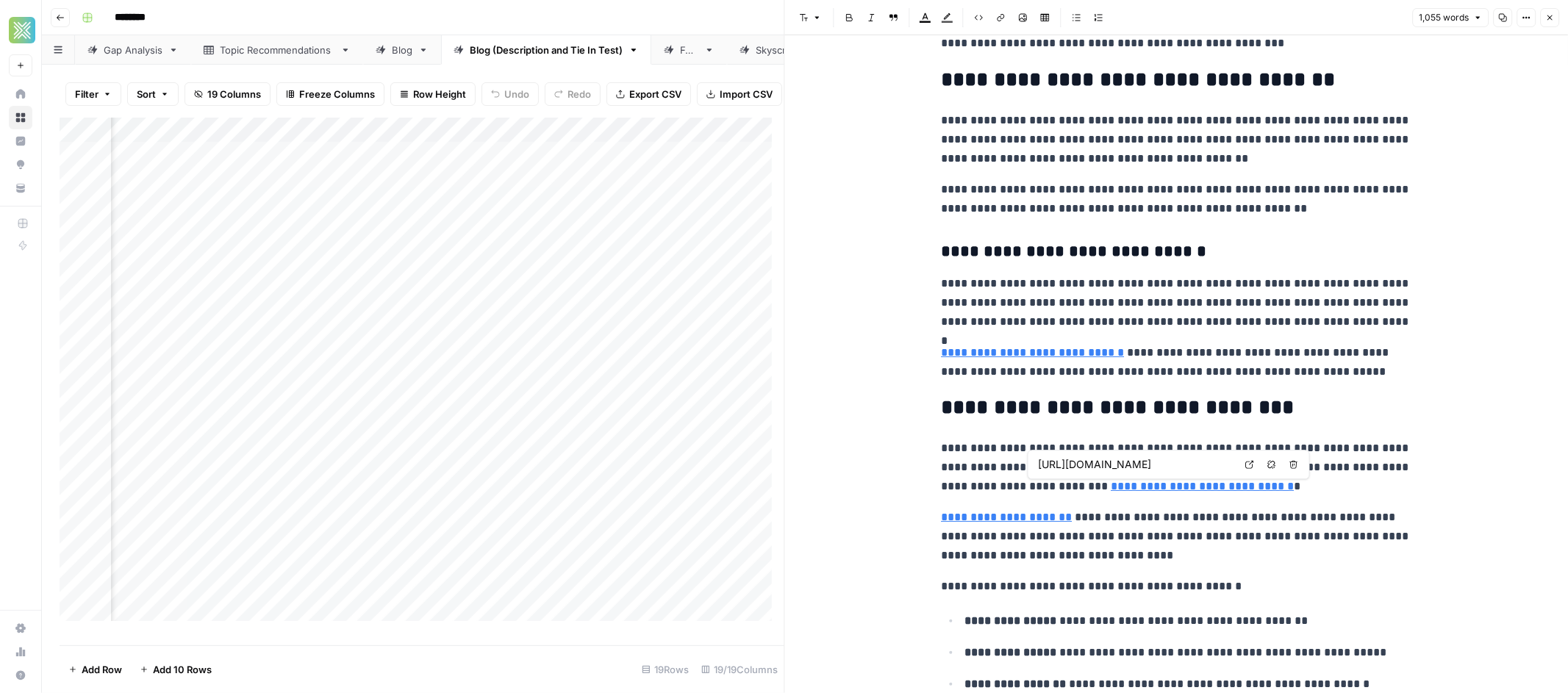
scroll to position [0, 76]
drag, startPoint x: 1209, startPoint y: 464, endPoint x: 1263, endPoint y: 461, distance: 54.1
click at [1292, 459] on div "[URL][DOMAIN_NAME] Open in a new tab Remove link Remove link and delete text" at bounding box center [1168, 465] width 282 height 30
click at [1196, 467] on input "[URL][DOMAIN_NAME]" at bounding box center [1136, 464] width 195 height 15
click at [1250, 464] on icon at bounding box center [1249, 464] width 9 height 9
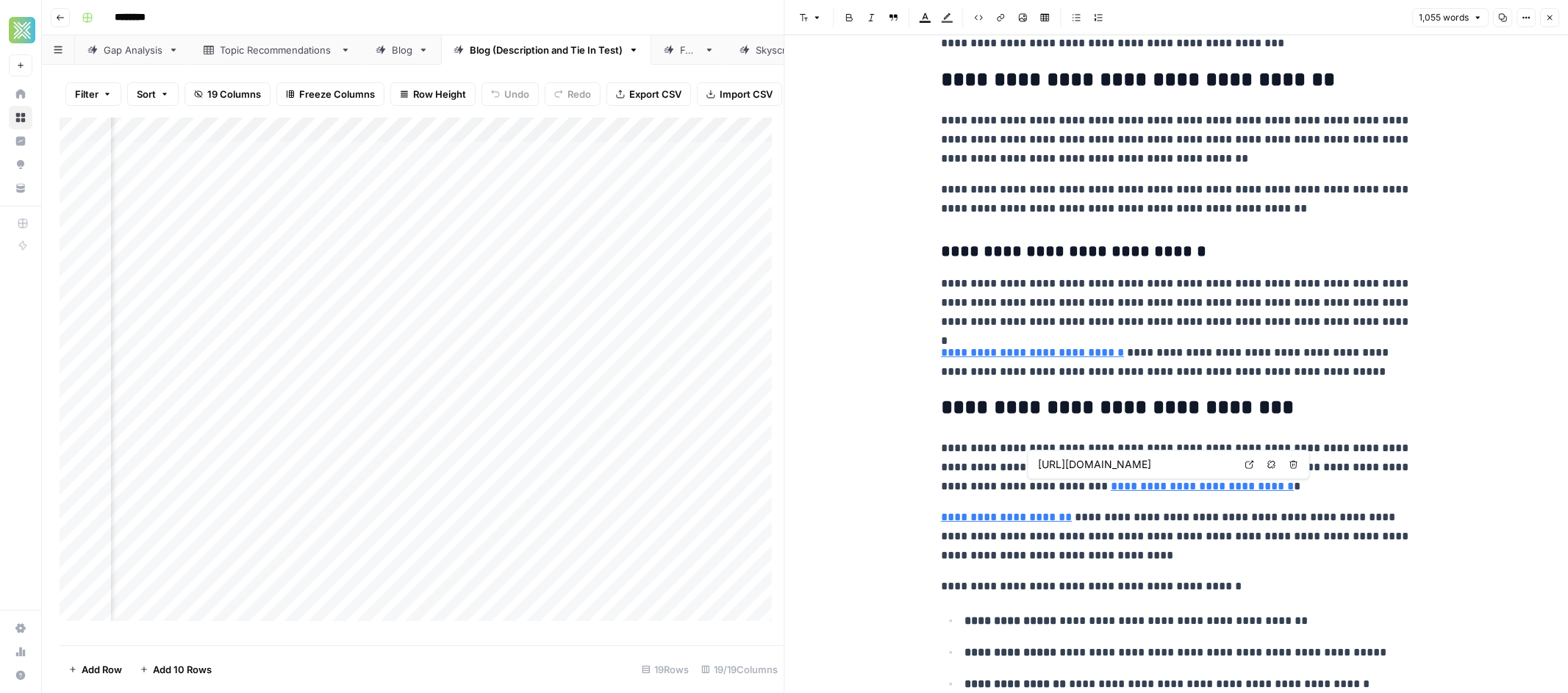
click at [1270, 464] on icon "button" at bounding box center [1271, 464] width 9 height 9
click at [1013, 545] on p "**********" at bounding box center [1176, 537] width 470 height 58
drag, startPoint x: 1047, startPoint y: 498, endPoint x: 1151, endPoint y: 496, distance: 104.0
click at [1151, 496] on div "[URL][DOMAIN_NAME] Open in a new tab Remove link Remove link and delete text" at bounding box center [1067, 496] width 282 height 30
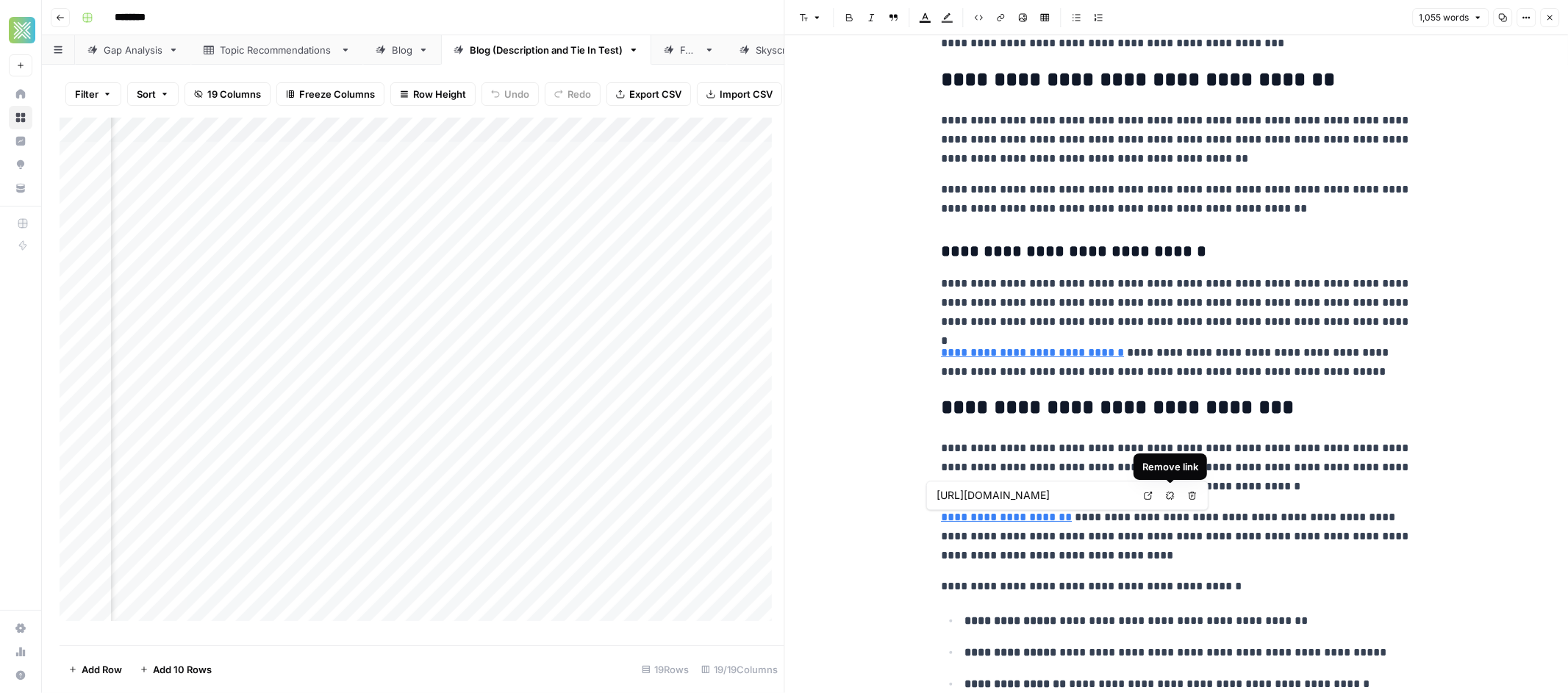
scroll to position [0, 0]
click at [1168, 493] on body "Xponent21 New Home Browse Insights Opportunities Your Data Recent Grids Sendwav…" at bounding box center [784, 346] width 1568 height 693
click at [1040, 524] on p "**********" at bounding box center [1176, 537] width 470 height 58
click at [1166, 496] on icon "button" at bounding box center [1170, 495] width 9 height 9
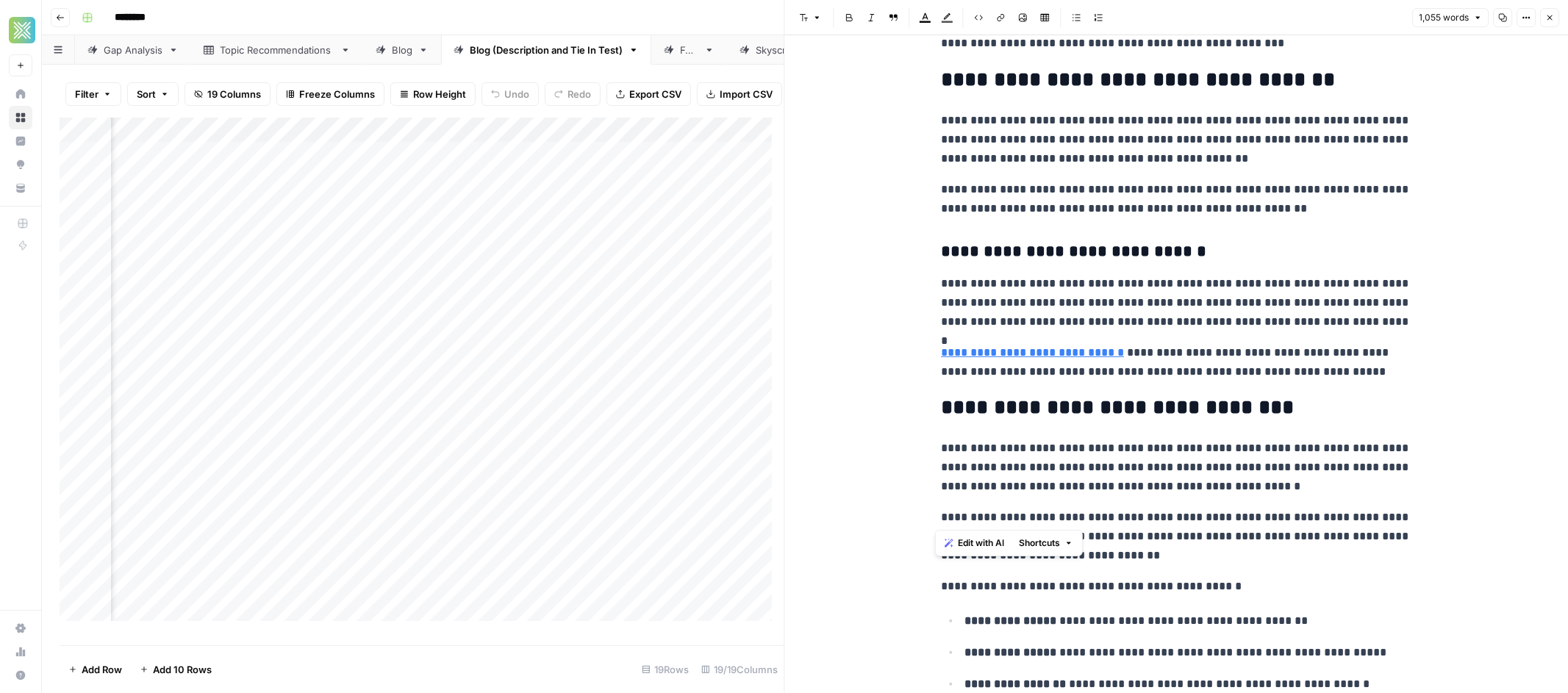
click at [1131, 503] on div "**********" at bounding box center [1176, 690] width 488 height 2975
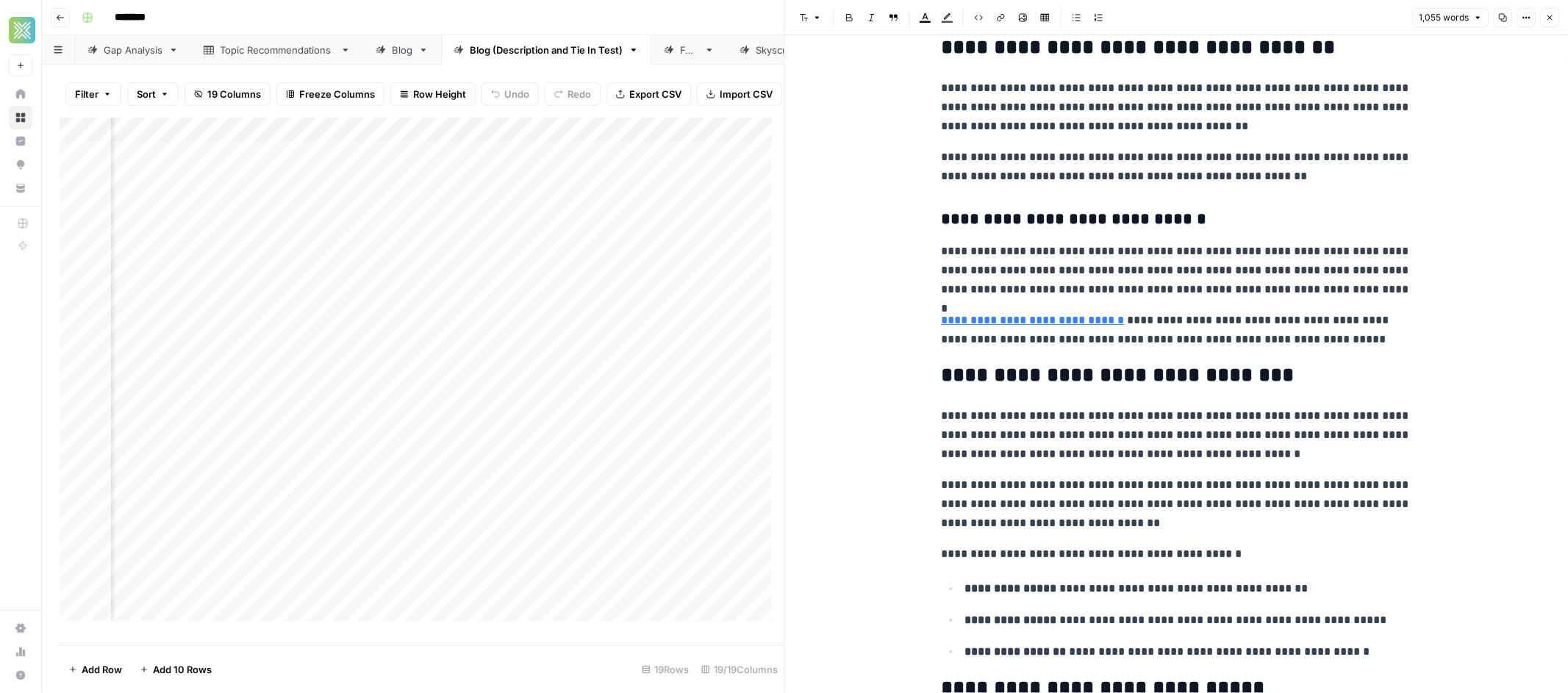
scroll to position [995, 0]
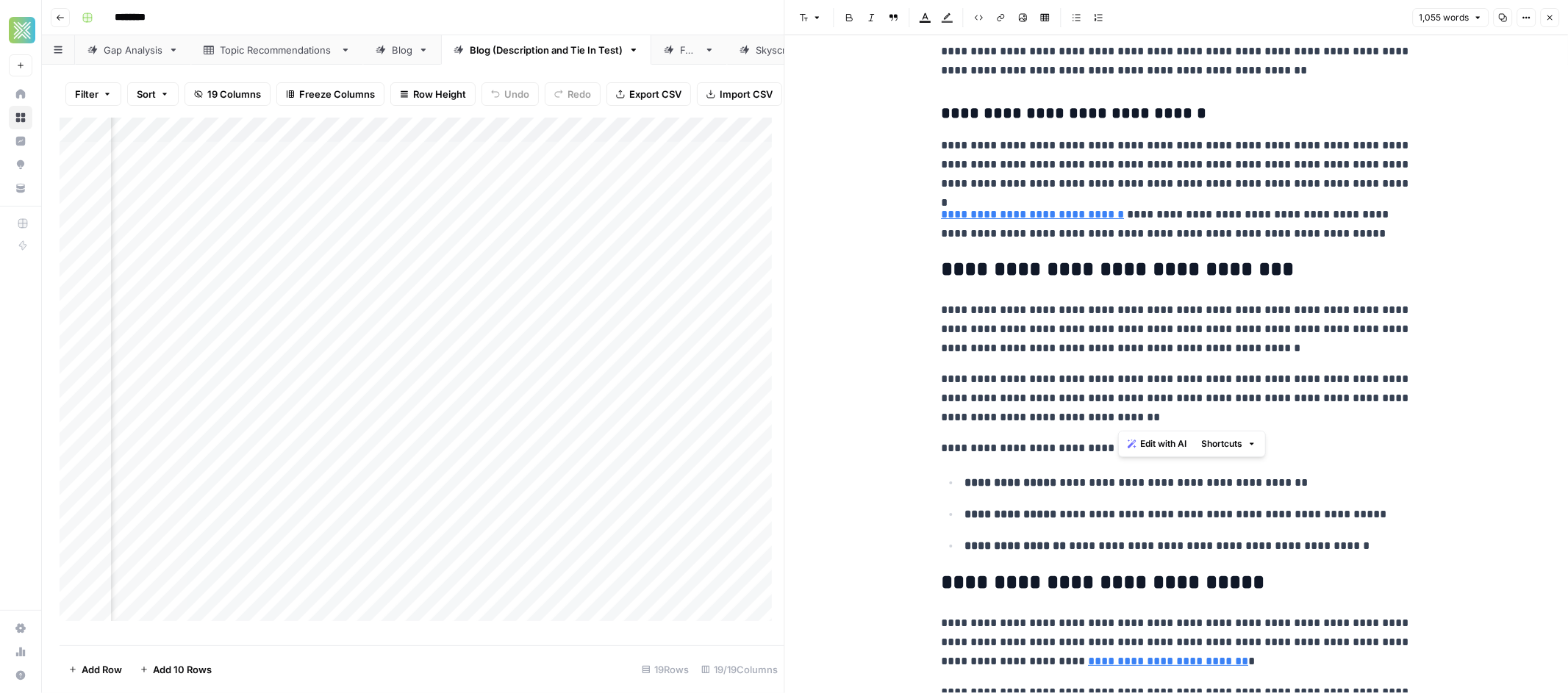
drag, startPoint x: 1172, startPoint y: 401, endPoint x: 1120, endPoint y: 421, distance: 55.7
click at [1119, 419] on p "**********" at bounding box center [1176, 398] width 470 height 58
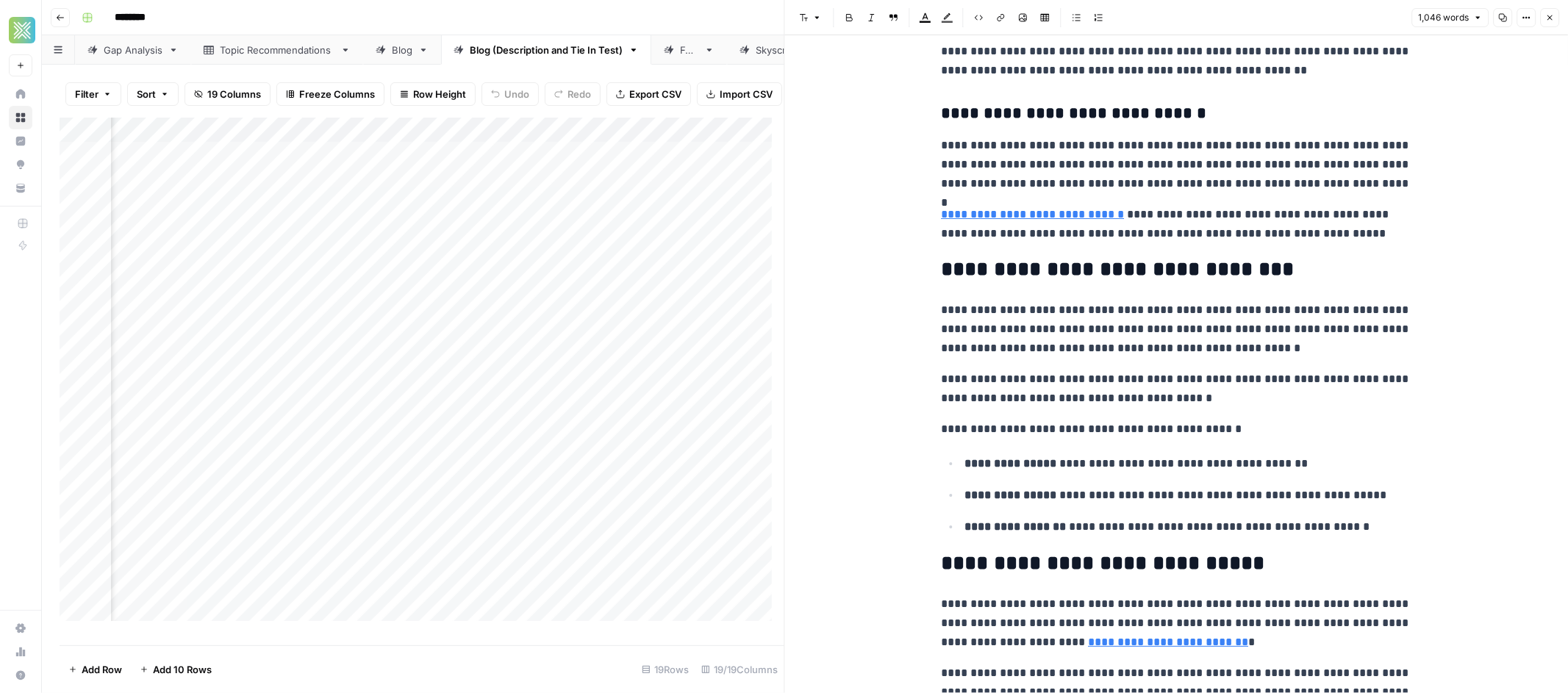
click at [1094, 510] on ul "**********" at bounding box center [1176, 494] width 470 height 83
drag, startPoint x: 1064, startPoint y: 531, endPoint x: 1165, endPoint y: 528, distance: 101.0
click at [1165, 528] on p "**********" at bounding box center [1187, 526] width 447 height 19
click at [997, 15] on button "Link" at bounding box center [1000, 17] width 19 height 19
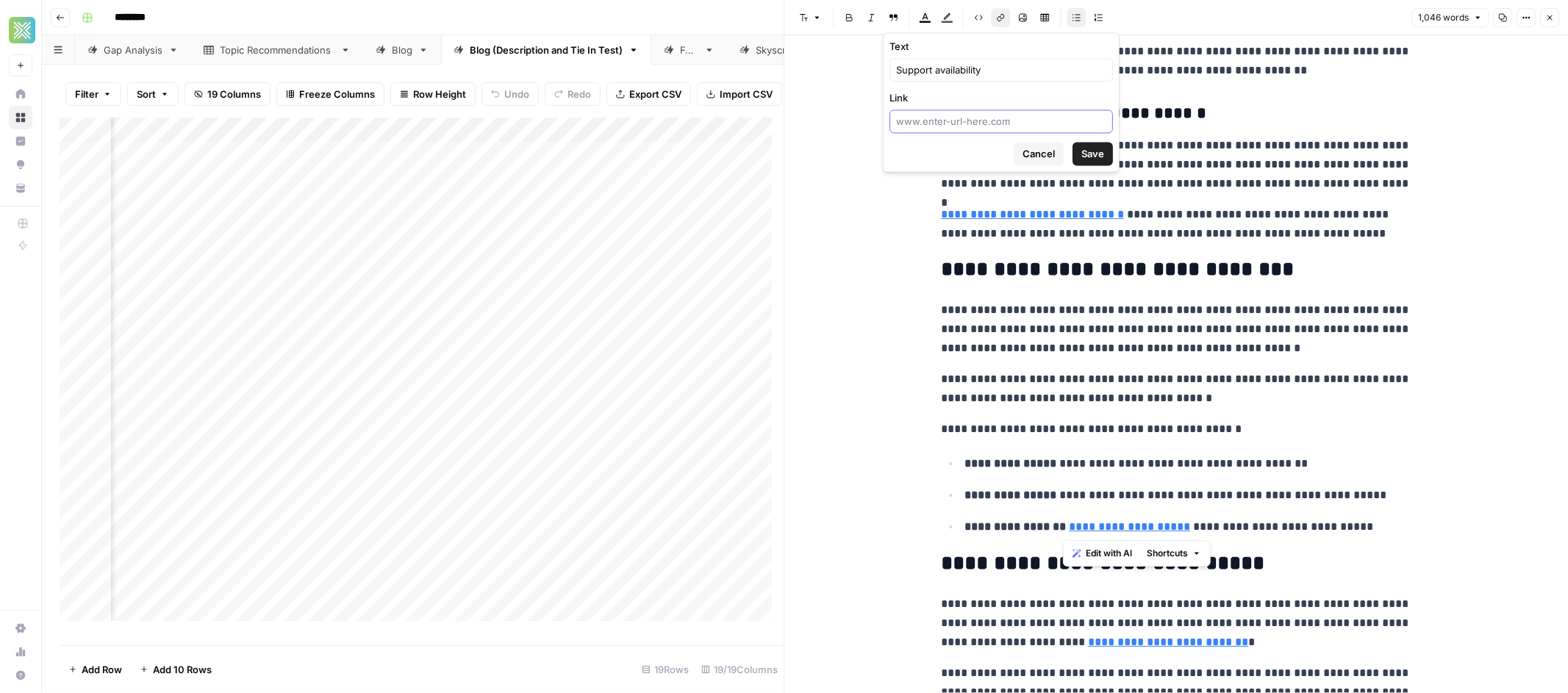
click at [999, 121] on input "Link" at bounding box center [1000, 120] width 210 height 15
paste input "[URL][DOMAIN_NAME]"
type input "[URL][DOMAIN_NAME]"
click at [1106, 161] on button "Save" at bounding box center [1092, 153] width 41 height 24
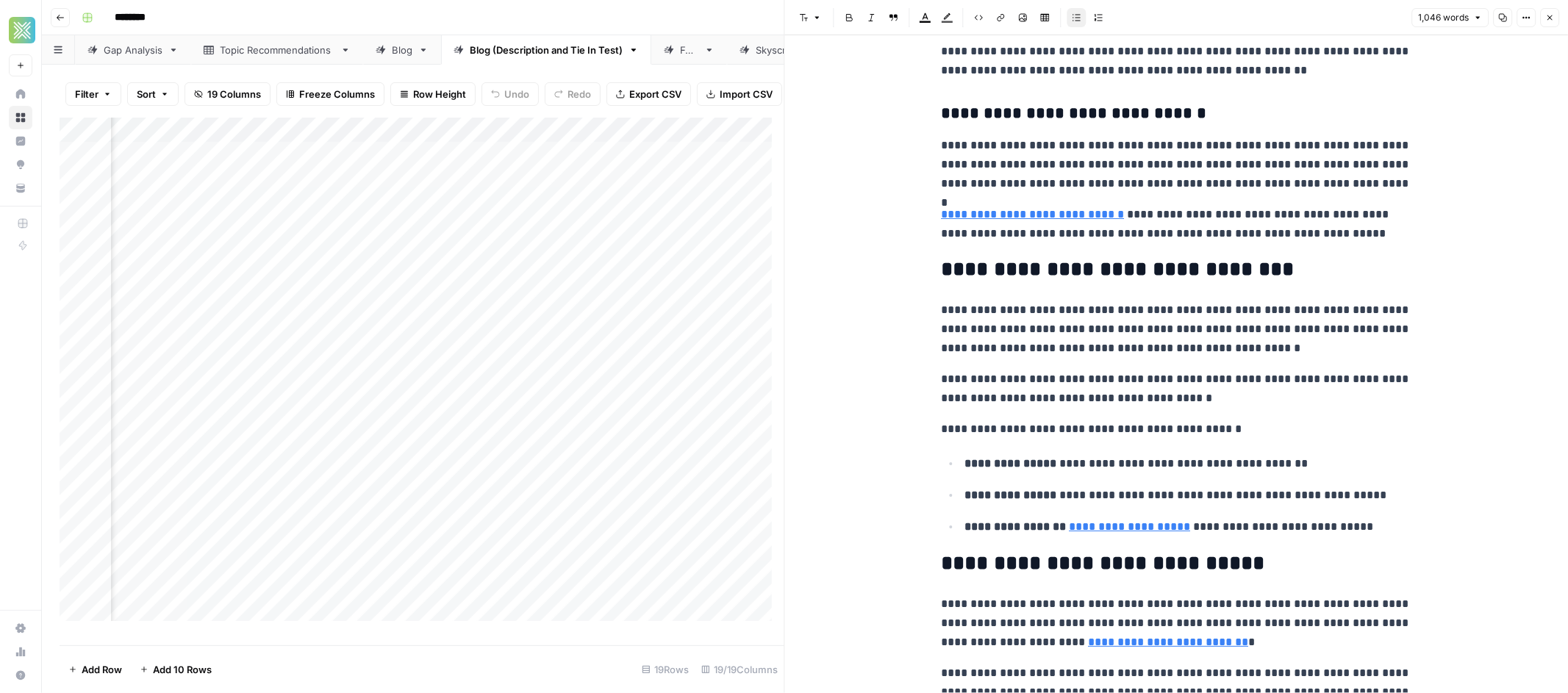
click at [1324, 539] on div "**********" at bounding box center [1176, 542] width 488 height 2956
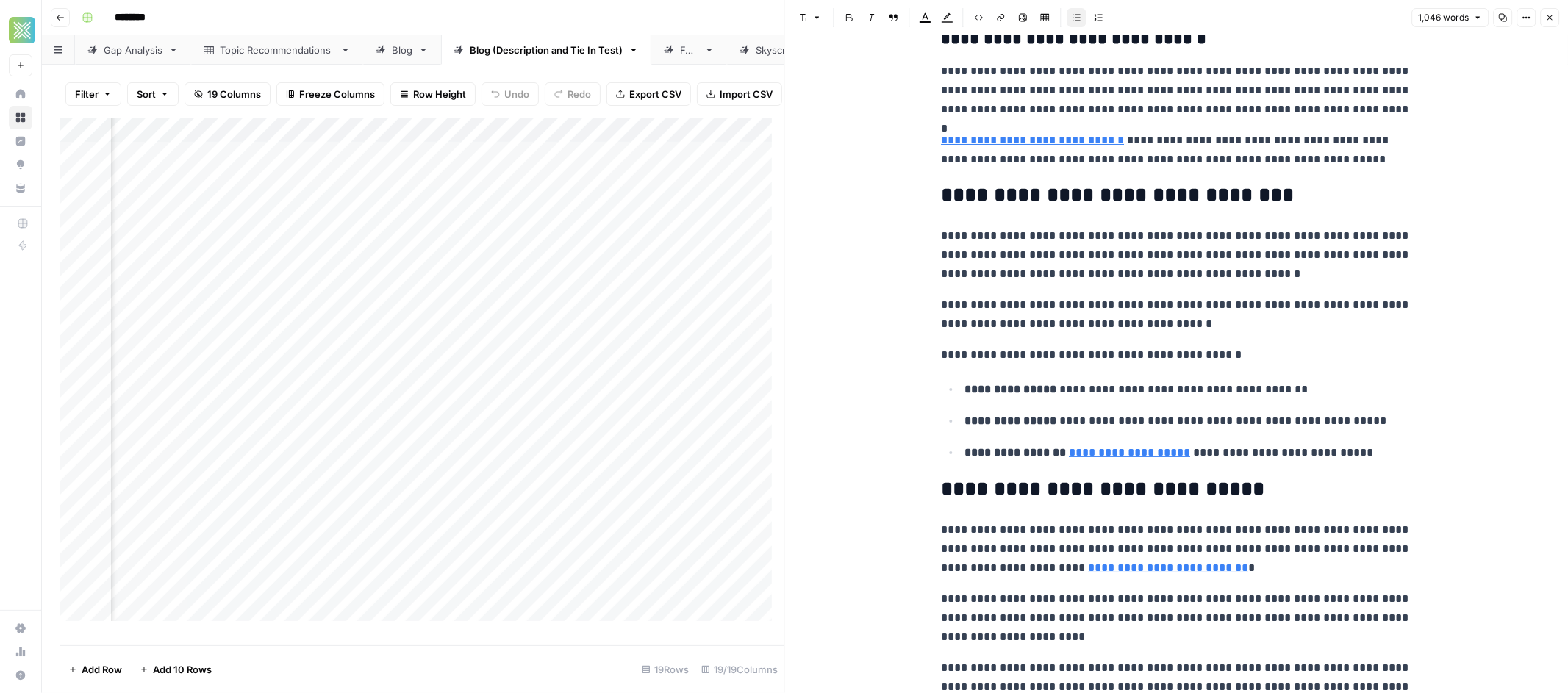
scroll to position [1087, 0]
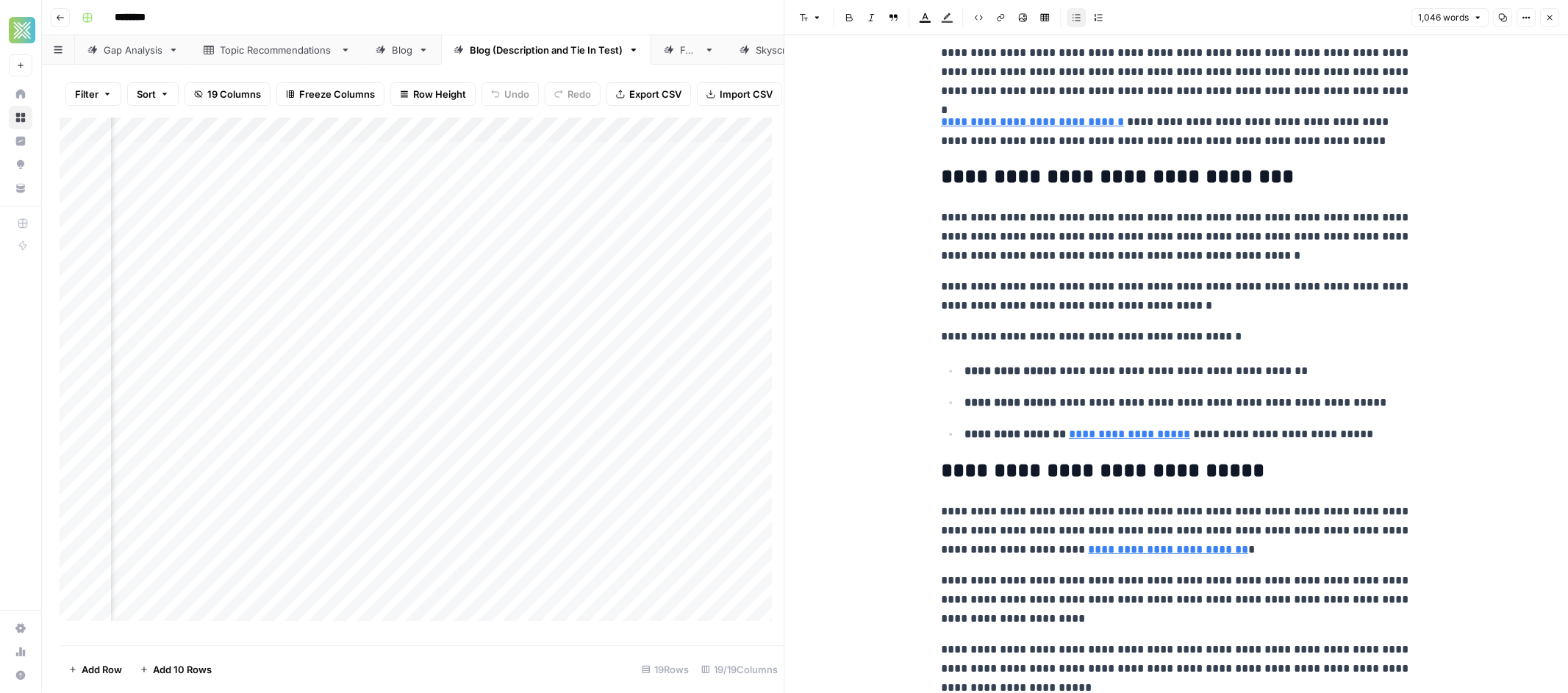
click at [1088, 554] on link "**********" at bounding box center [1168, 549] width 160 height 11
drag, startPoint x: 1213, startPoint y: 534, endPoint x: 1248, endPoint y: 533, distance: 35.0
click at [1248, 533] on div "[URL][DOMAIN_NAME] Open in a new tab Remove link Remove link and delete text" at bounding box center [1172, 529] width 282 height 30
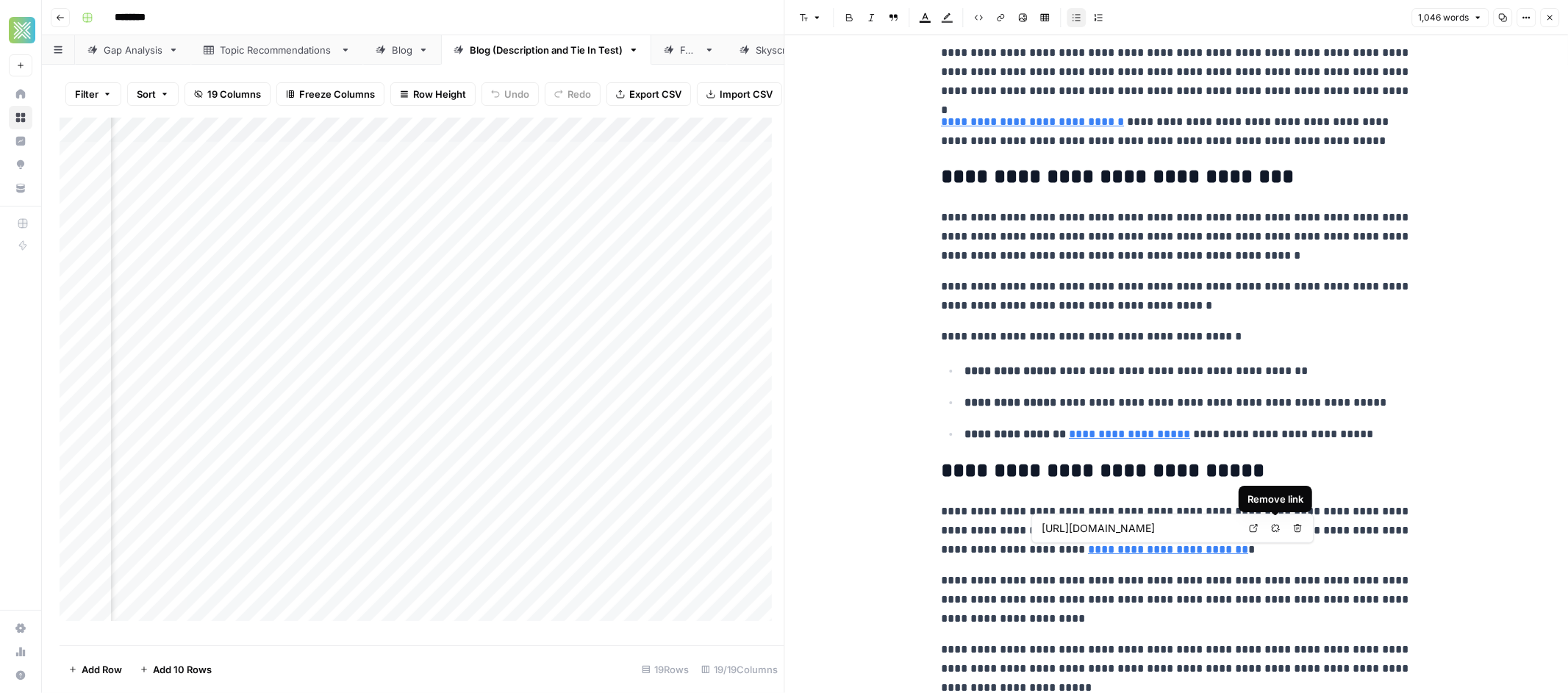
click at [1276, 532] on body "Xponent21 New Home Browse Insights Opportunities Your Data Recent Grids Sendwav…" at bounding box center [784, 346] width 1568 height 693
click at [1274, 528] on icon "button" at bounding box center [1275, 528] width 9 height 9
click at [1217, 576] on p "**********" at bounding box center [1176, 599] width 470 height 58
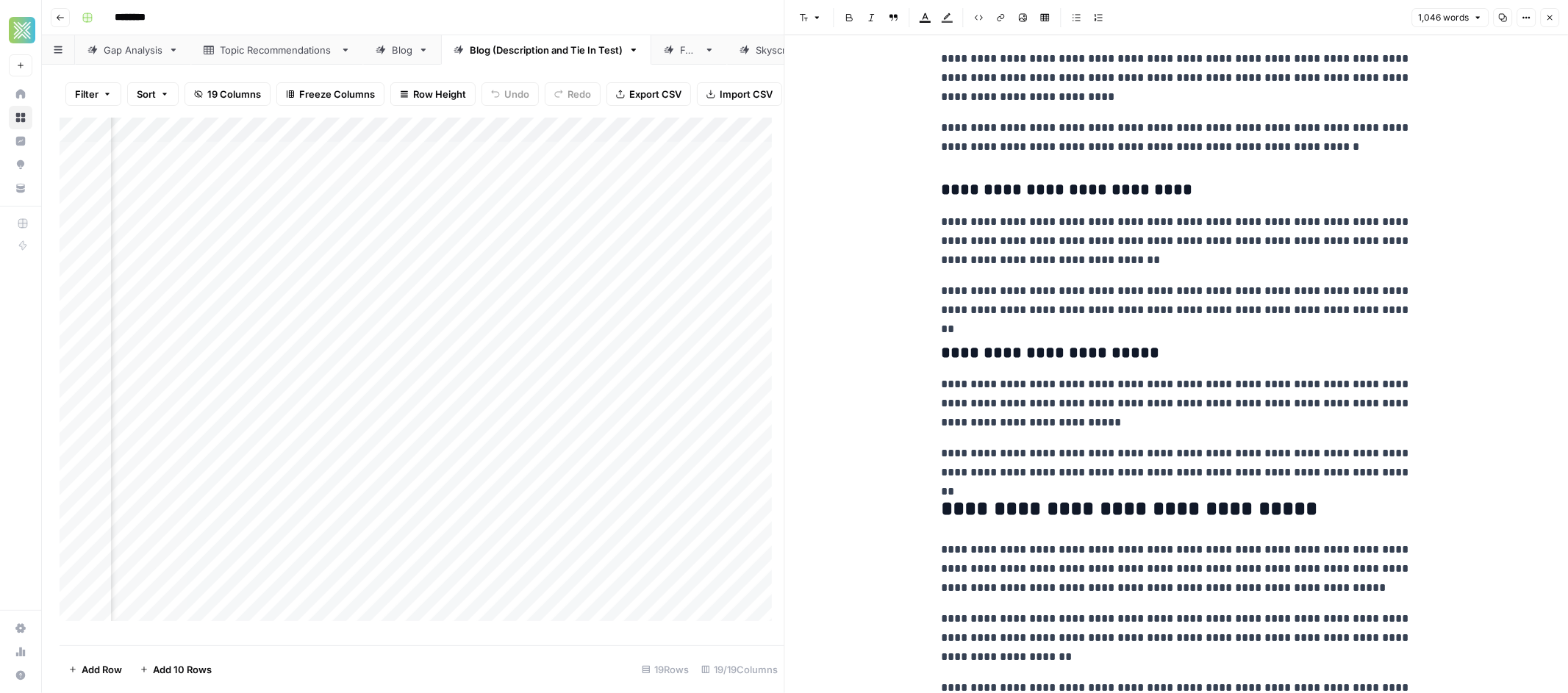
scroll to position [1833, 0]
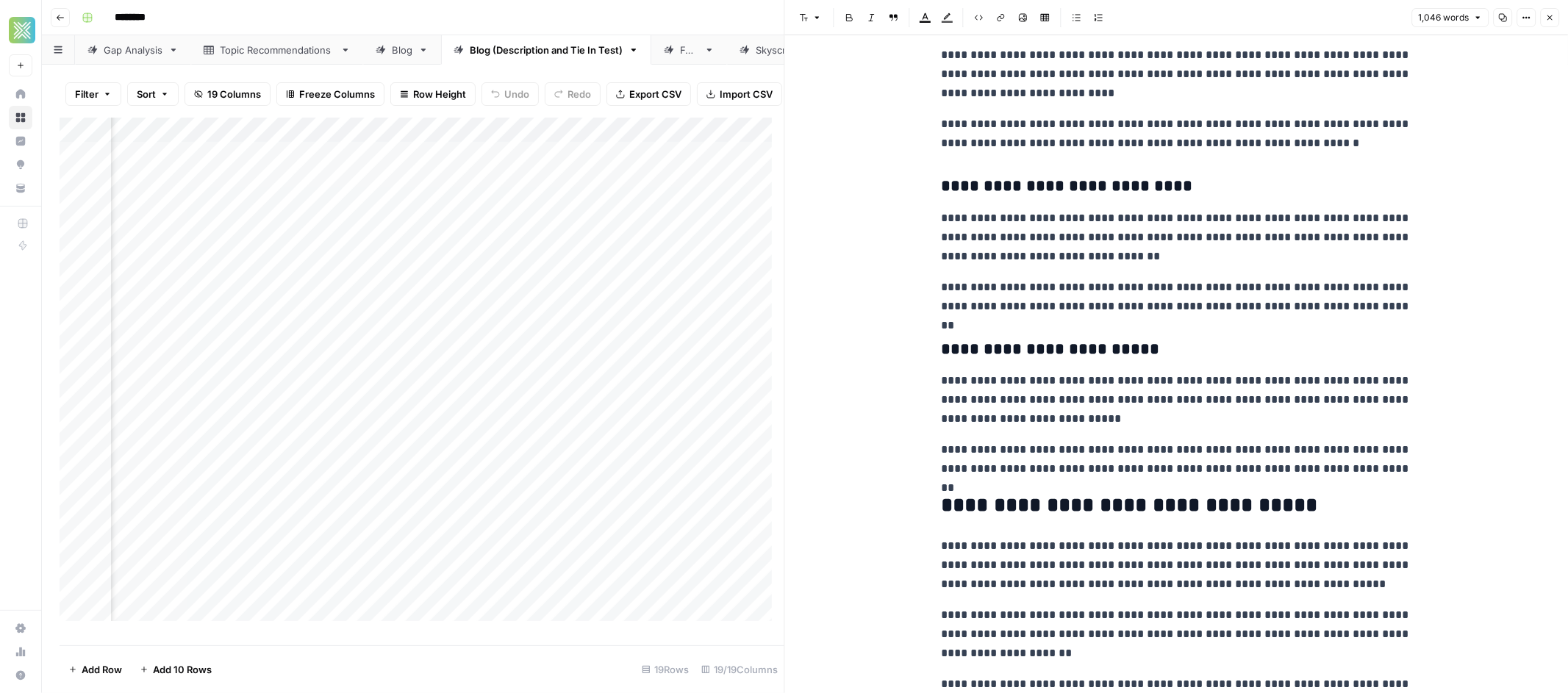
drag, startPoint x: 971, startPoint y: 223, endPoint x: 1263, endPoint y: 220, distance: 292.0
click at [1263, 219] on p "**********" at bounding box center [1176, 238] width 470 height 58
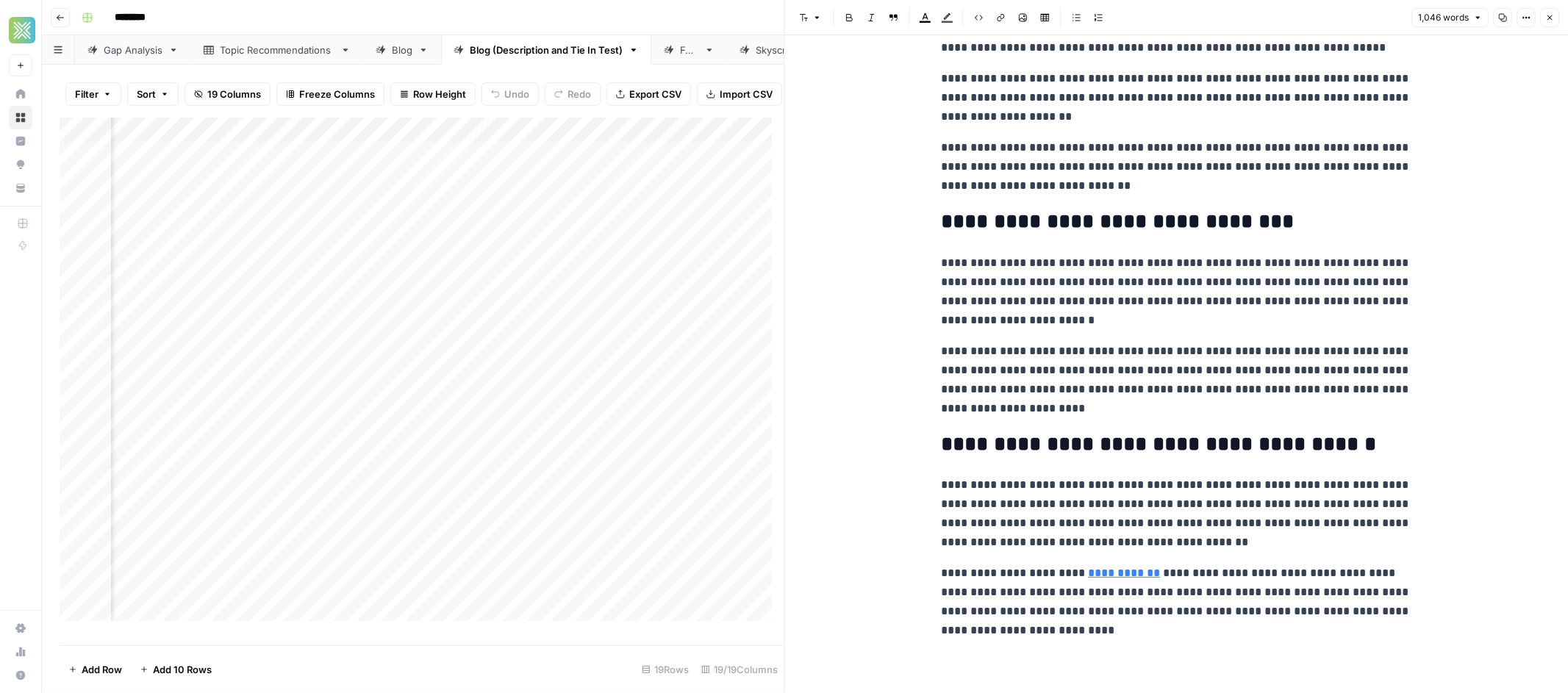
scroll to position [2312, 0]
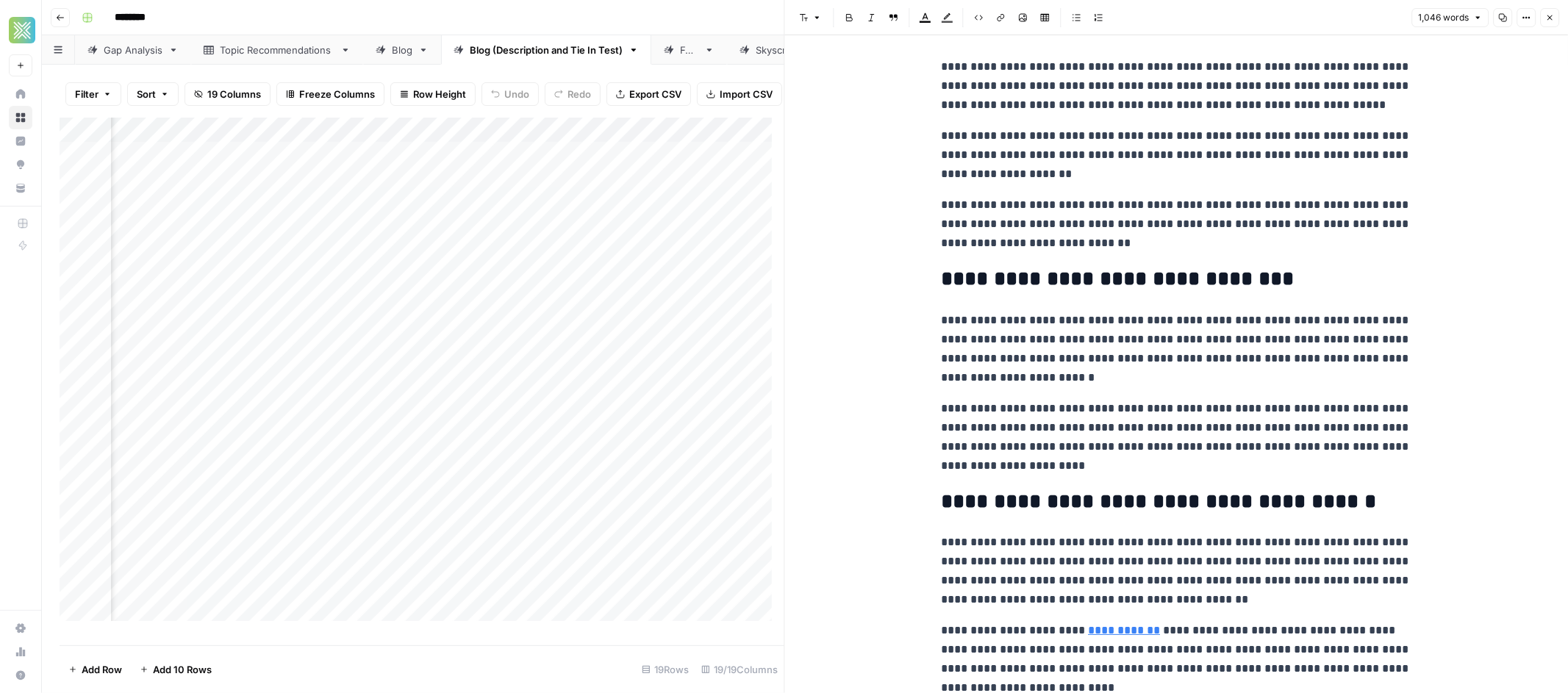
click at [1098, 245] on p "**********" at bounding box center [1176, 224] width 470 height 58
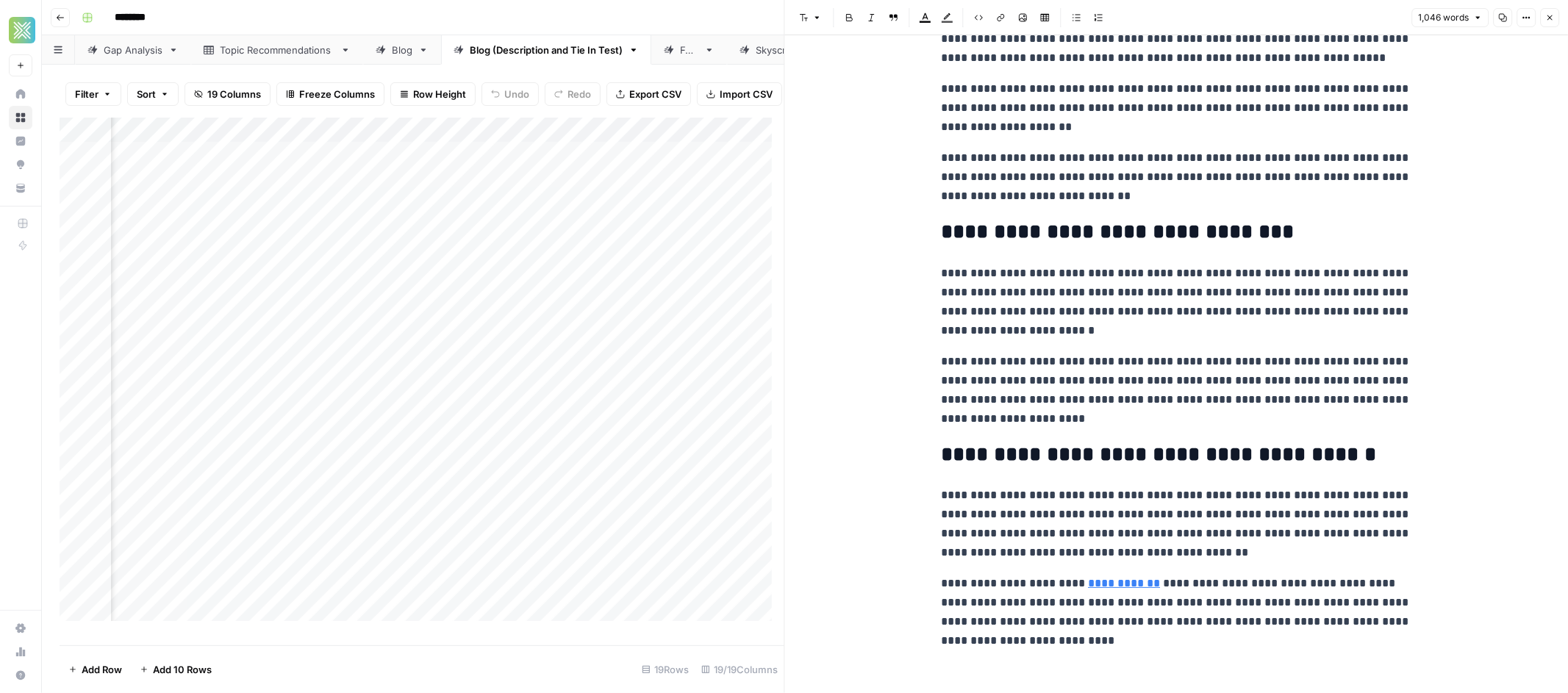
scroll to position [2370, 0]
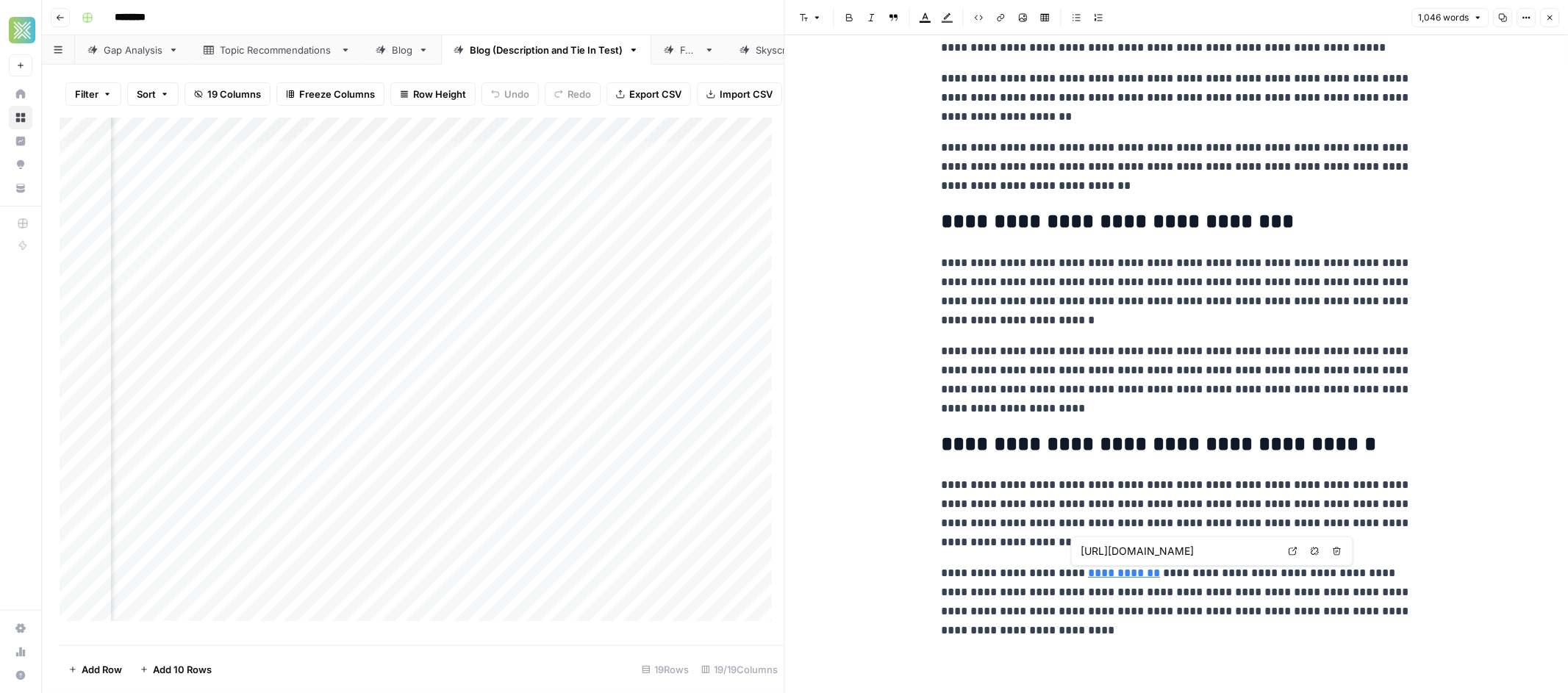
click at [1313, 550] on icon "button" at bounding box center [1315, 551] width 8 height 8
click at [1311, 595] on p "**********" at bounding box center [1176, 601] width 470 height 77
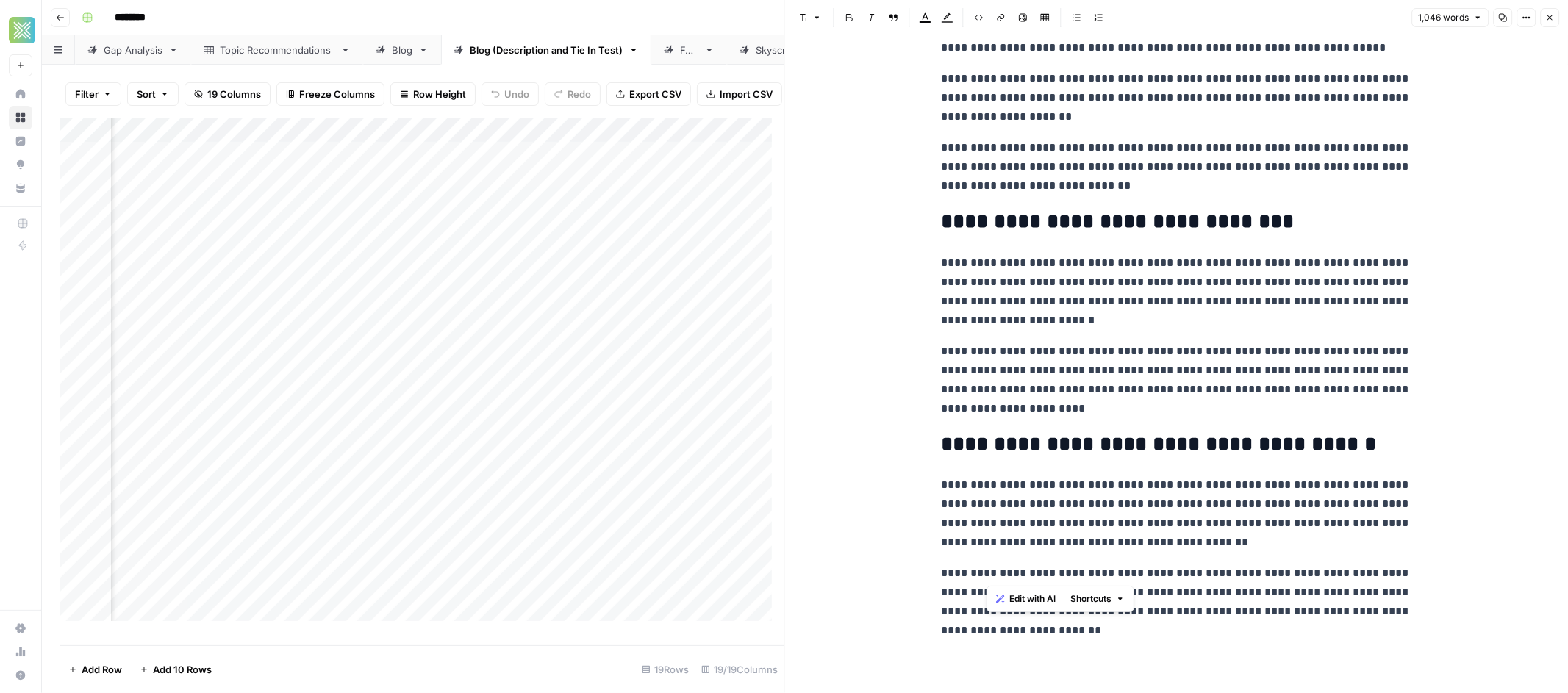
drag, startPoint x: 987, startPoint y: 571, endPoint x: 1157, endPoint y: 578, distance: 170.1
click at [1160, 578] on p "**********" at bounding box center [1176, 601] width 470 height 77
click at [994, 18] on button "Link" at bounding box center [1000, 17] width 19 height 19
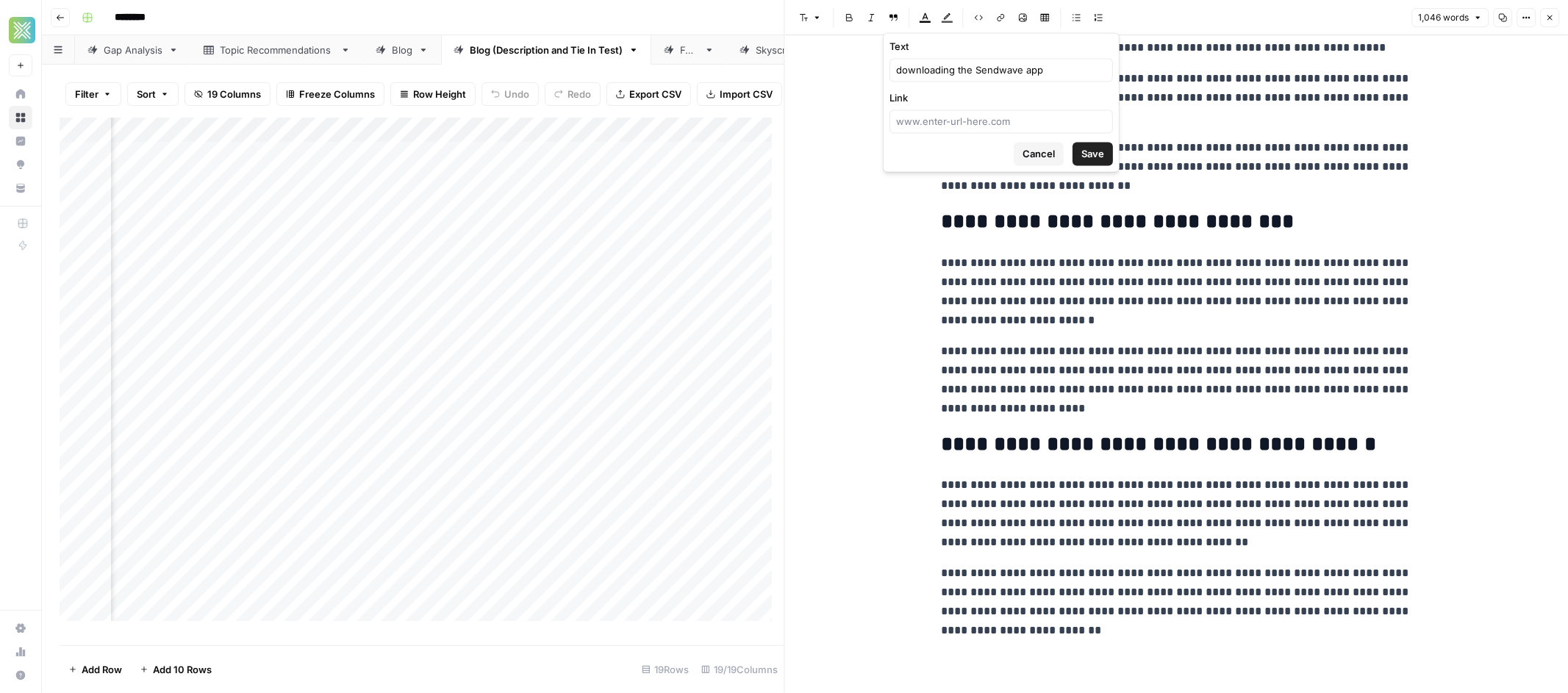
click at [975, 130] on div at bounding box center [1001, 121] width 223 height 24
paste input "[URL][DOMAIN_NAME]"
drag, startPoint x: 1067, startPoint y: 125, endPoint x: 902, endPoint y: 123, distance: 165.0
click at [902, 123] on input "[URL][DOMAIN_NAME]" at bounding box center [1000, 120] width 210 height 15
type input "[URL][DOMAIN_NAME]"
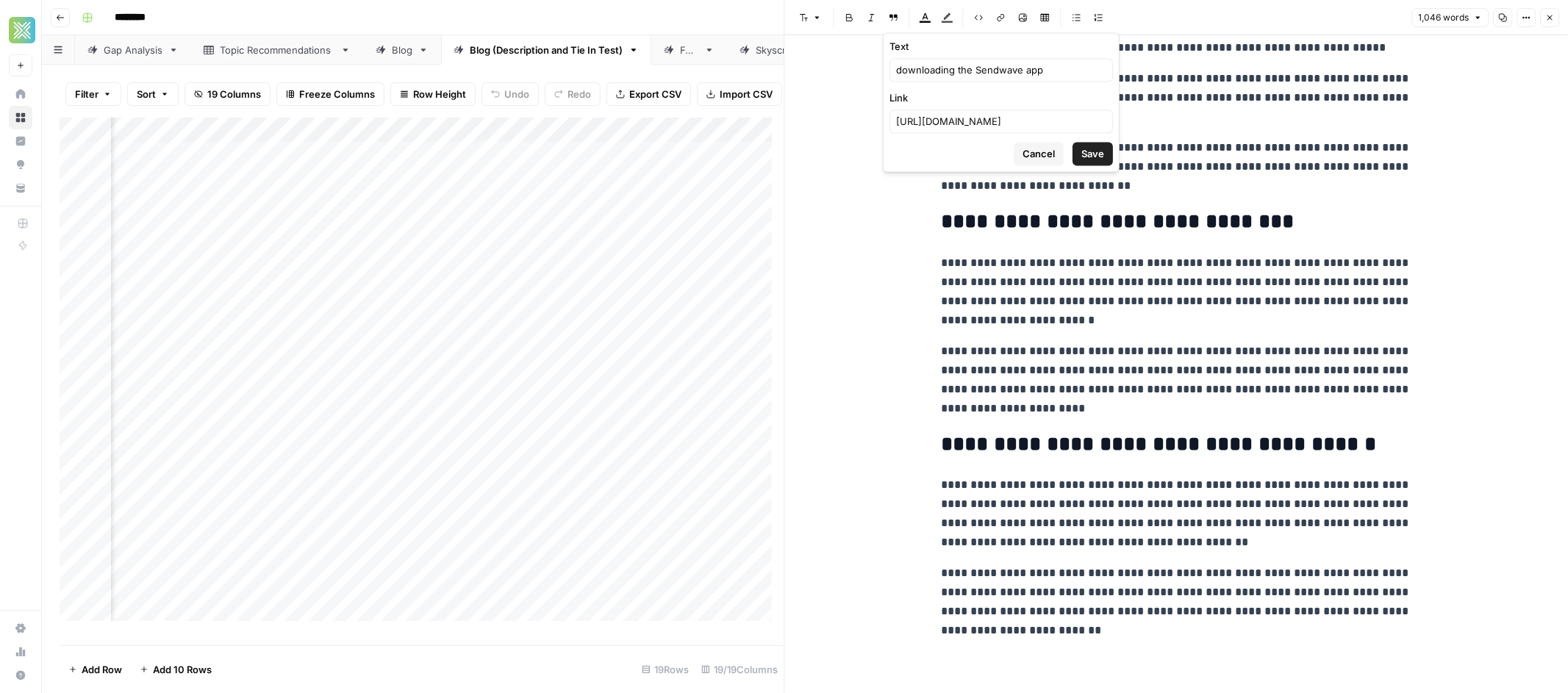
click at [920, 140] on form "Text downloading the Sendwave app Link [URL][DOMAIN_NAME] Cancel Save" at bounding box center [1001, 102] width 235 height 138
click at [1098, 147] on span "Save" at bounding box center [1092, 153] width 23 height 15
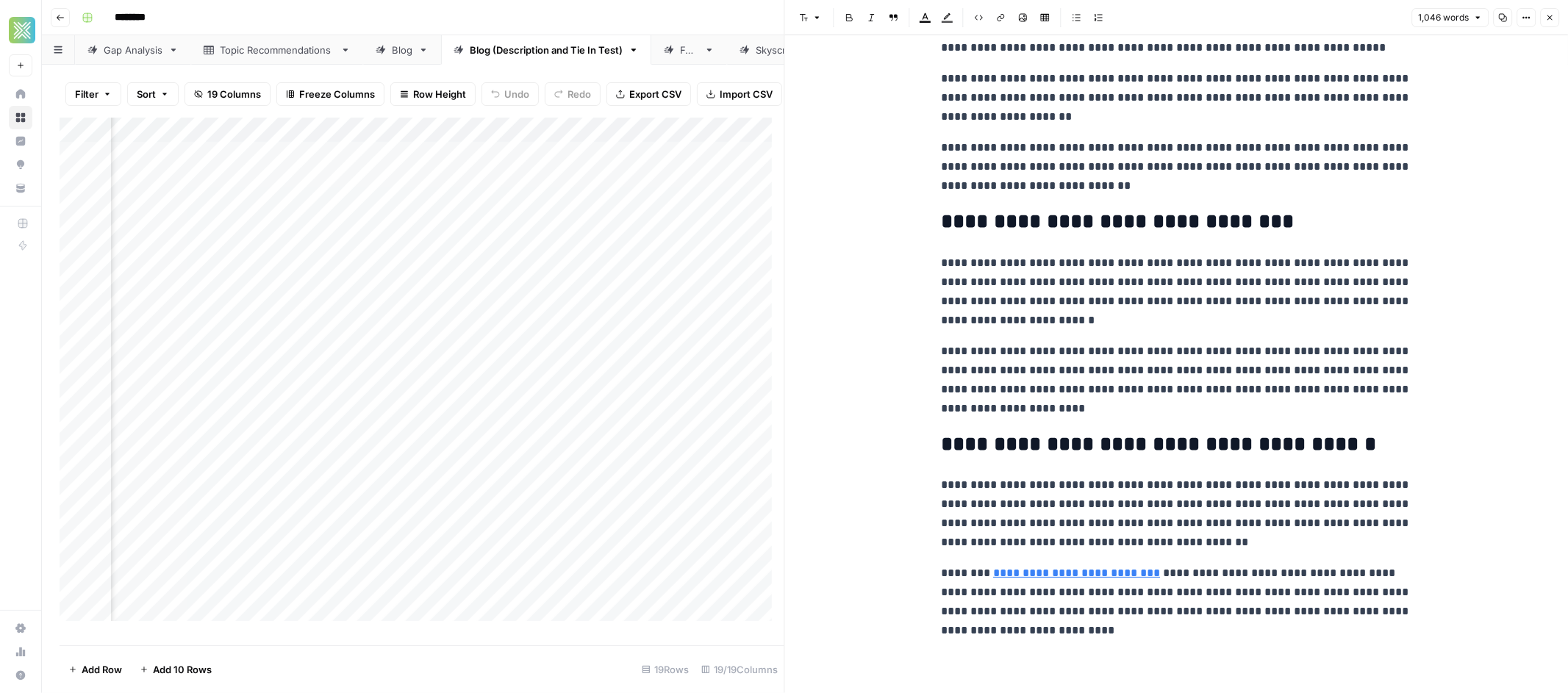
click at [1257, 598] on p "**********" at bounding box center [1176, 601] width 470 height 77
click at [1093, 595] on p "**********" at bounding box center [1176, 601] width 470 height 77
click at [1167, 595] on p "**********" at bounding box center [1176, 601] width 470 height 77
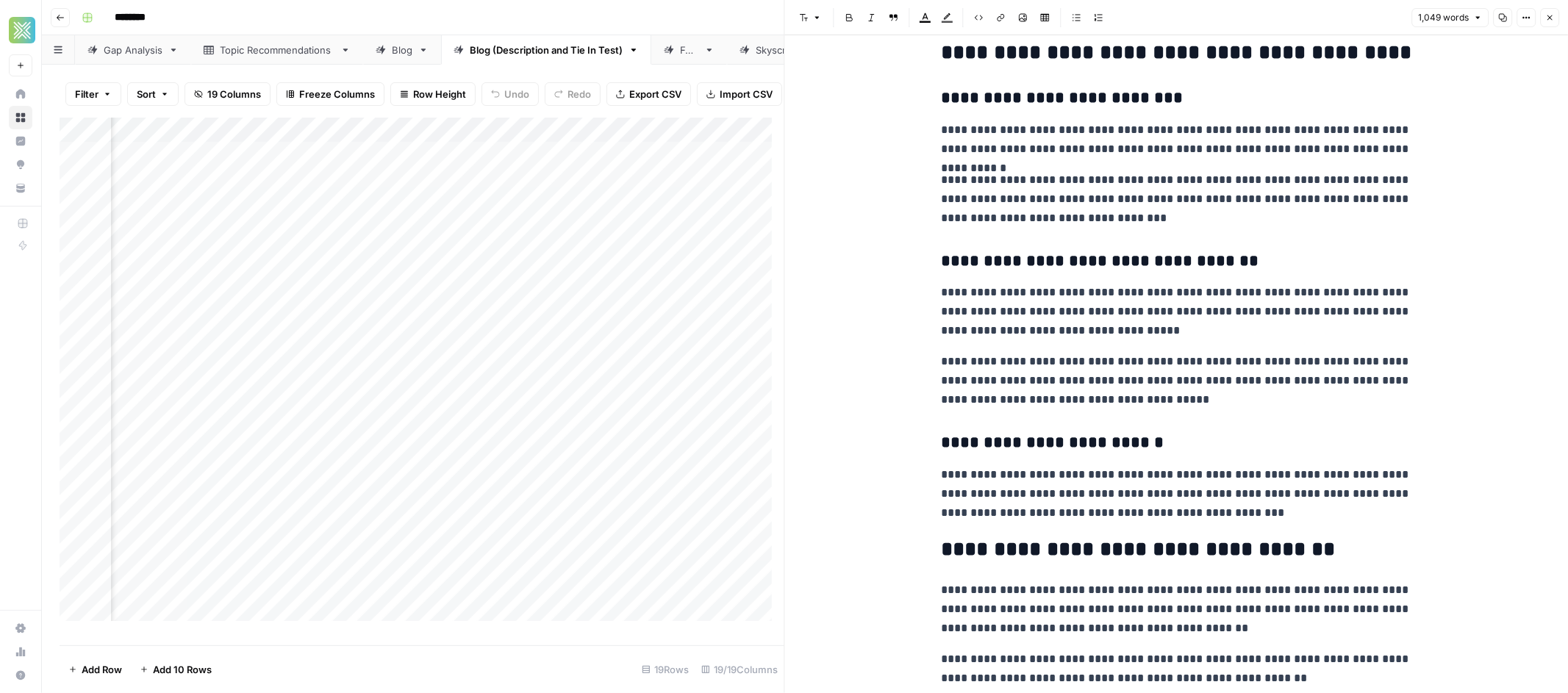
scroll to position [0, 0]
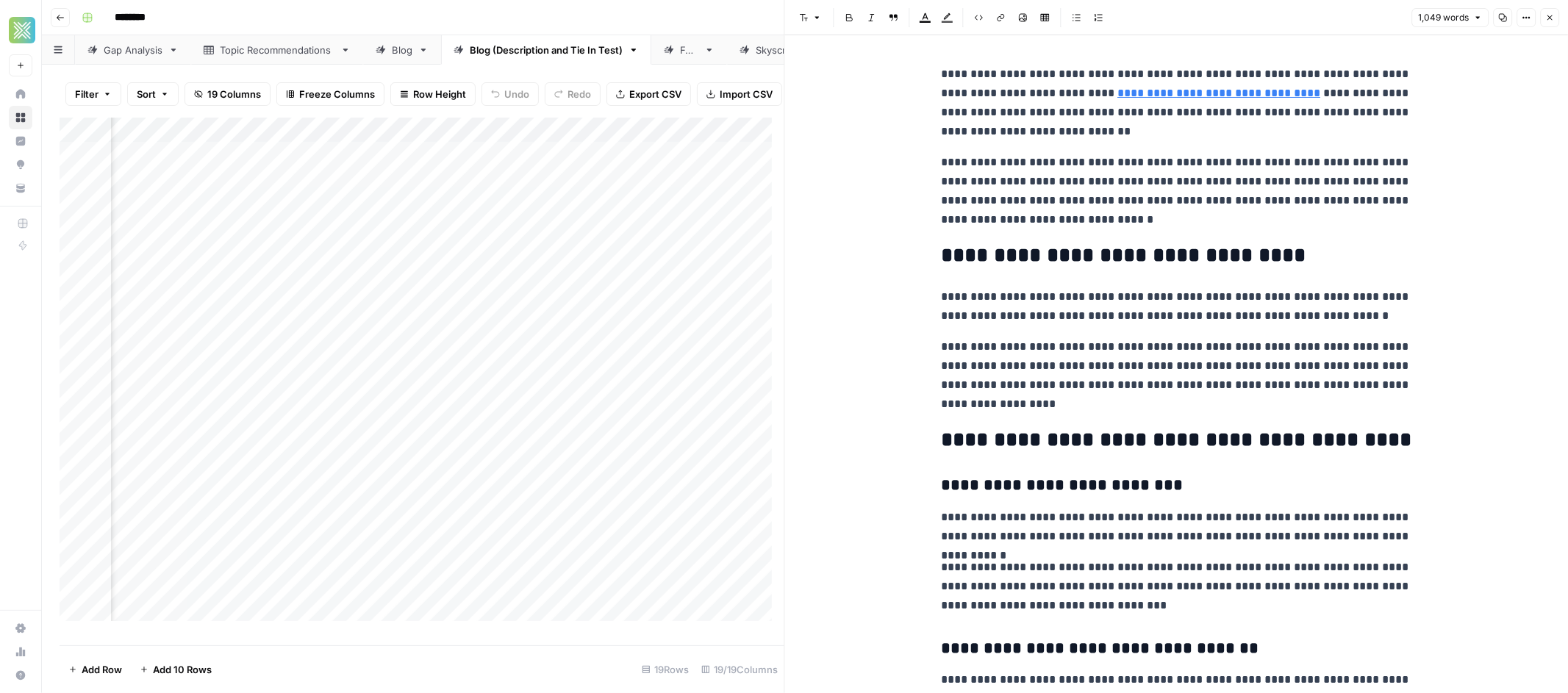
click at [722, 72] on div "Filter Sort 19 Columns Freeze Columns Row Height Undo Redo Export CSV Import CS…" at bounding box center [421, 94] width 724 height 47
click at [1553, 15] on icon "button" at bounding box center [1549, 17] width 9 height 9
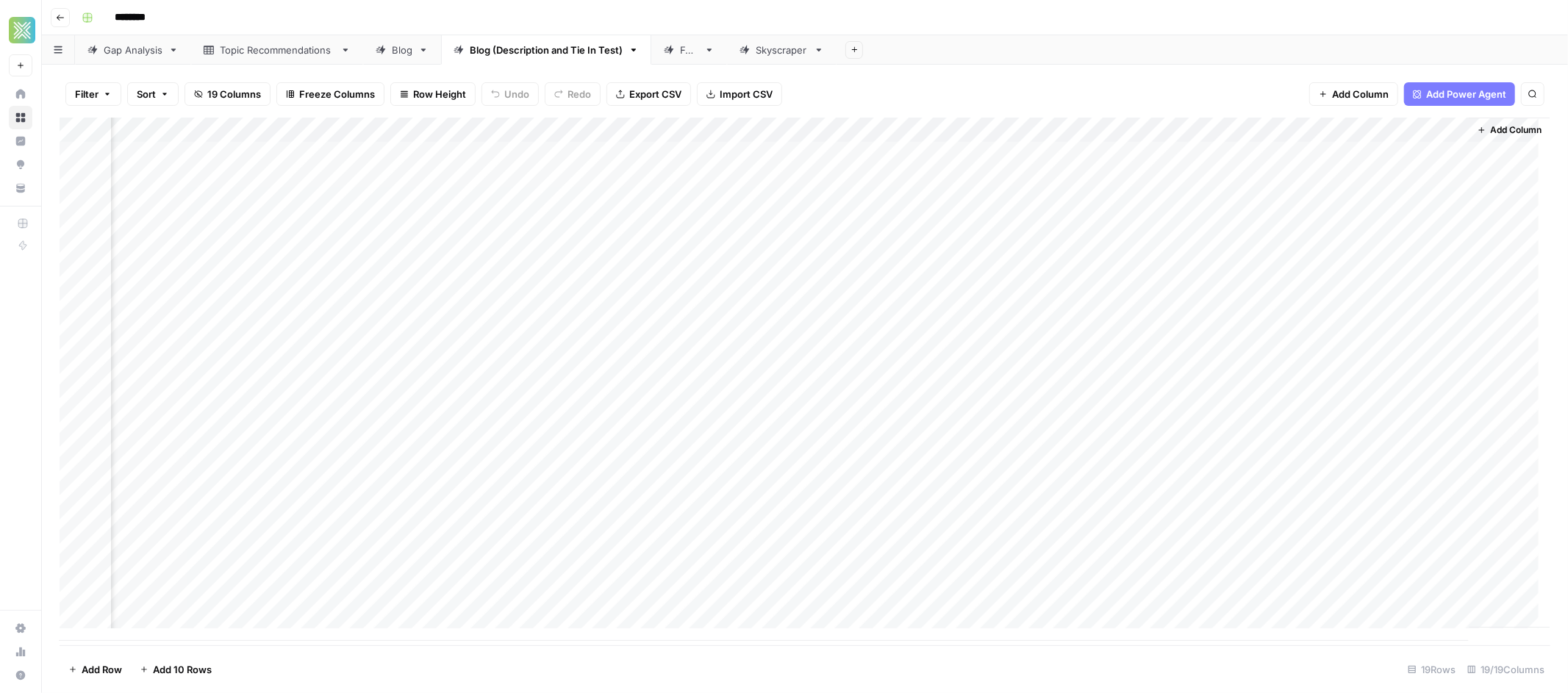
scroll to position [0, 1902]
click at [1490, 124] on span "Add Column" at bounding box center [1516, 129] width 52 height 13
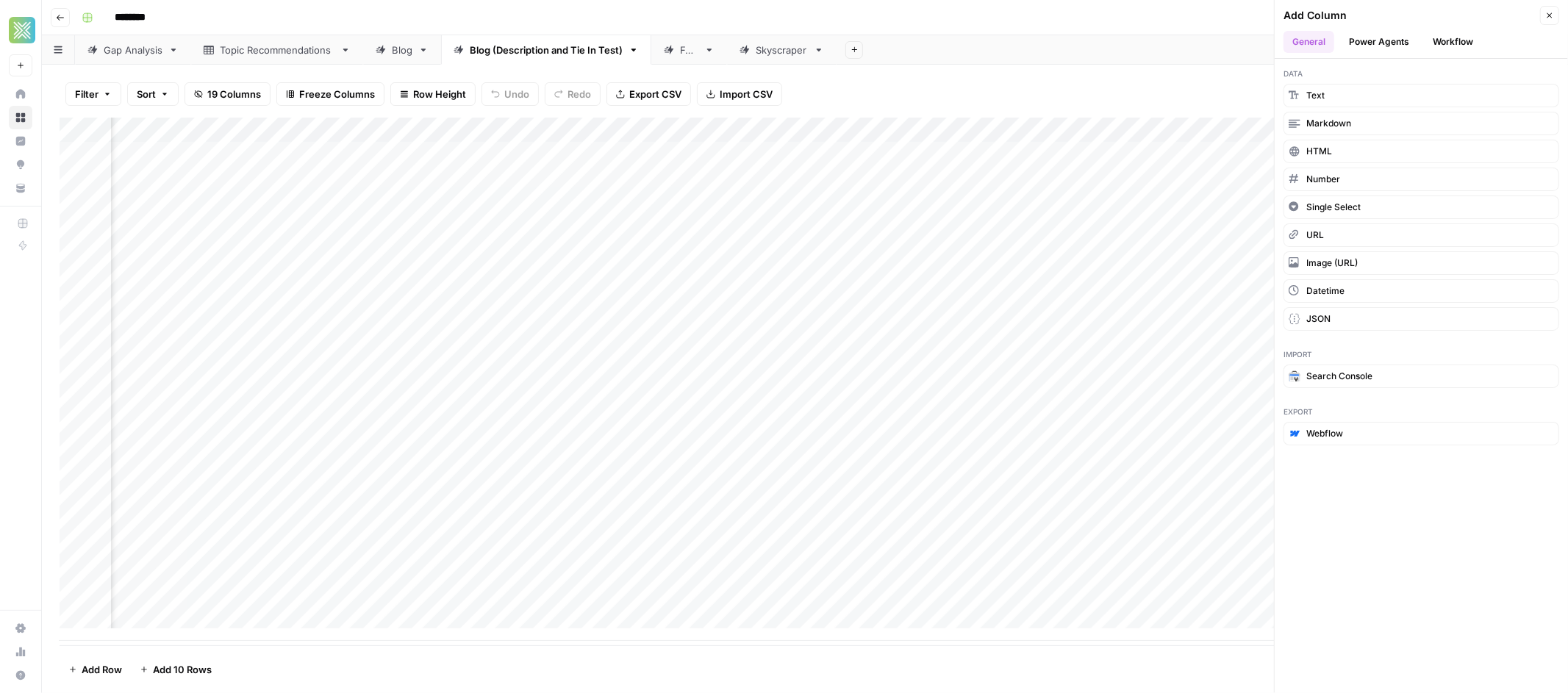
click at [1439, 48] on button "Workflow" at bounding box center [1452, 42] width 58 height 22
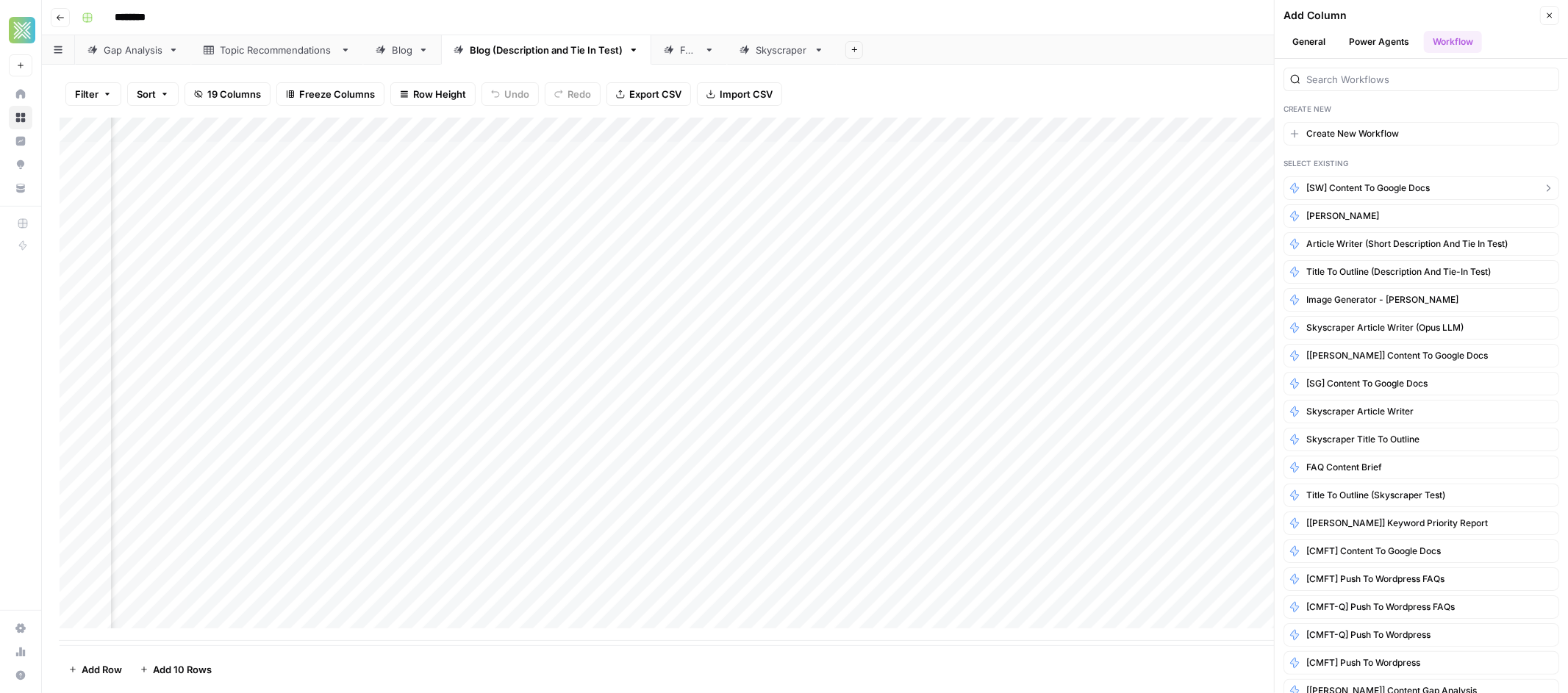
click at [1390, 189] on span "[SW] Content to Google Docs" at bounding box center [1368, 187] width 124 height 13
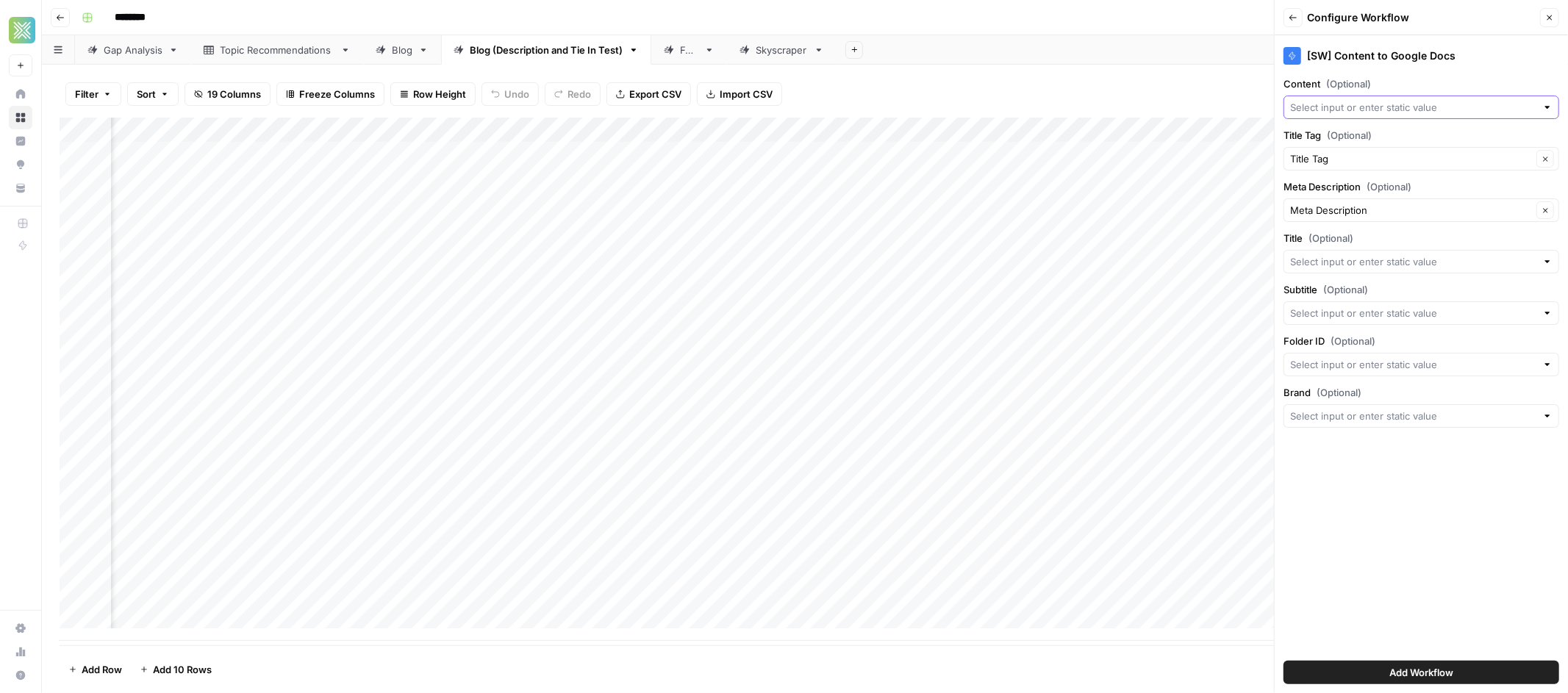
click at [1390, 111] on input "Content (Optional)" at bounding box center [1413, 107] width 246 height 15
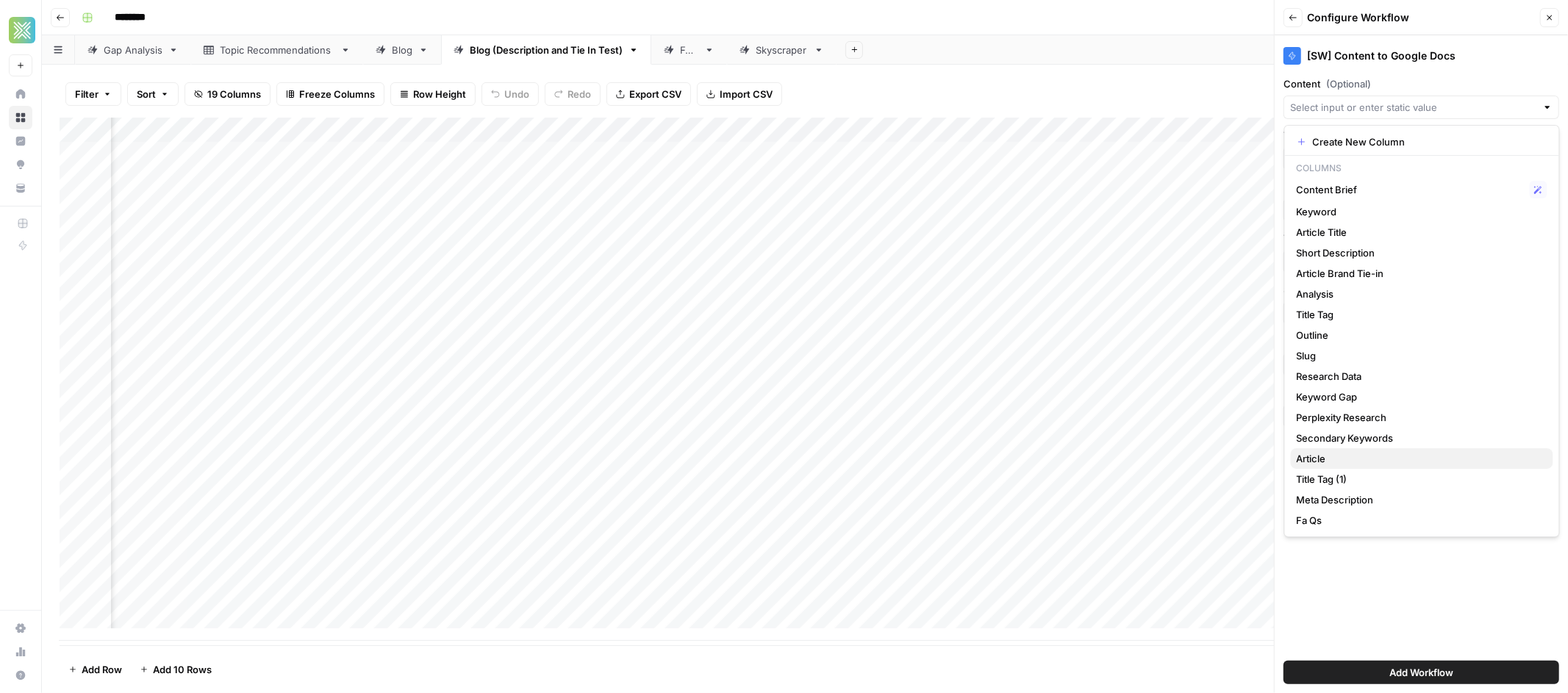
click at [1347, 452] on span "Article" at bounding box center [1419, 458] width 245 height 15
type input "Article"
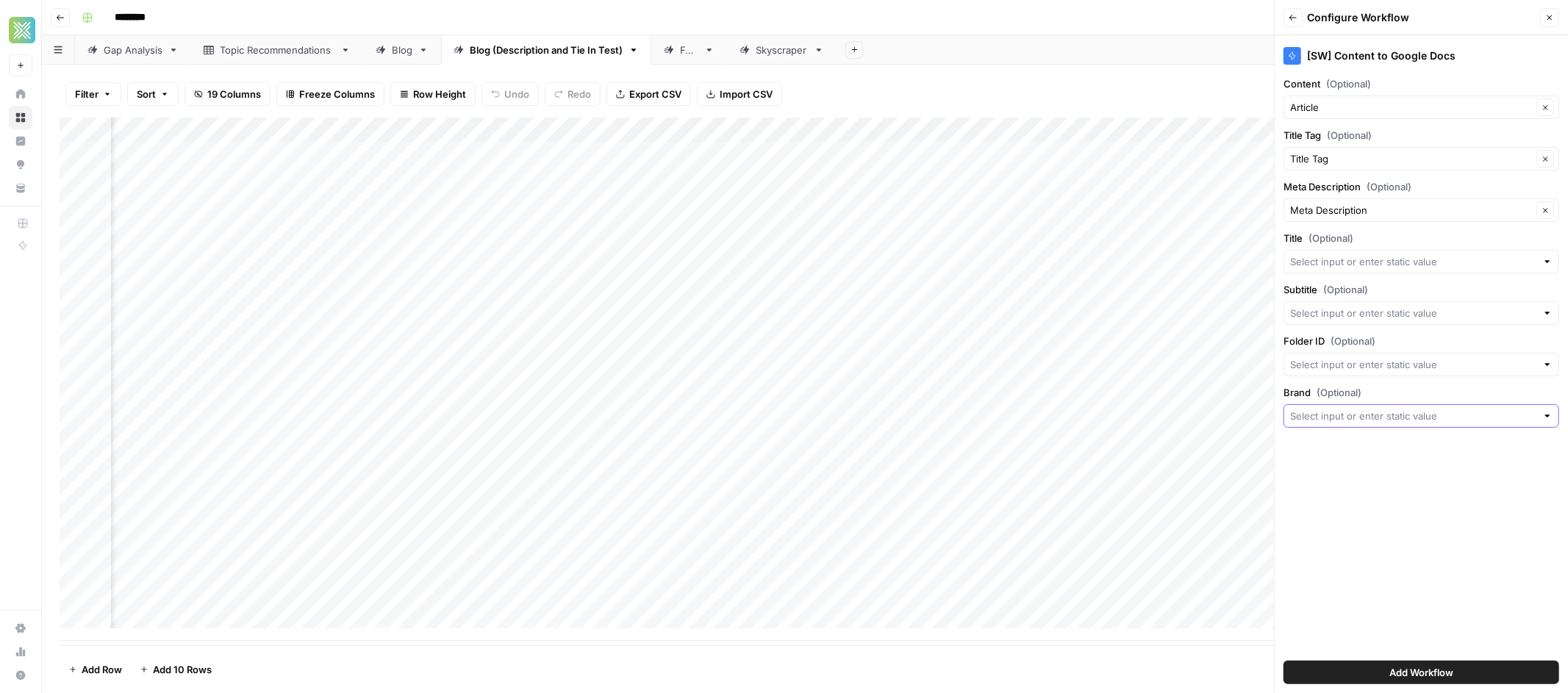
click at [1364, 413] on input "Brand (Optional)" at bounding box center [1413, 415] width 246 height 15
type input "Sendwave"
click at [1418, 674] on span "Add Workflow" at bounding box center [1421, 672] width 64 height 15
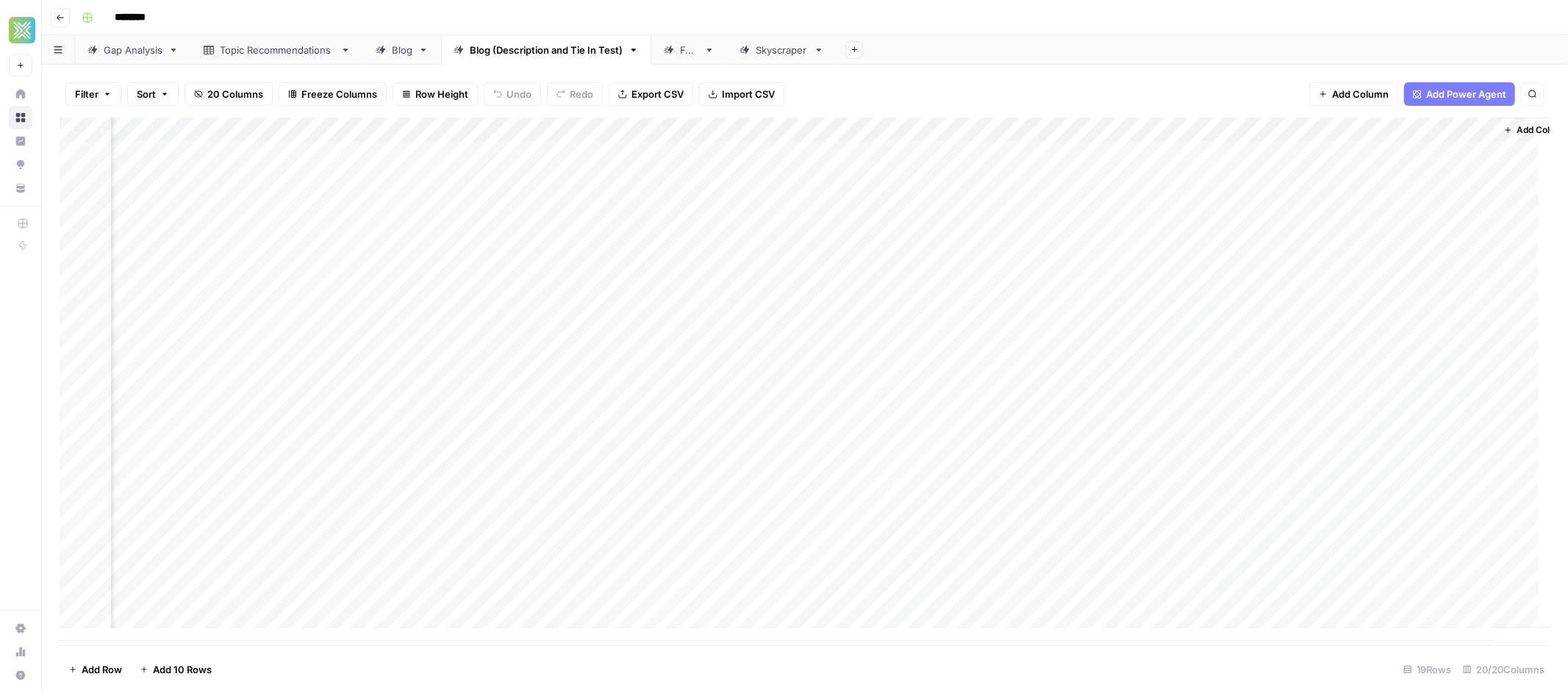
scroll to position [0, 2107]
click at [1498, 128] on span "Add Column" at bounding box center [1516, 129] width 52 height 13
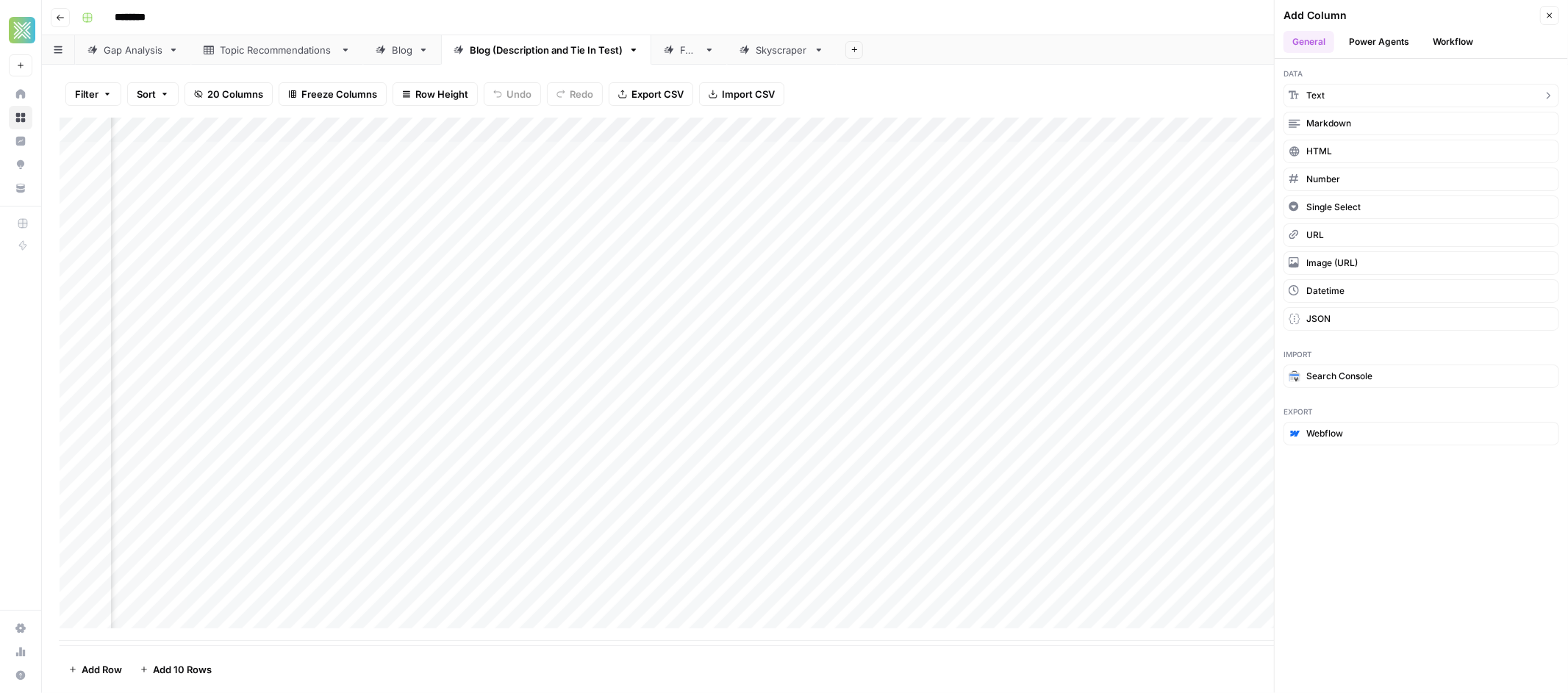
click at [1357, 91] on button "Text" at bounding box center [1421, 96] width 276 height 24
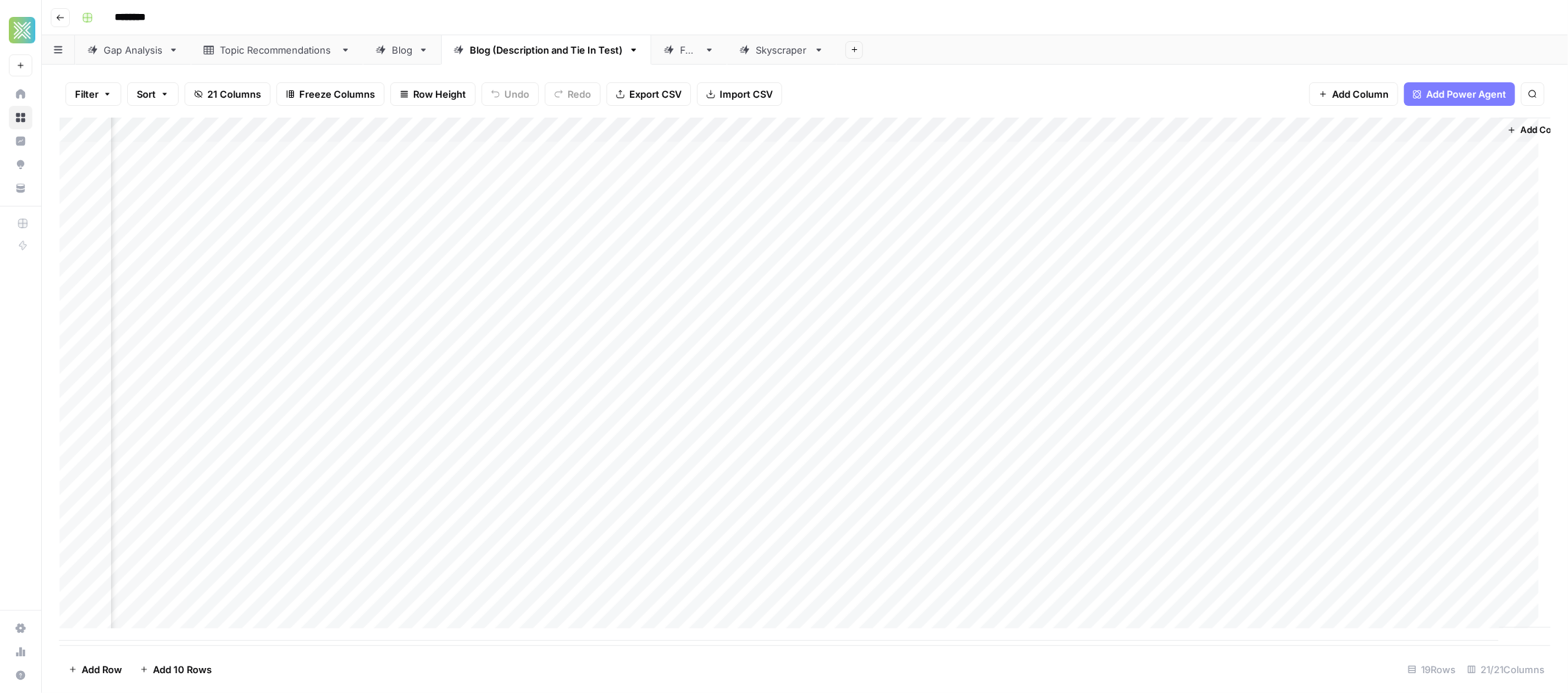
scroll to position [0, 2318]
click at [1295, 135] on div "Add Column" at bounding box center [805, 378] width 1490 height 523
click at [1295, 135] on div at bounding box center [1351, 132] width 212 height 30
drag, startPoint x: 1321, startPoint y: 155, endPoint x: 1189, endPoint y: 178, distance: 134.0
click at [1189, 178] on body "Xponent21 New Home Browse Insights Opportunities Your Data Recent Grids Sendwav…" at bounding box center [784, 346] width 1568 height 693
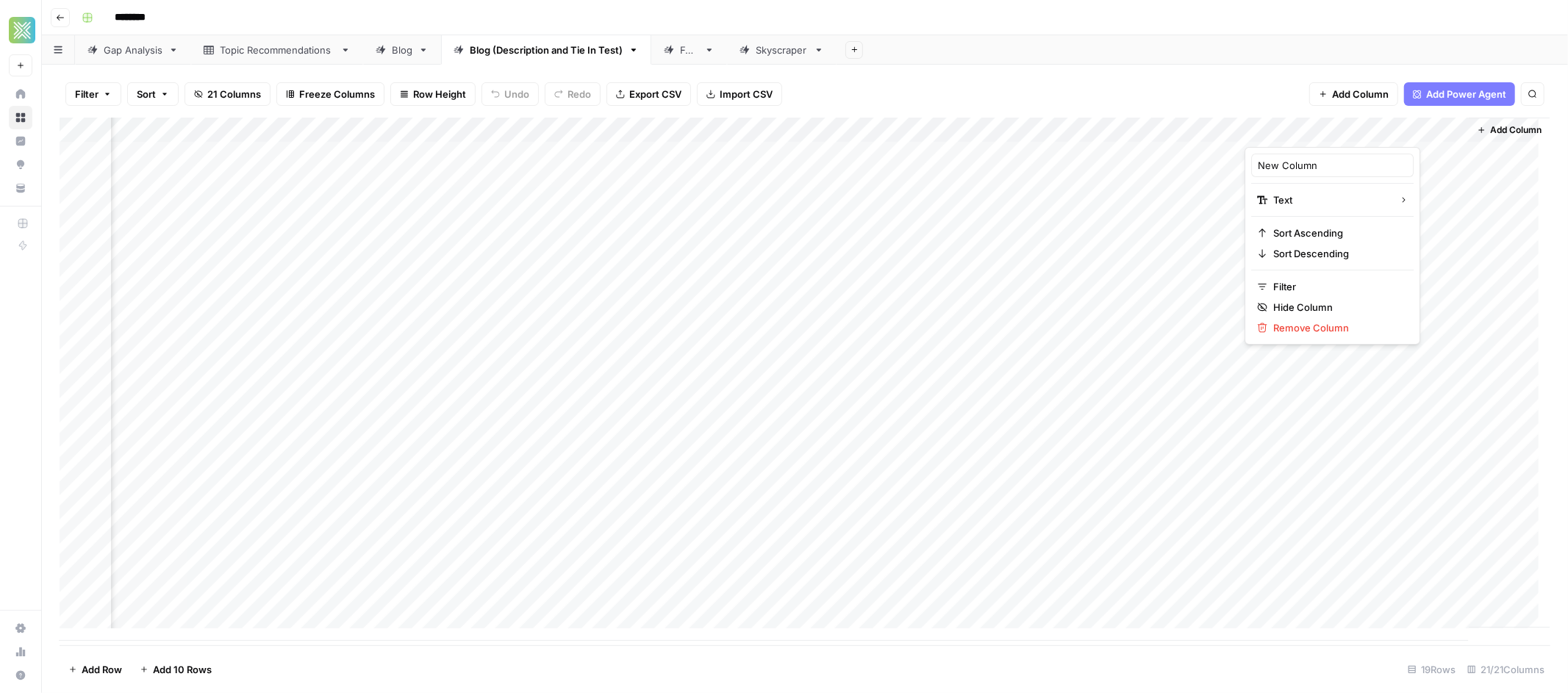
click at [1330, 151] on div "New Column Text Sort Ascending Sort Descending Filter Hide Column Remove Column" at bounding box center [1332, 246] width 175 height 197
click at [1330, 169] on input "New Column" at bounding box center [1332, 165] width 149 height 15
type input "N"
type input "Folder ID"
click at [1490, 288] on div "Add Column" at bounding box center [1509, 372] width 81 height 510
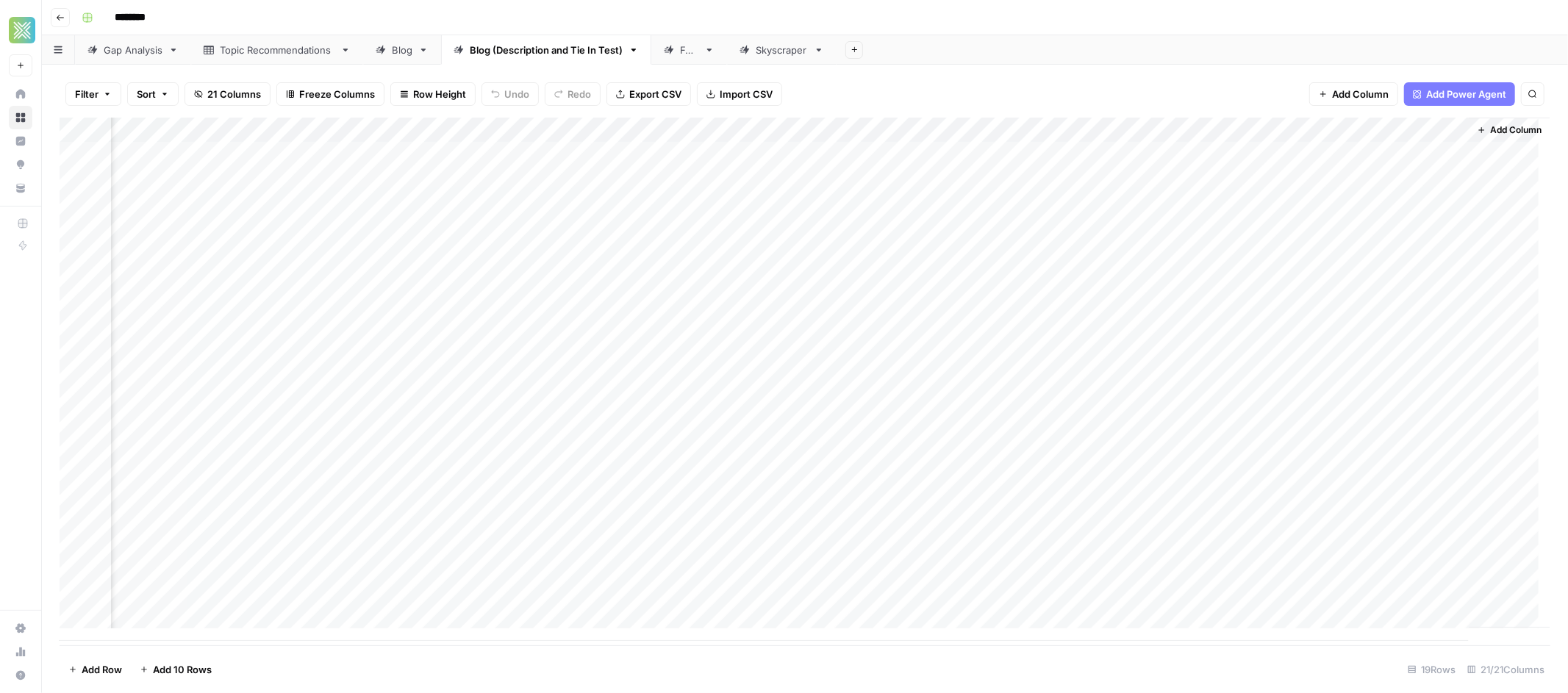
click at [1338, 140] on div "Add Column" at bounding box center [805, 378] width 1490 height 523
click at [1333, 133] on div at bounding box center [1351, 132] width 212 height 30
drag, startPoint x: 1332, startPoint y: 161, endPoint x: 1235, endPoint y: 164, distance: 97.0
click at [1235, 164] on body "Xponent21 New Home Browse Insights Opportunities Your Data Recent Grids Sendwav…" at bounding box center [784, 346] width 1568 height 693
drag, startPoint x: 1319, startPoint y: 169, endPoint x: 1257, endPoint y: 165, distance: 62.1
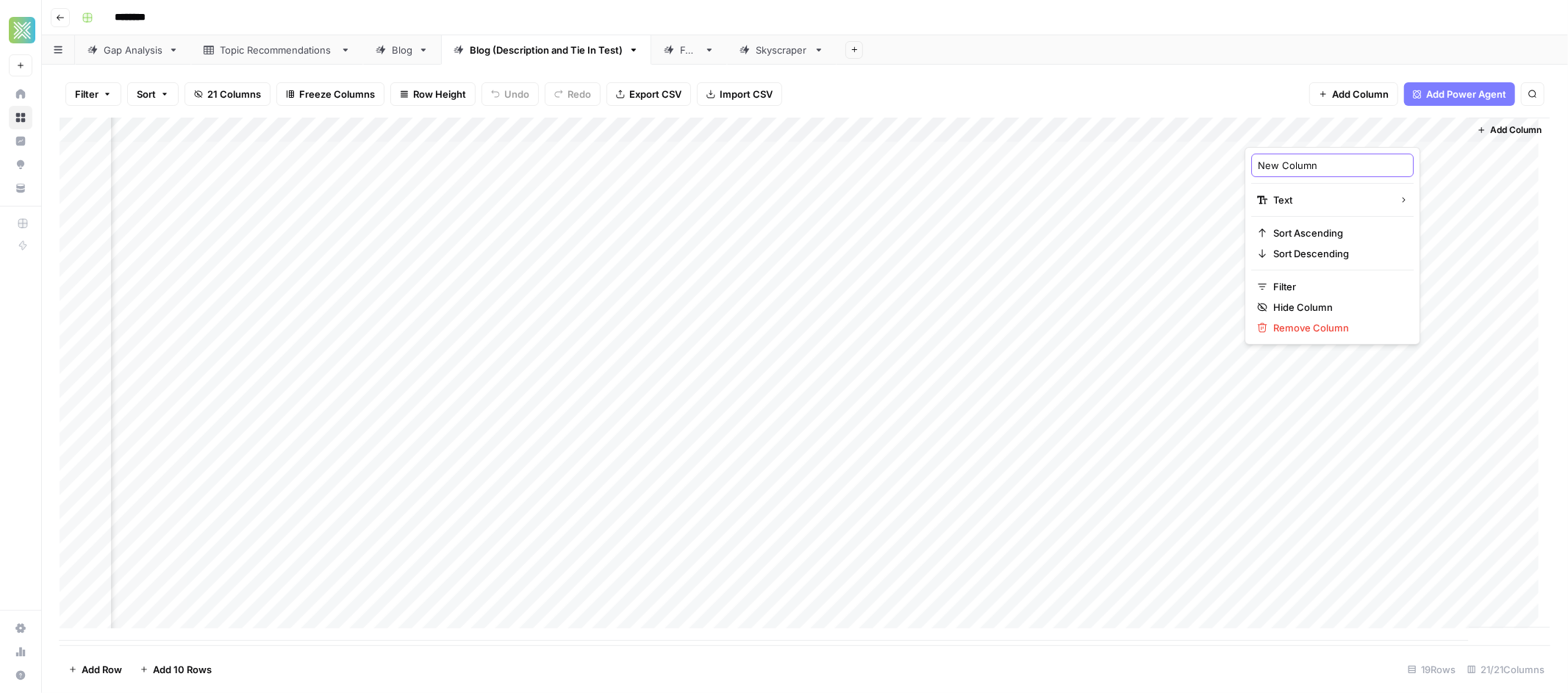
click at [1257, 165] on input "New Column" at bounding box center [1332, 165] width 149 height 15
type input "Folder Id"
click at [400, 63] on link "Blog" at bounding box center [401, 50] width 78 height 30
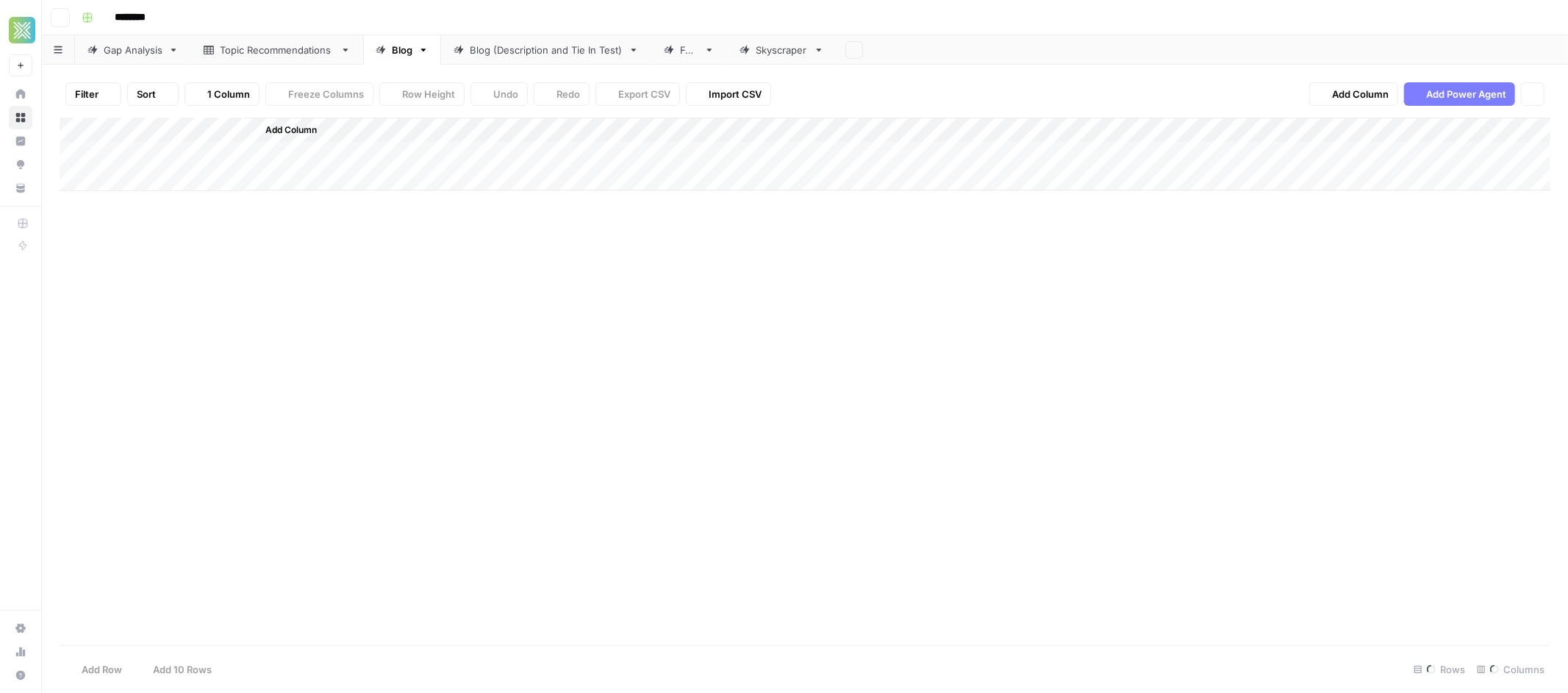
click at [400, 60] on link "Blog" at bounding box center [401, 50] width 78 height 30
click at [1325, 158] on div "Add Column" at bounding box center [805, 229] width 1490 height 223
click at [512, 43] on div "Blog (Description and Tie In Test)" at bounding box center [545, 50] width 152 height 15
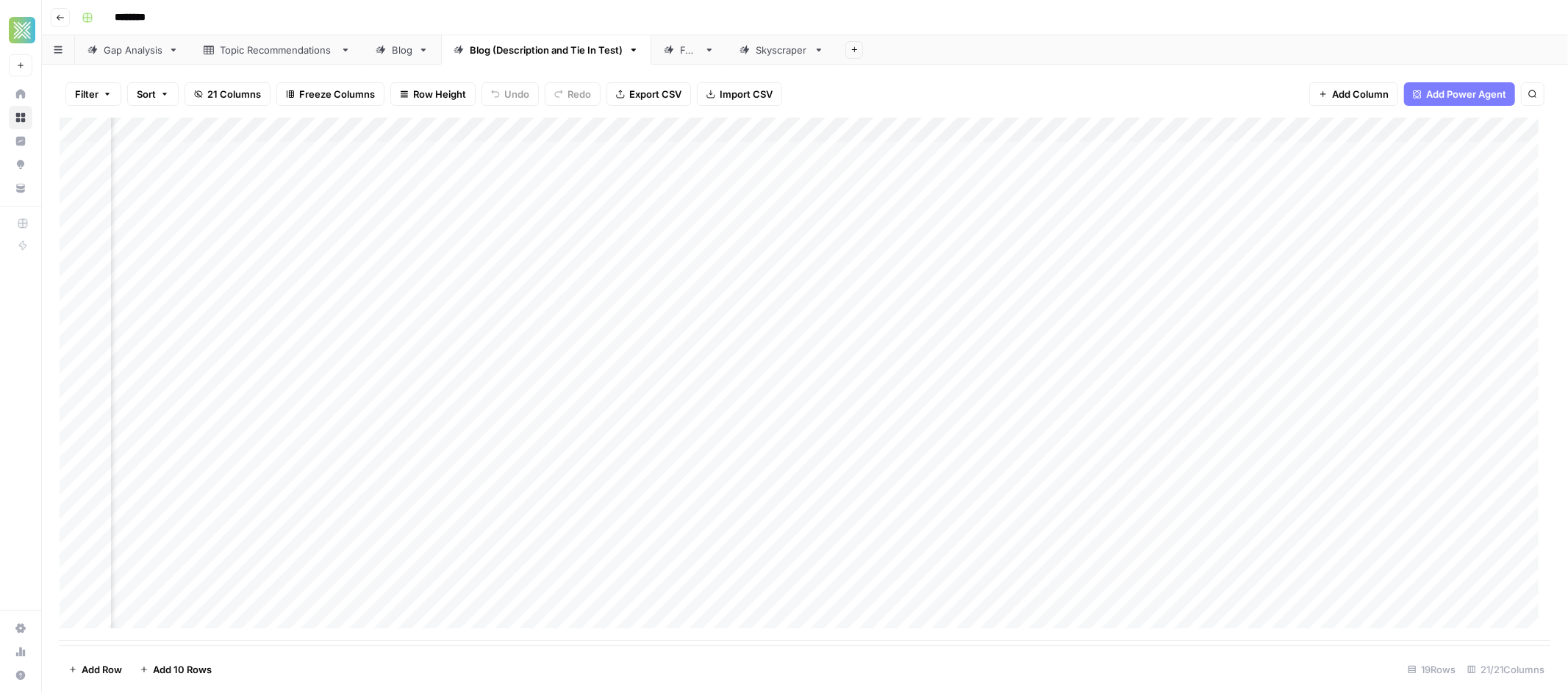
click at [1437, 153] on div "Add Column" at bounding box center [805, 378] width 1490 height 523
click at [1453, 178] on div "Add Column" at bounding box center [805, 378] width 1490 height 523
click at [1303, 154] on div "Add Column" at bounding box center [805, 378] width 1490 height 523
click at [1219, 127] on div "Add Column" at bounding box center [805, 378] width 1490 height 523
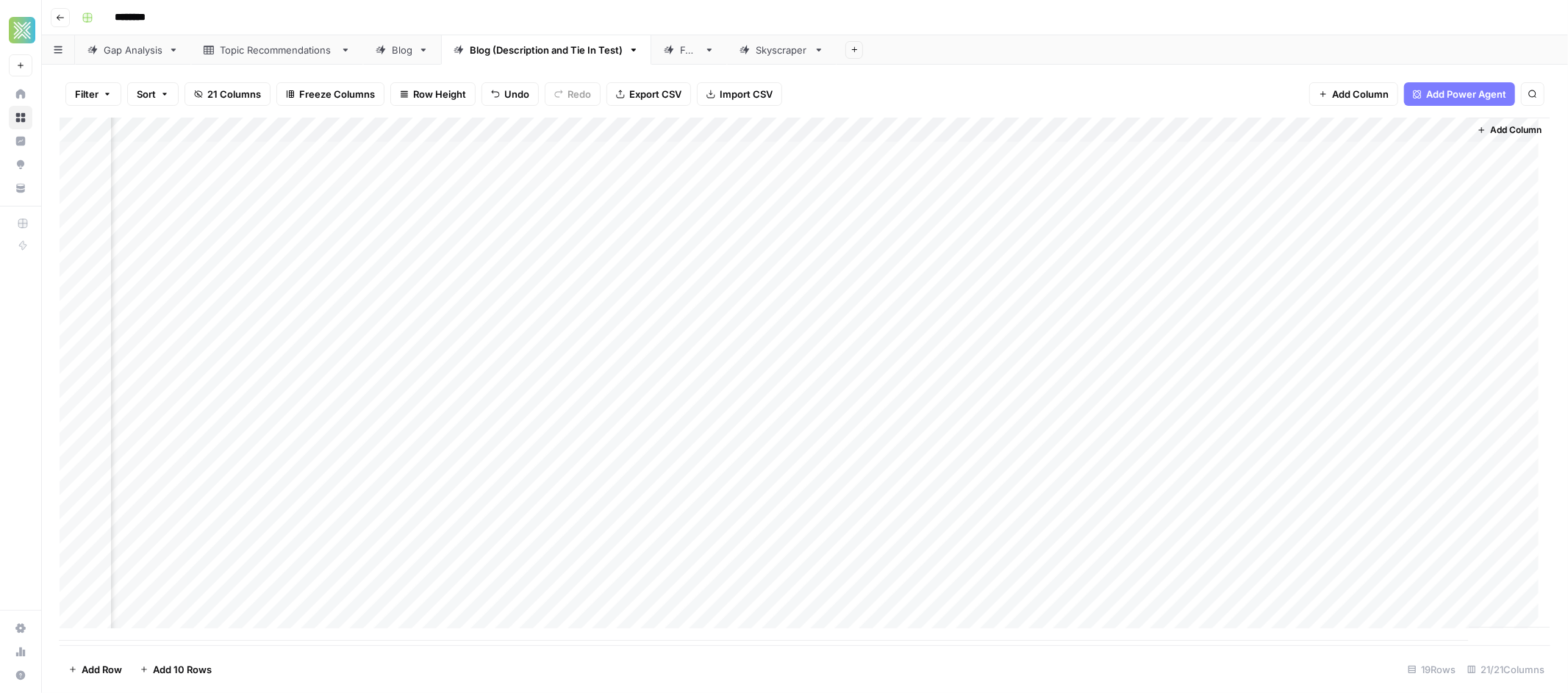
click at [1264, 358] on div "Add Column" at bounding box center [805, 378] width 1490 height 523
click at [627, 149] on div "Add Column" at bounding box center [805, 378] width 1490 height 523
click at [1084, 133] on div "Add Column" at bounding box center [805, 378] width 1490 height 523
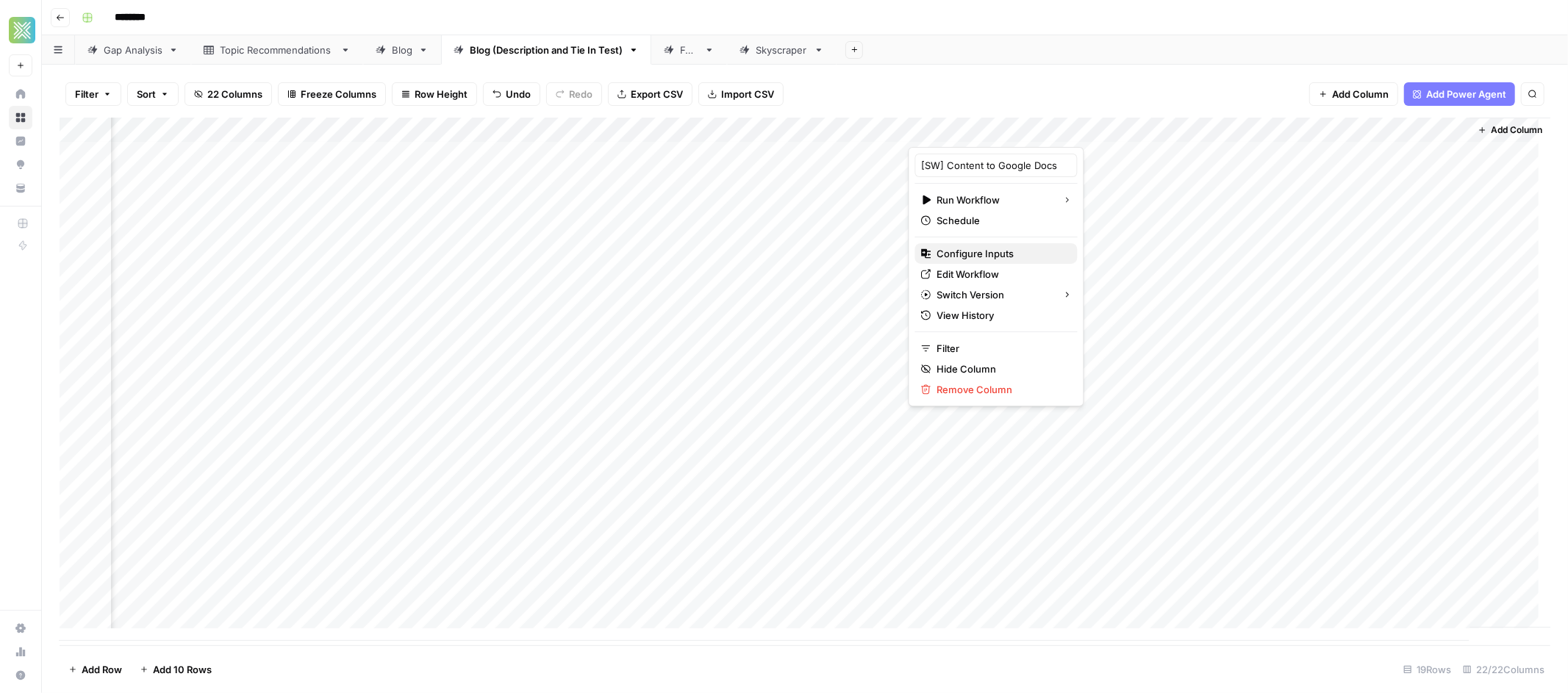
click at [966, 254] on span "Configure Inputs" at bounding box center [1001, 253] width 129 height 15
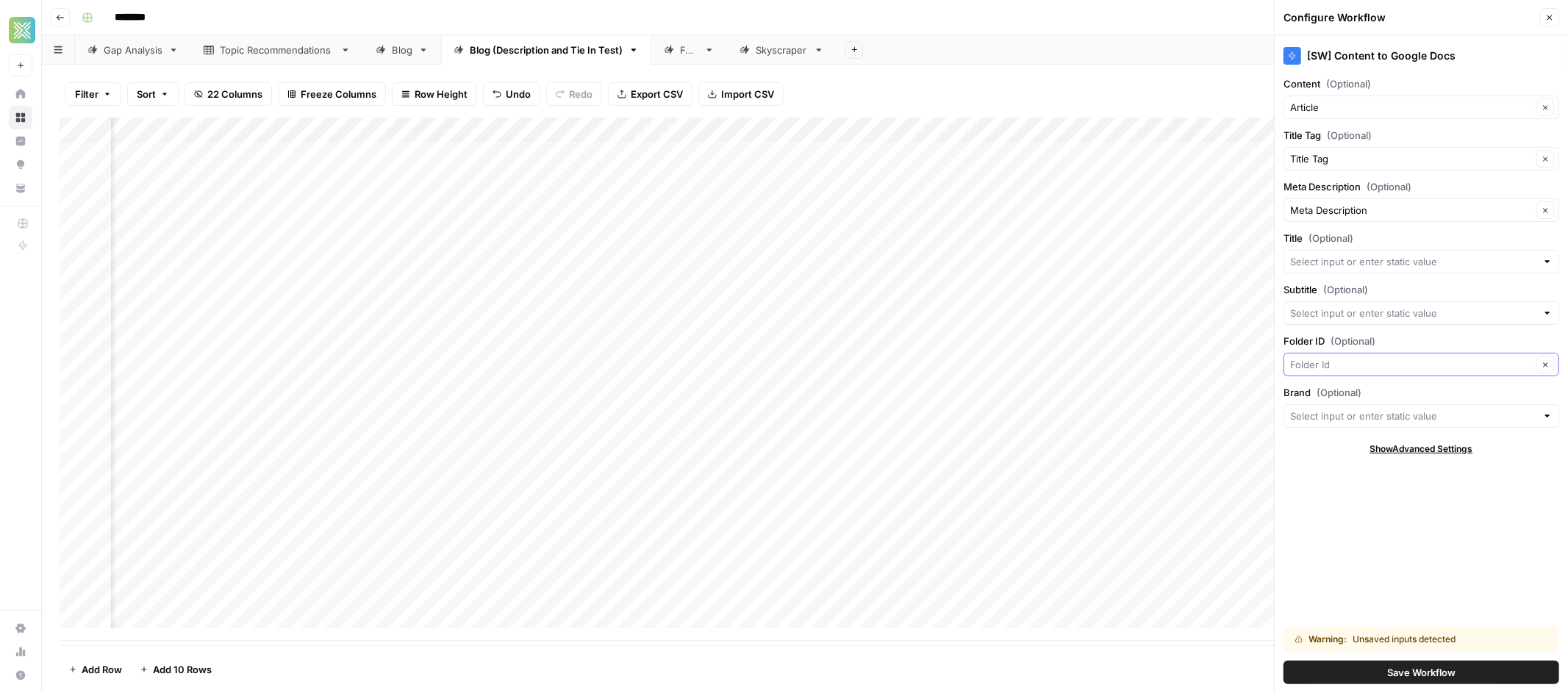
click at [1375, 368] on input "Folder ID (Optional)" at bounding box center [1411, 364] width 242 height 15
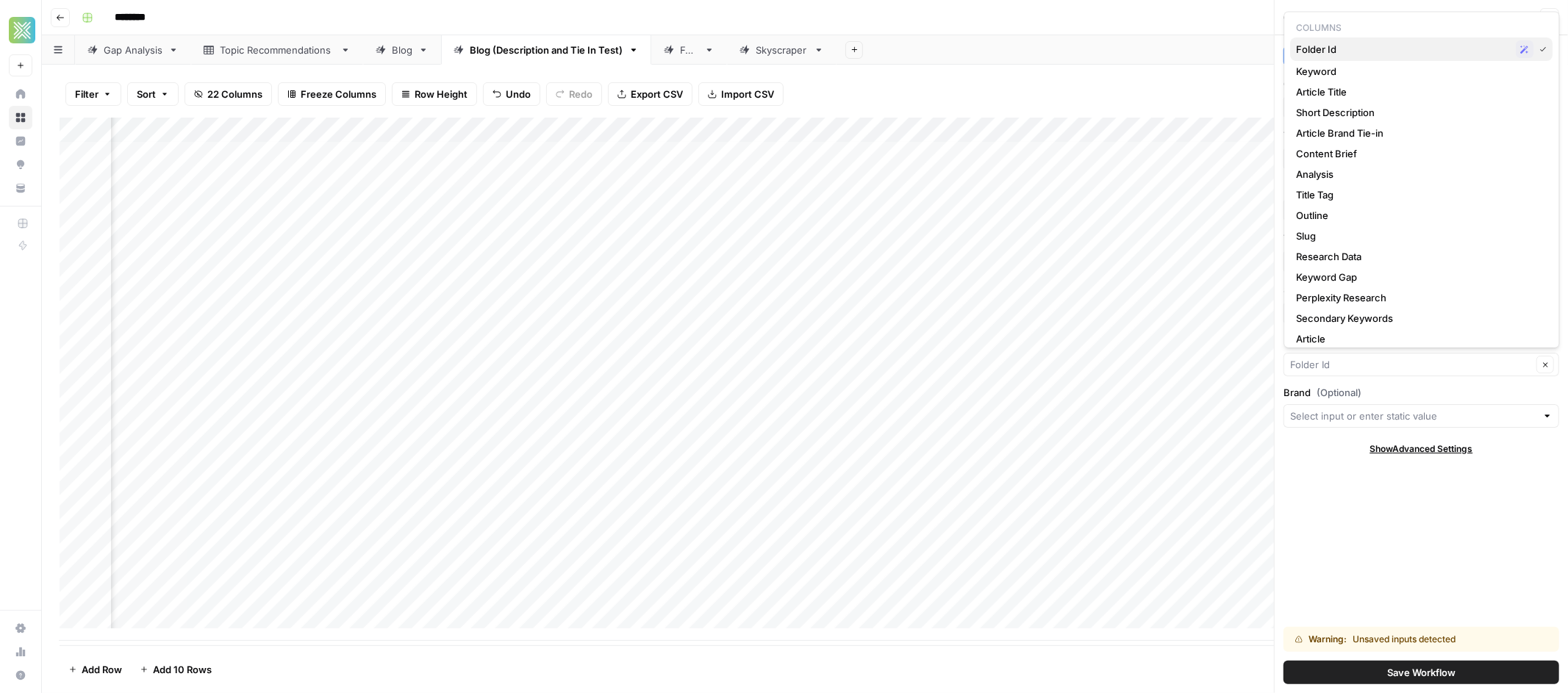
click at [1325, 52] on span "Folder Id" at bounding box center [1403, 49] width 214 height 15
type input "Folder Id"
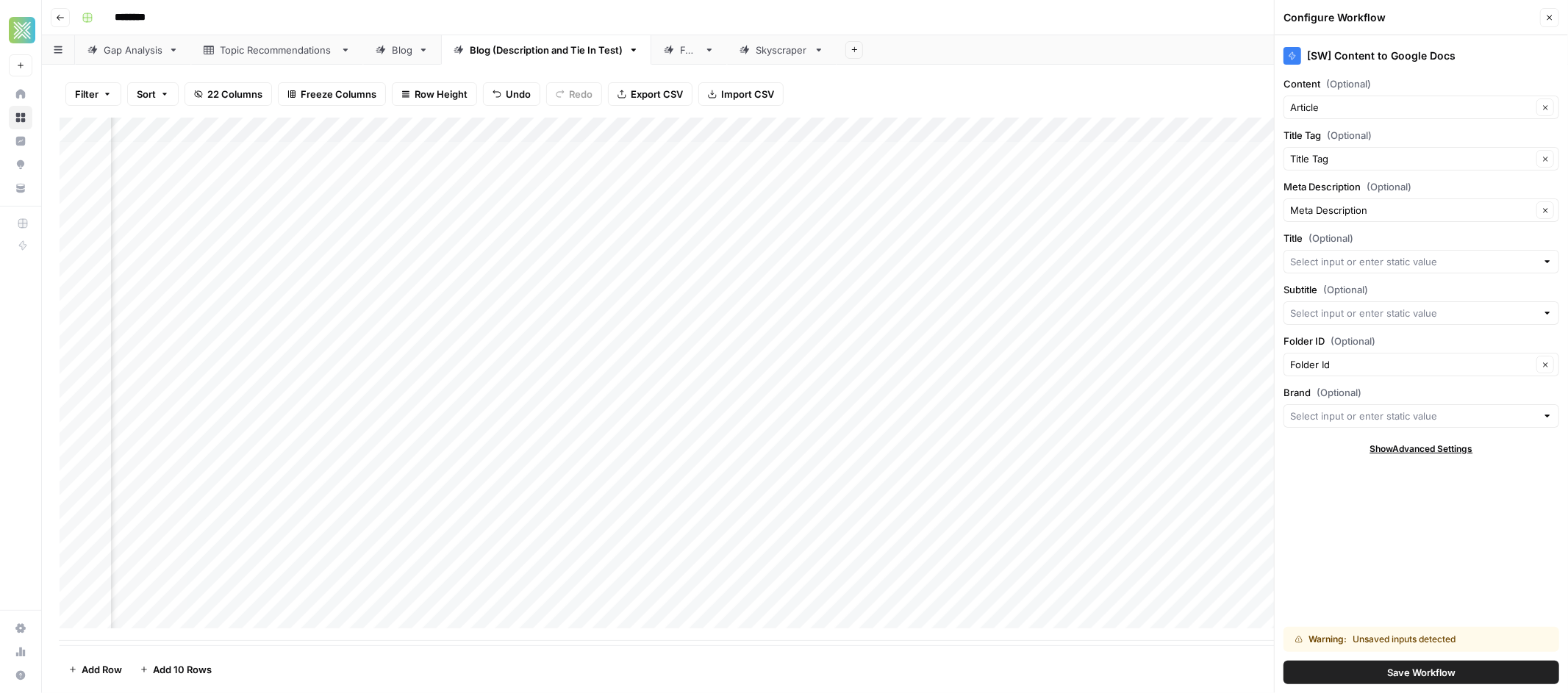
click at [1374, 677] on button "Save Workflow" at bounding box center [1421, 672] width 276 height 24
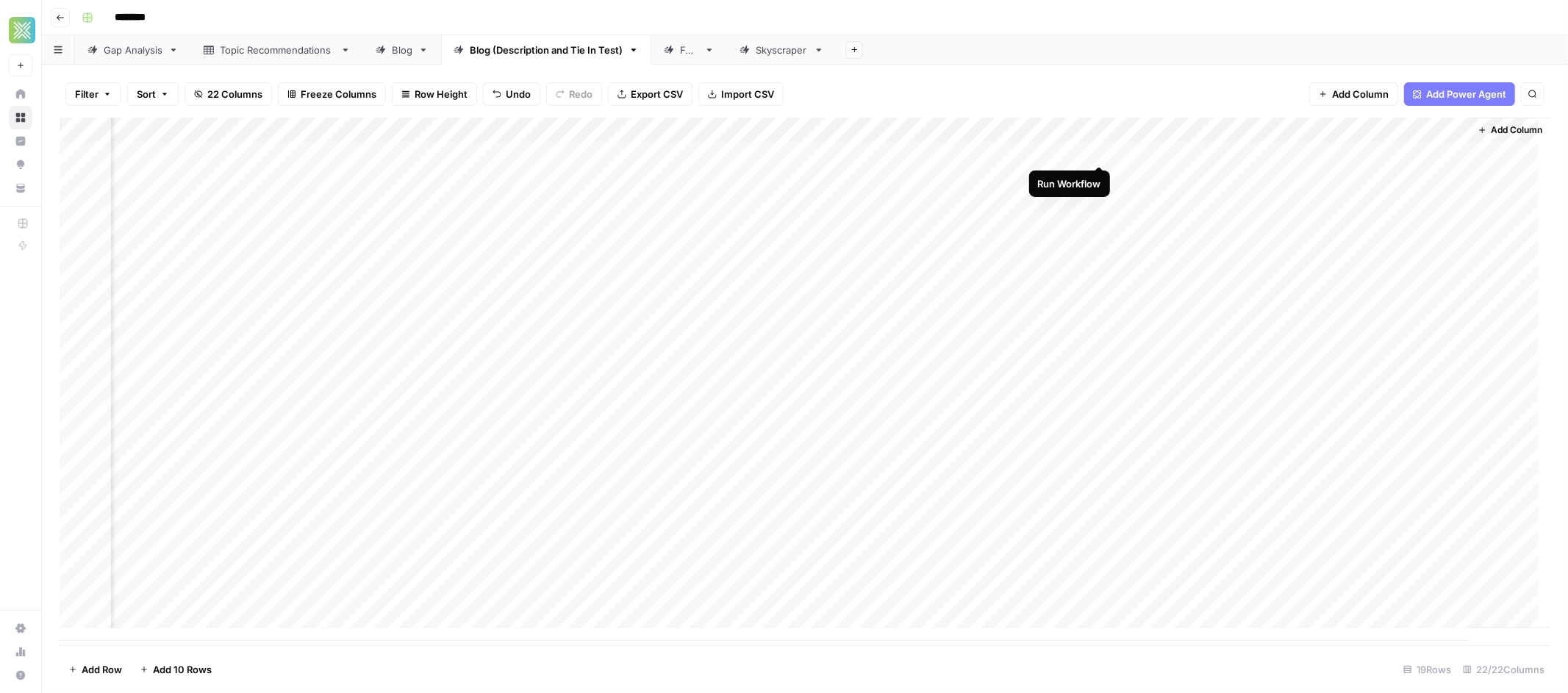
click at [1101, 148] on div "Add Column" at bounding box center [805, 378] width 1490 height 523
click at [1235, 149] on div "Add Column" at bounding box center [805, 378] width 1490 height 523
click at [1083, 132] on div "Add Column" at bounding box center [805, 378] width 1490 height 523
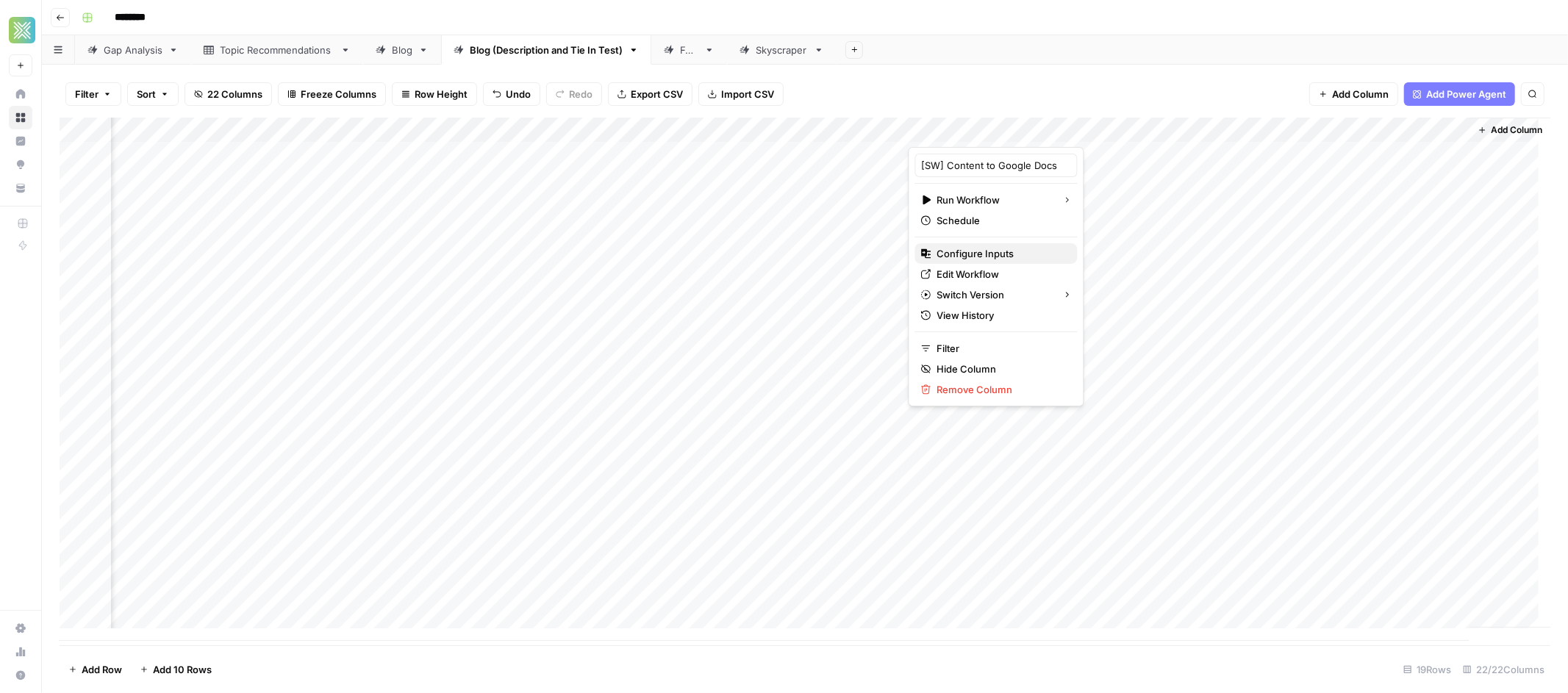
click at [1007, 253] on span "Configure Inputs" at bounding box center [1001, 253] width 129 height 15
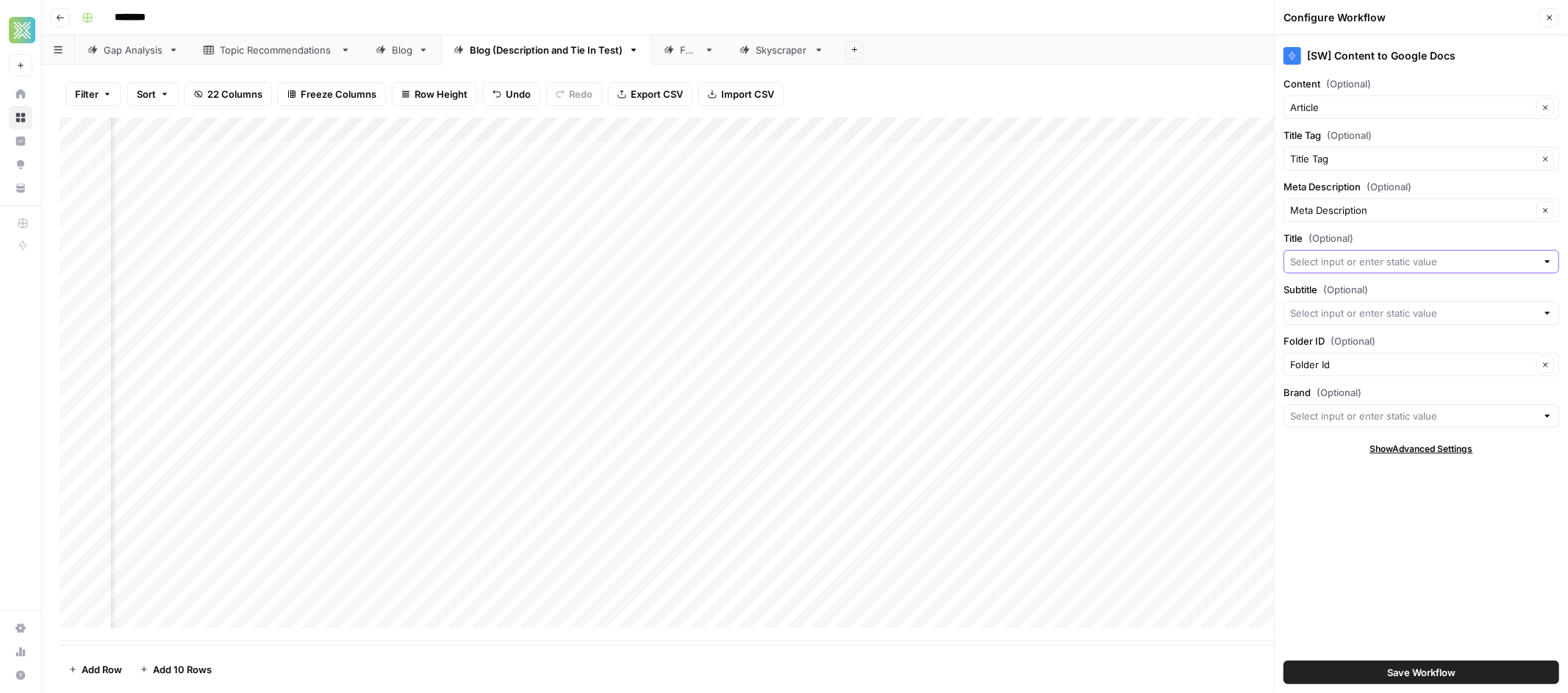
click at [1386, 265] on input "Title (Optional)" at bounding box center [1413, 261] width 246 height 15
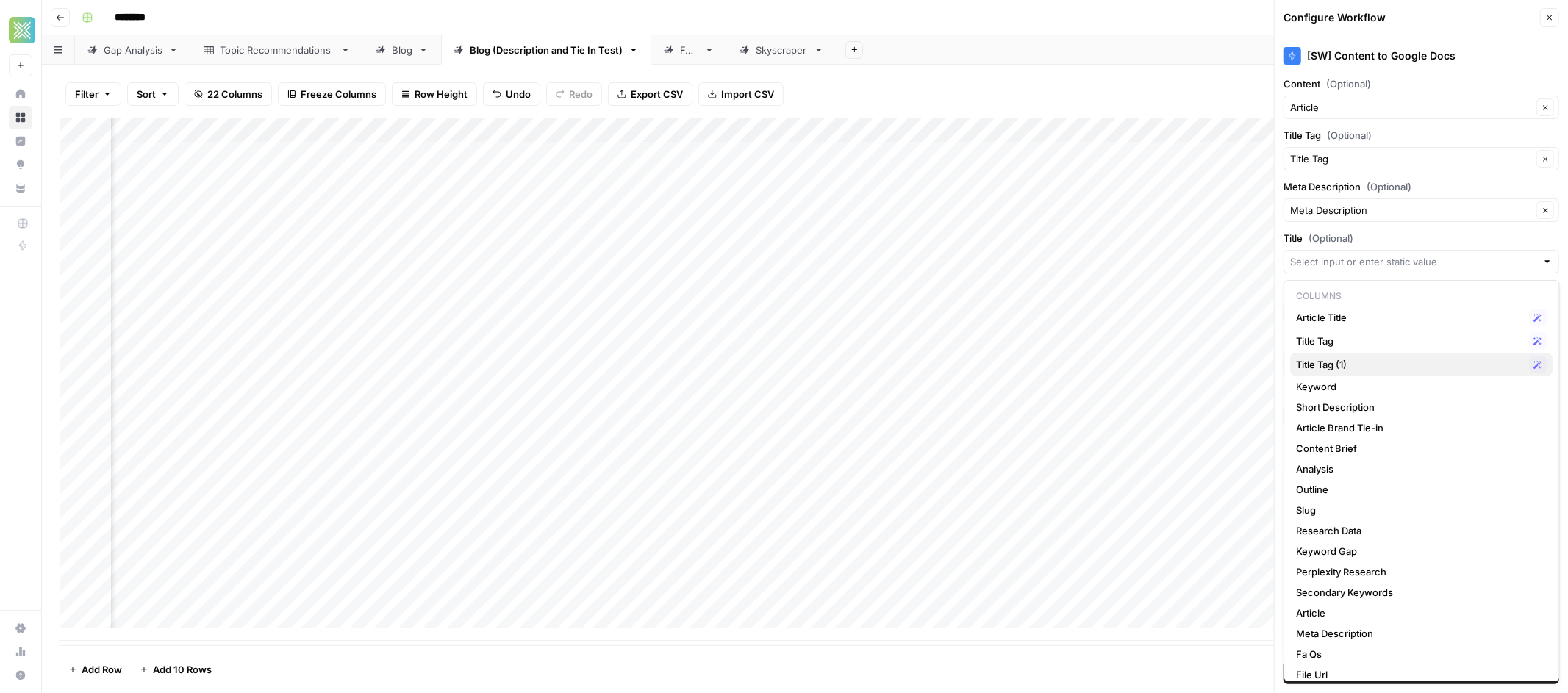
drag, startPoint x: 1341, startPoint y: 342, endPoint x: 1344, endPoint y: 359, distance: 17.3
click at [1344, 359] on div "Columns Article Title Possible Match Title Tag Possible Match Title Tag (1) Pos…" at bounding box center [1422, 480] width 276 height 401
click at [1344, 365] on span "Title Tag (1)" at bounding box center [1410, 364] width 227 height 15
type input "Title Tag (1)"
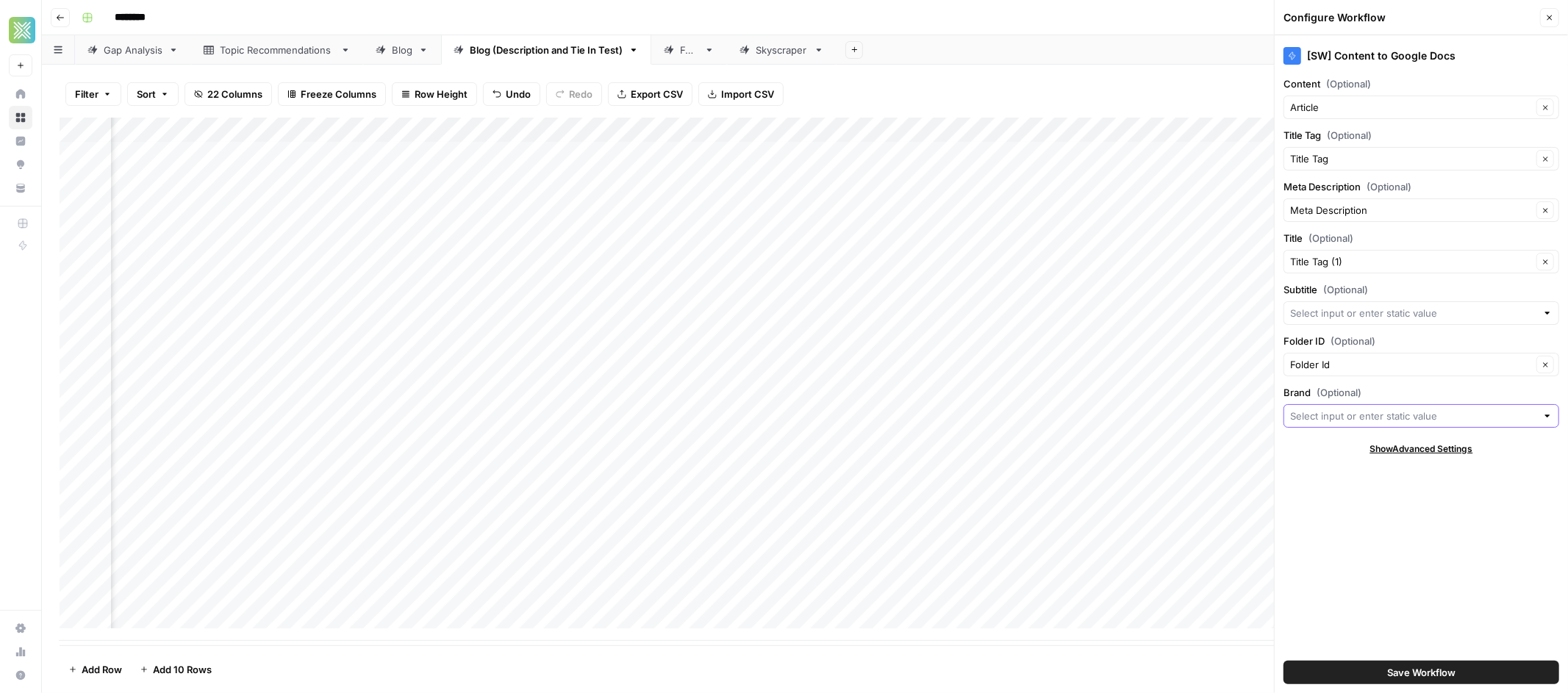
click at [1358, 416] on input "Brand (Optional)" at bounding box center [1413, 415] width 246 height 15
type input "Sendwave"
click at [1439, 671] on span "Save Workflow" at bounding box center [1421, 672] width 69 height 15
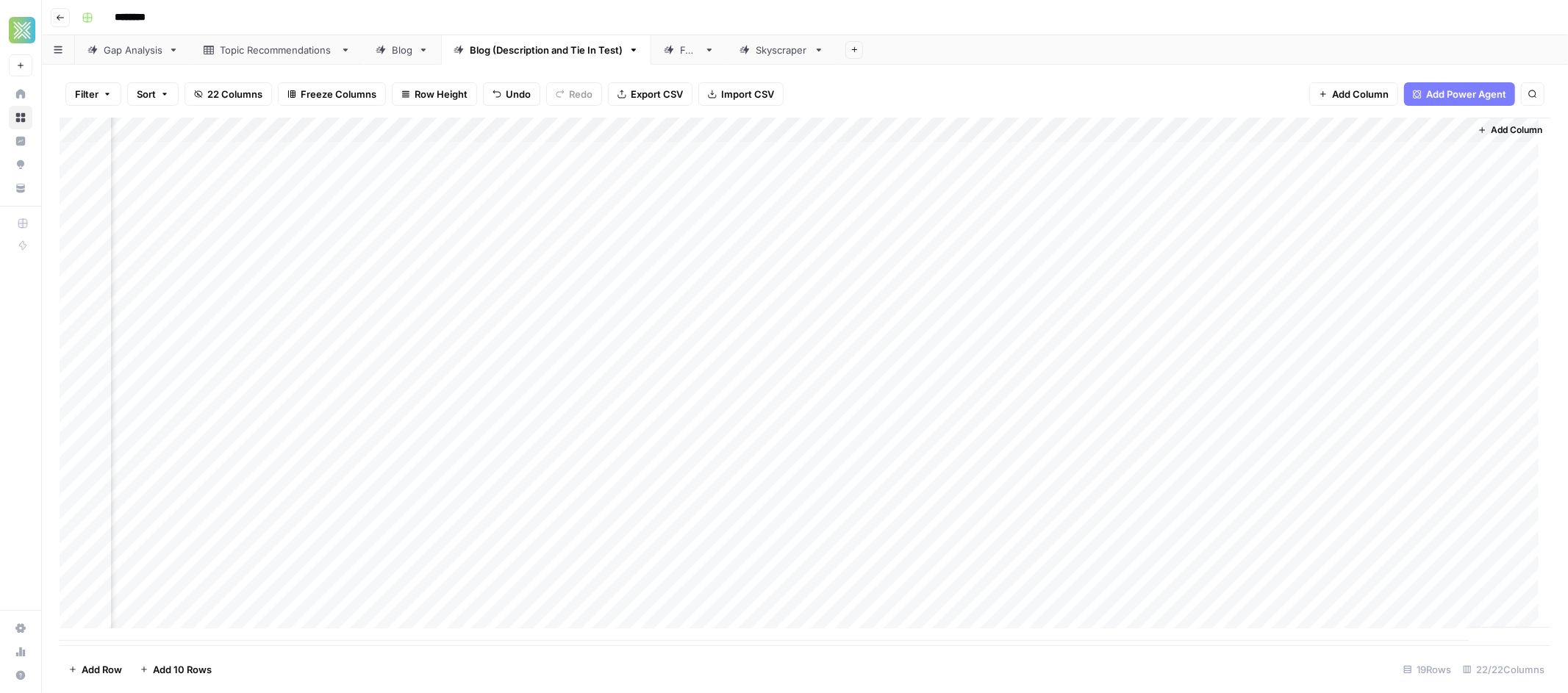
click at [547, 152] on div "Add Column" at bounding box center [805, 378] width 1490 height 523
click at [546, 153] on div "Add Column" at bounding box center [805, 378] width 1490 height 523
click at [529, 228] on div "Add Column" at bounding box center [805, 378] width 1490 height 523
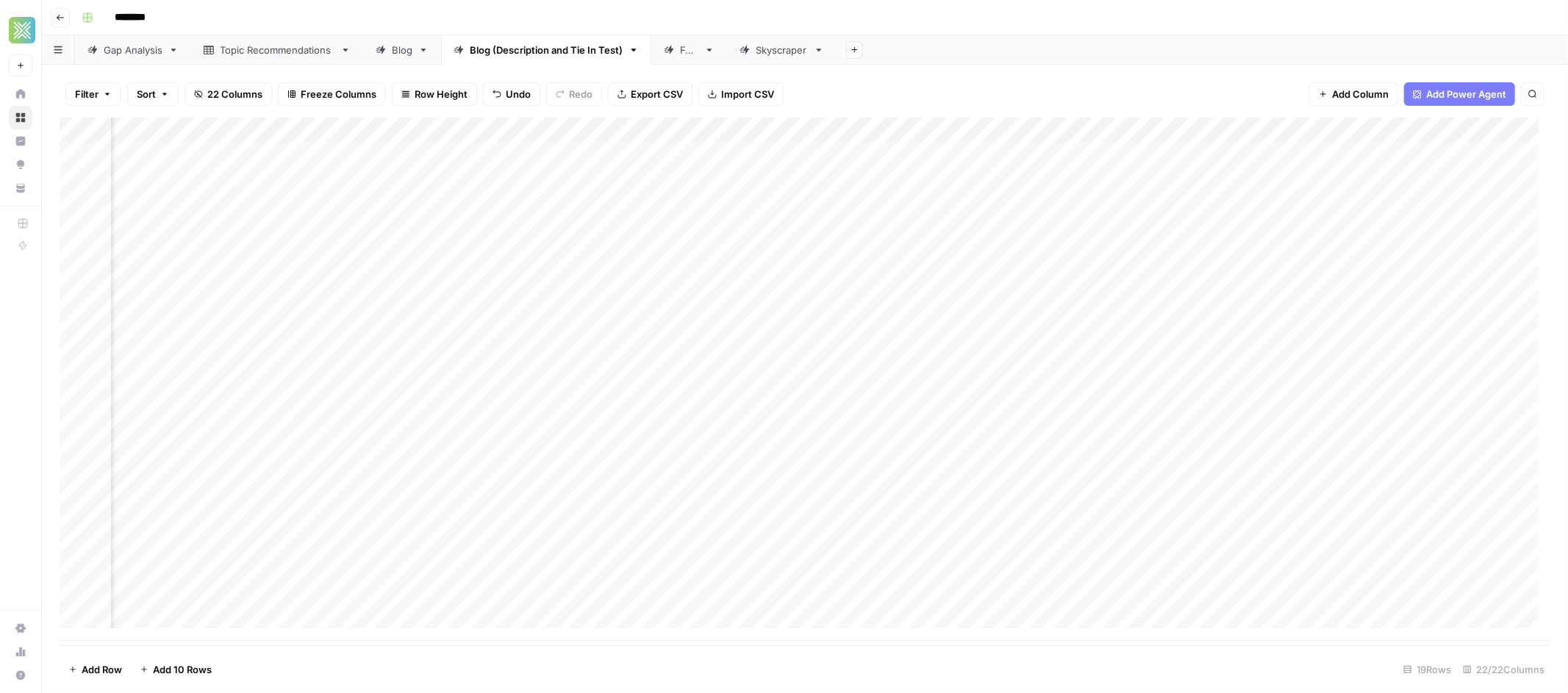
click at [860, 151] on div "Add Column" at bounding box center [805, 378] width 1490 height 523
click at [860, 151] on textarea "**********" at bounding box center [944, 158] width 294 height 35
click at [883, 248] on div "Add Column" at bounding box center [805, 378] width 1490 height 523
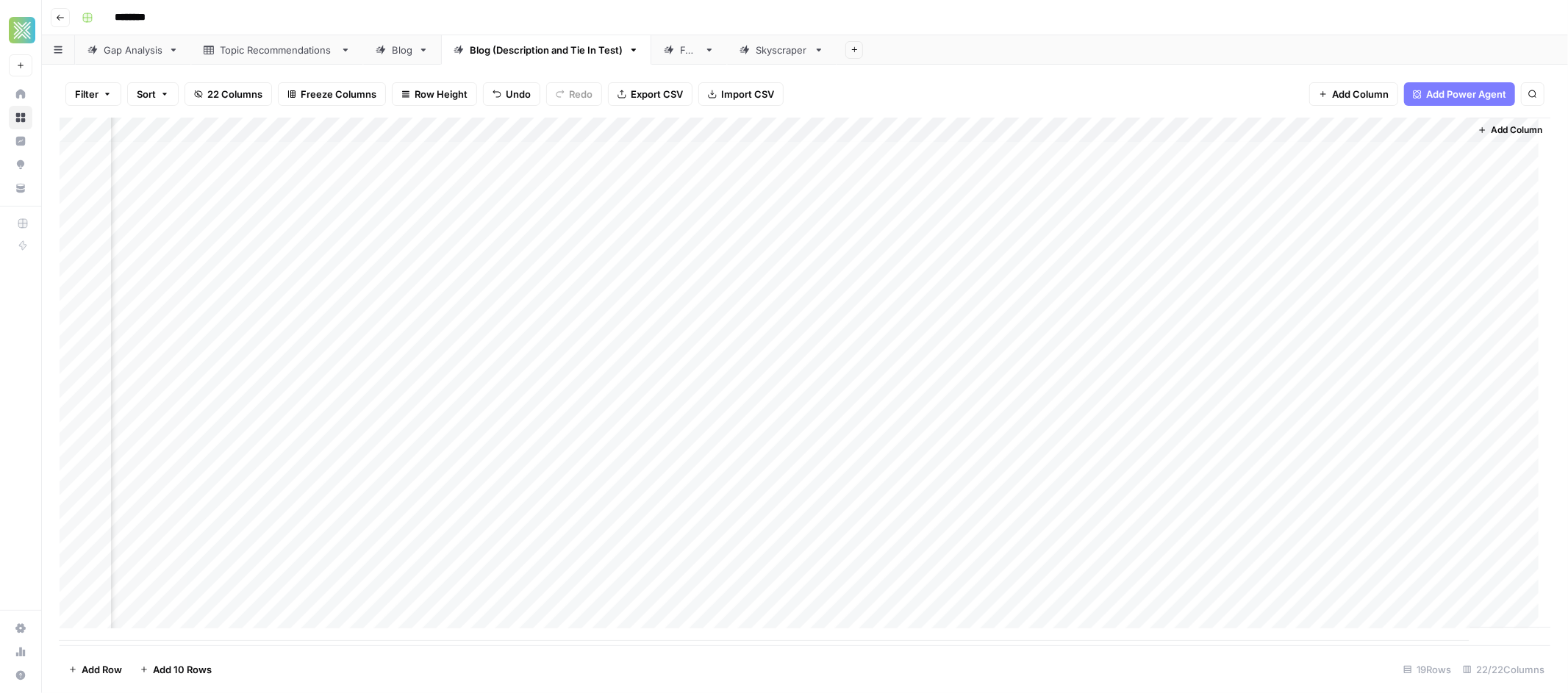
click at [1083, 124] on div "Add Column" at bounding box center [805, 378] width 1490 height 523
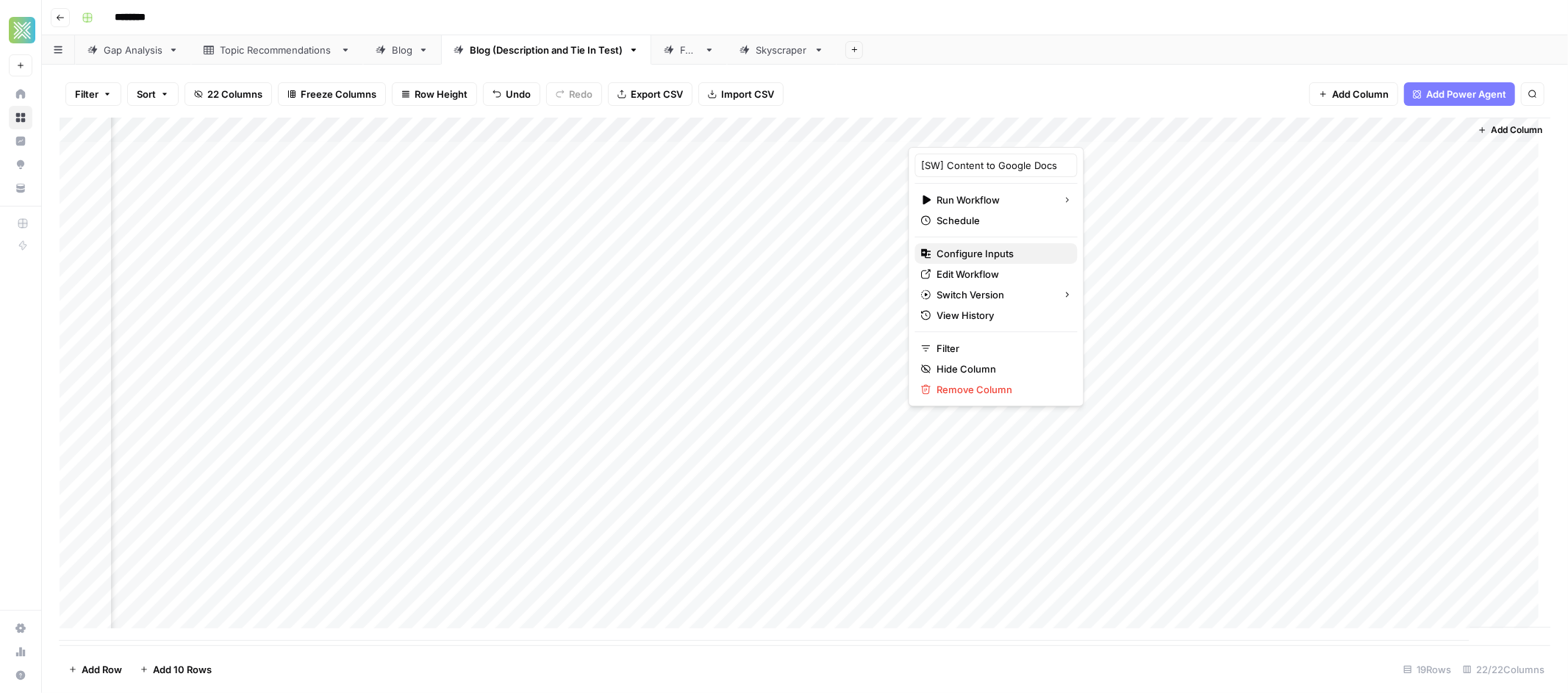
click at [977, 253] on span "Configure Inputs" at bounding box center [1001, 253] width 129 height 15
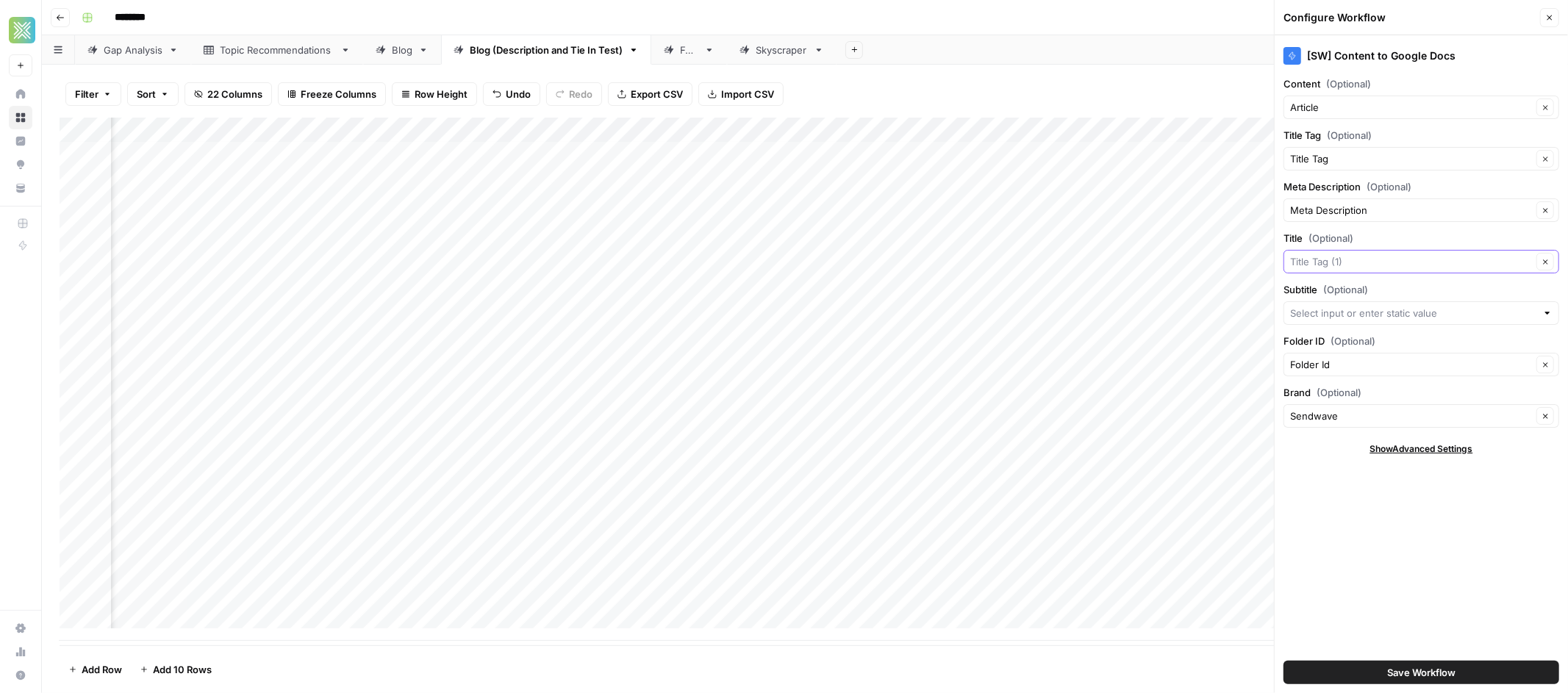
click at [1378, 262] on input "Title (Optional)" at bounding box center [1411, 261] width 242 height 15
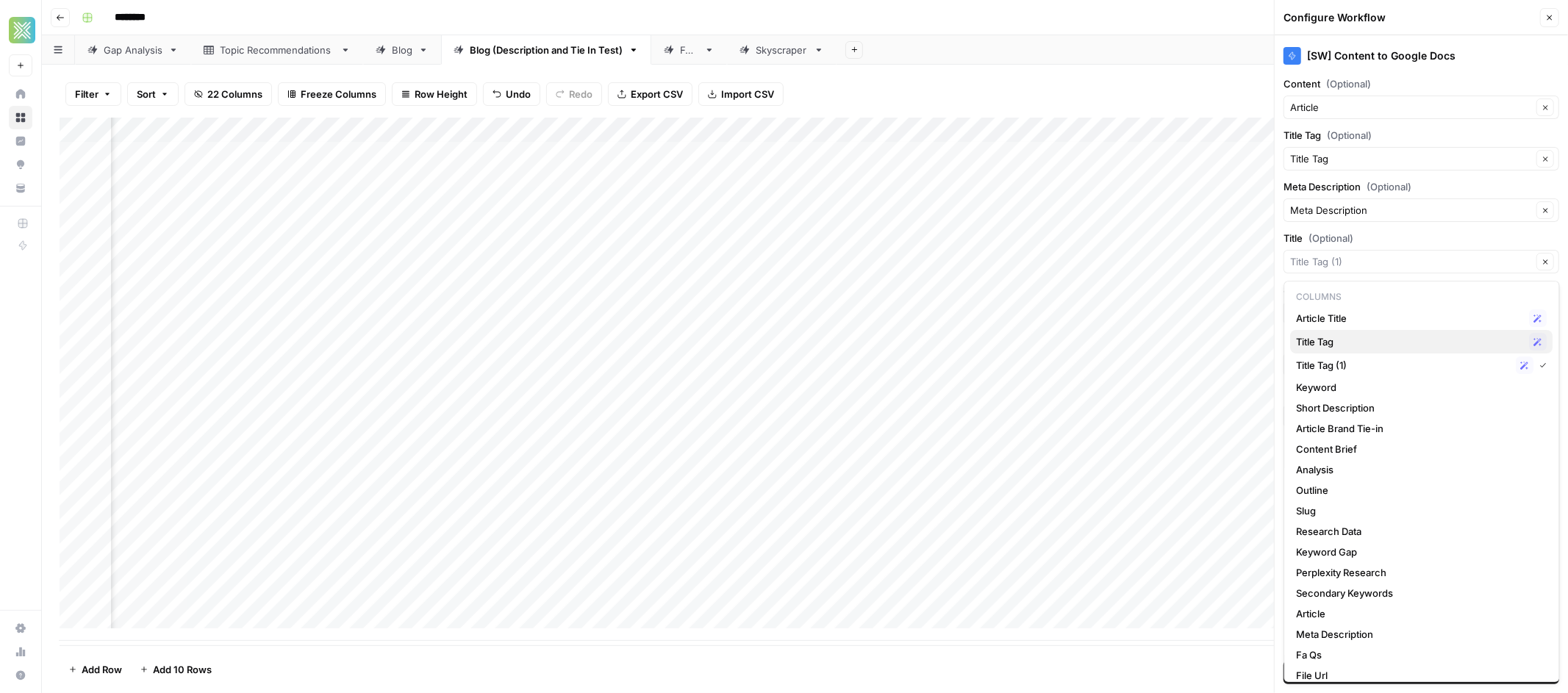
click at [1339, 342] on span "Title Tag" at bounding box center [1410, 342] width 227 height 15
type input "Title Tag"
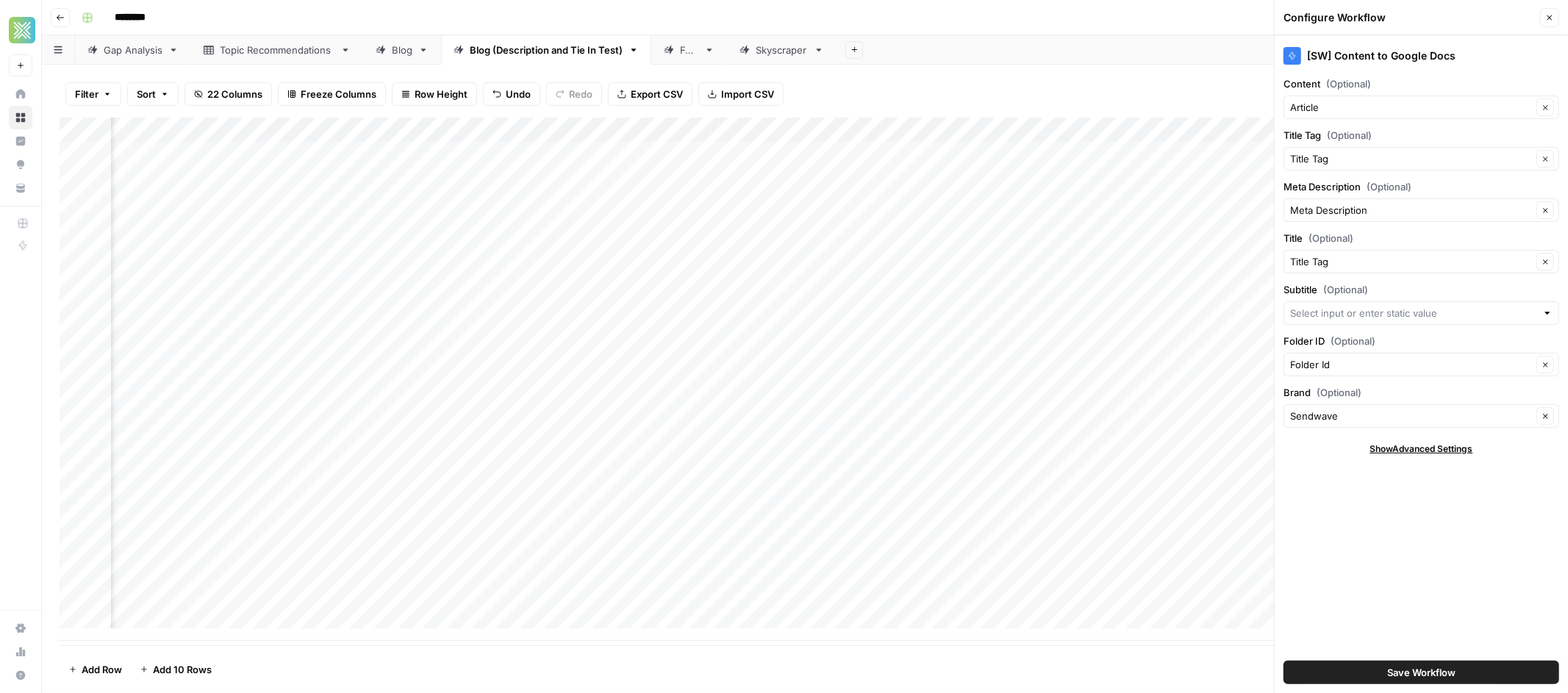
click at [1364, 677] on button "Save Workflow" at bounding box center [1421, 672] width 276 height 24
